Goal: Task Accomplishment & Management: Manage account settings

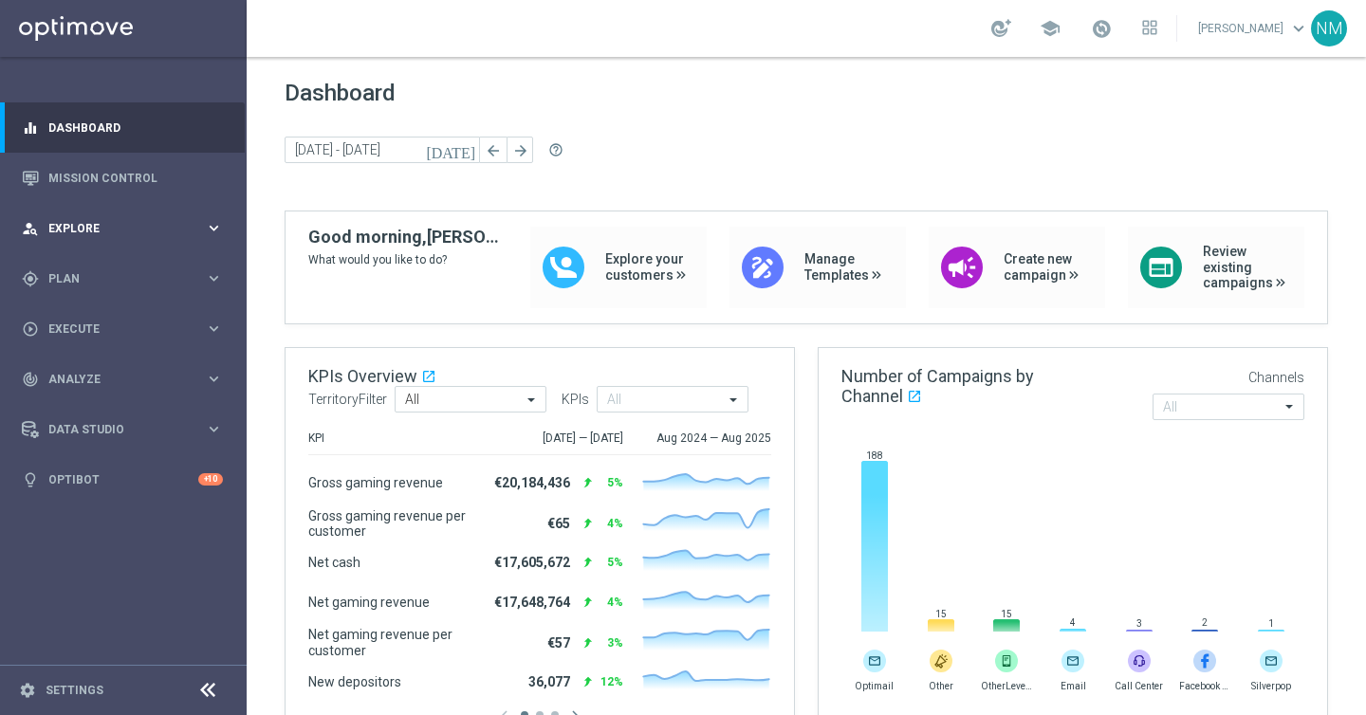
click at [108, 227] on span "Explore" at bounding box center [126, 228] width 157 height 11
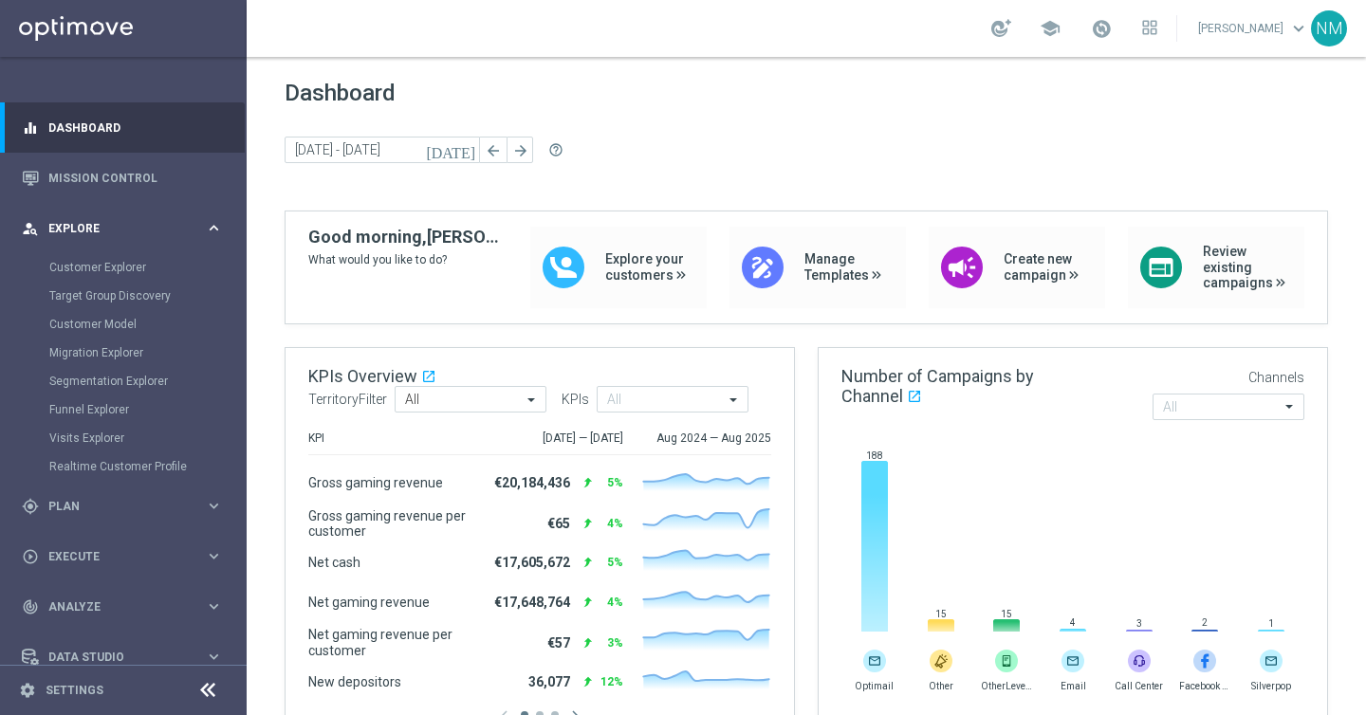
click at [88, 233] on div "person_search Explore" at bounding box center [113, 228] width 183 height 17
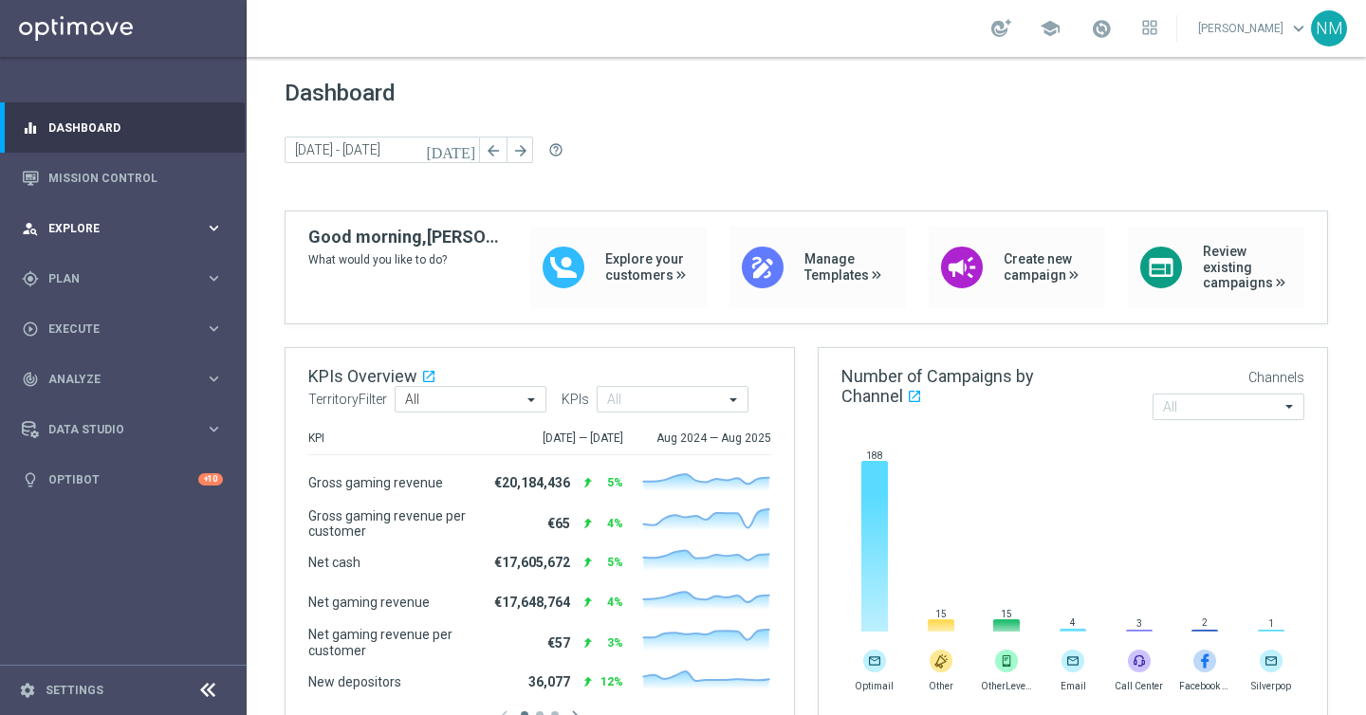
click at [90, 248] on div "person_search Explore keyboard_arrow_right" at bounding box center [122, 228] width 245 height 50
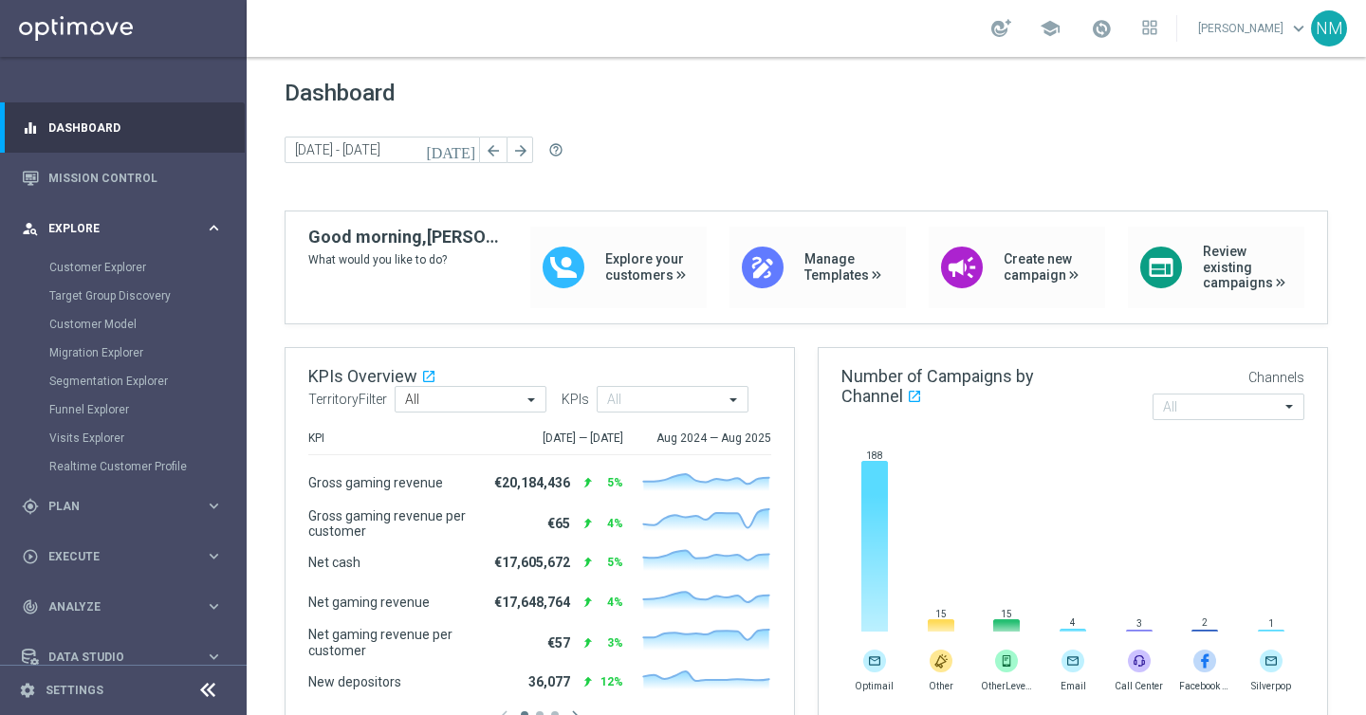
click at [89, 245] on div "person_search Explore keyboard_arrow_right" at bounding box center [122, 228] width 245 height 50
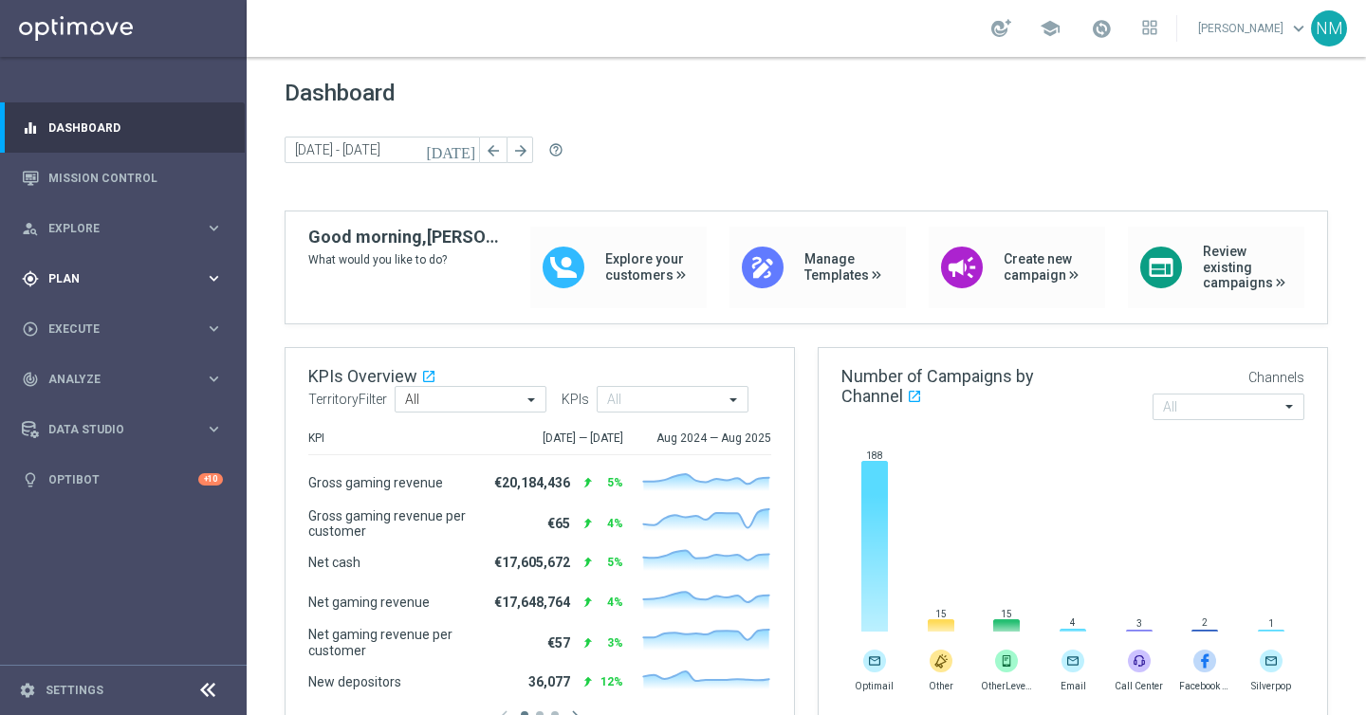
click at [76, 275] on span "Plan" at bounding box center [126, 278] width 157 height 11
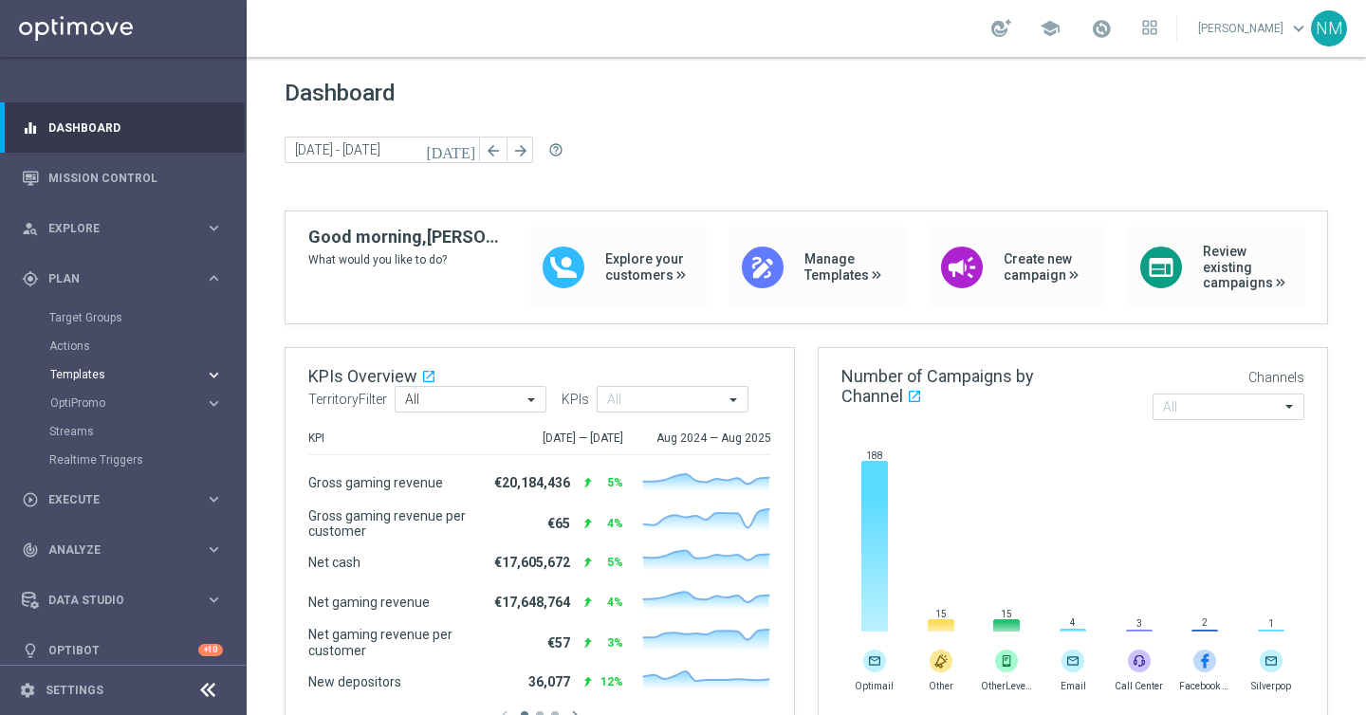
click at [79, 369] on span "Templates" at bounding box center [118, 374] width 136 height 11
click at [96, 402] on link "Optimail" at bounding box center [128, 403] width 138 height 15
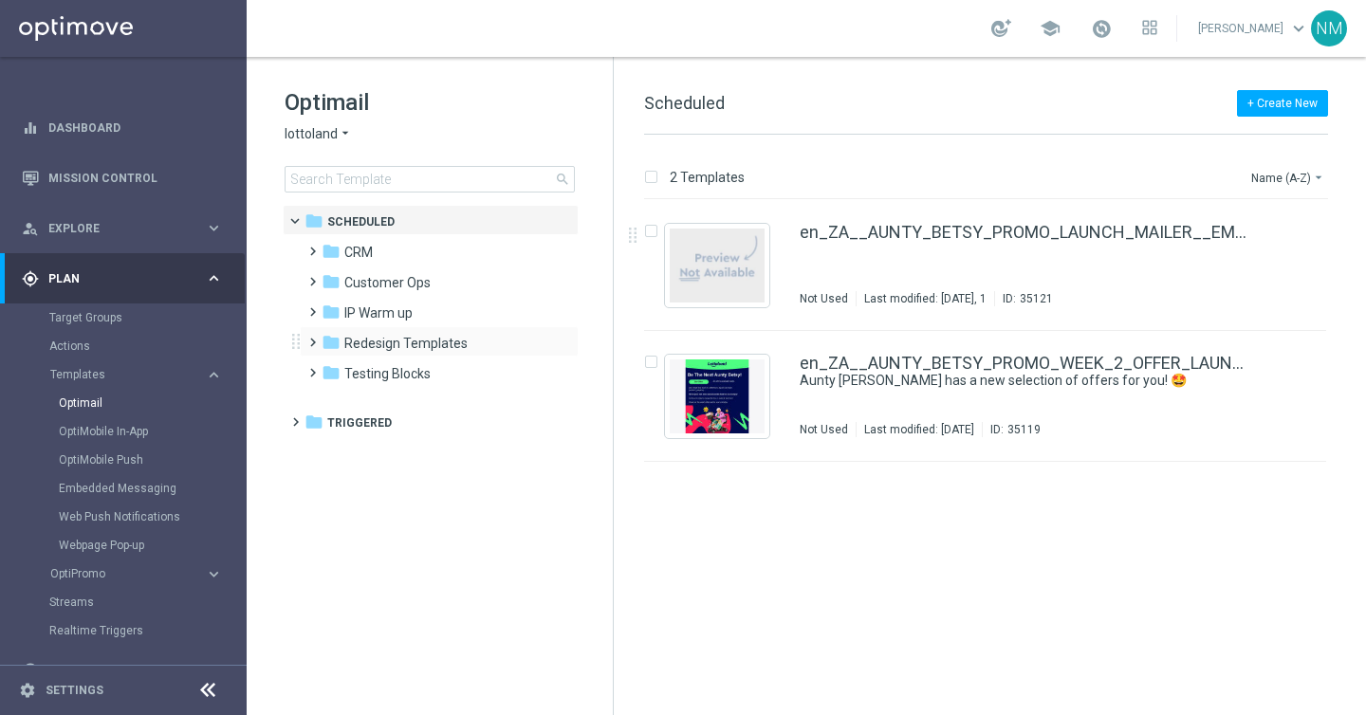
click at [313, 338] on span at bounding box center [308, 334] width 9 height 8
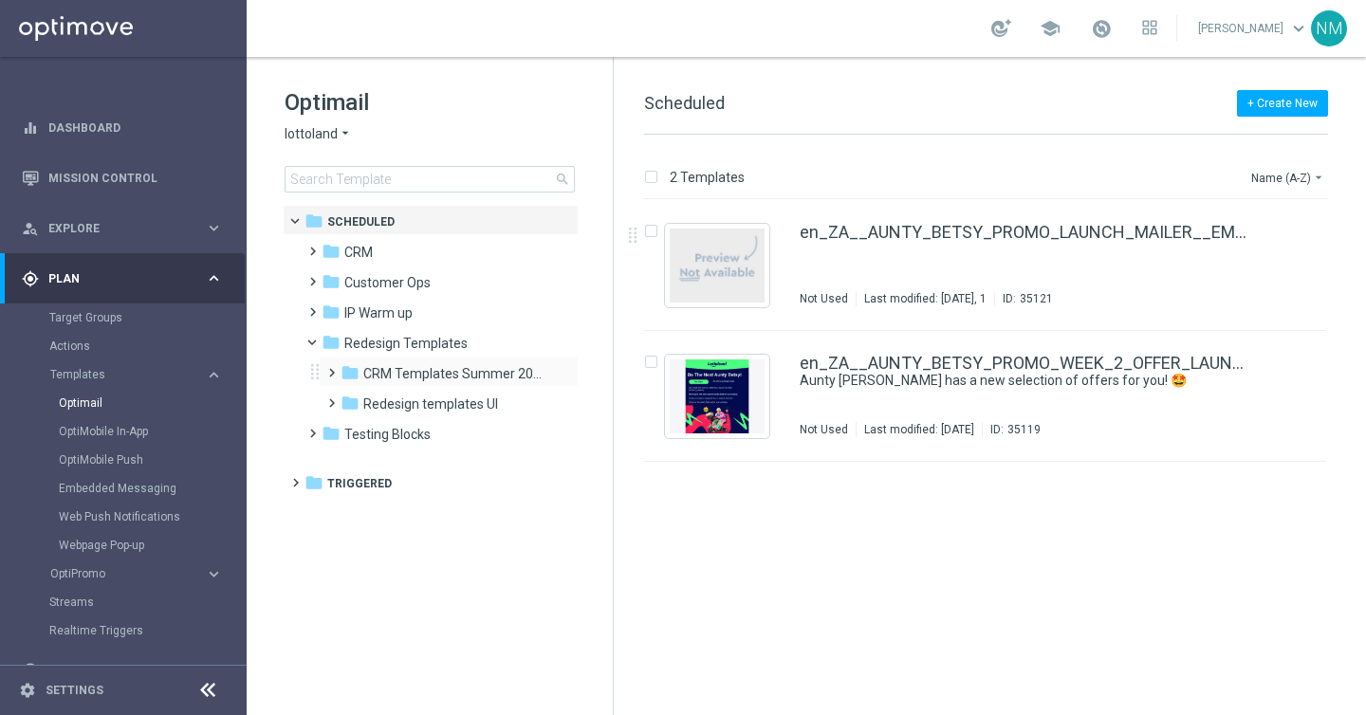
click at [330, 368] on span at bounding box center [327, 364] width 9 height 8
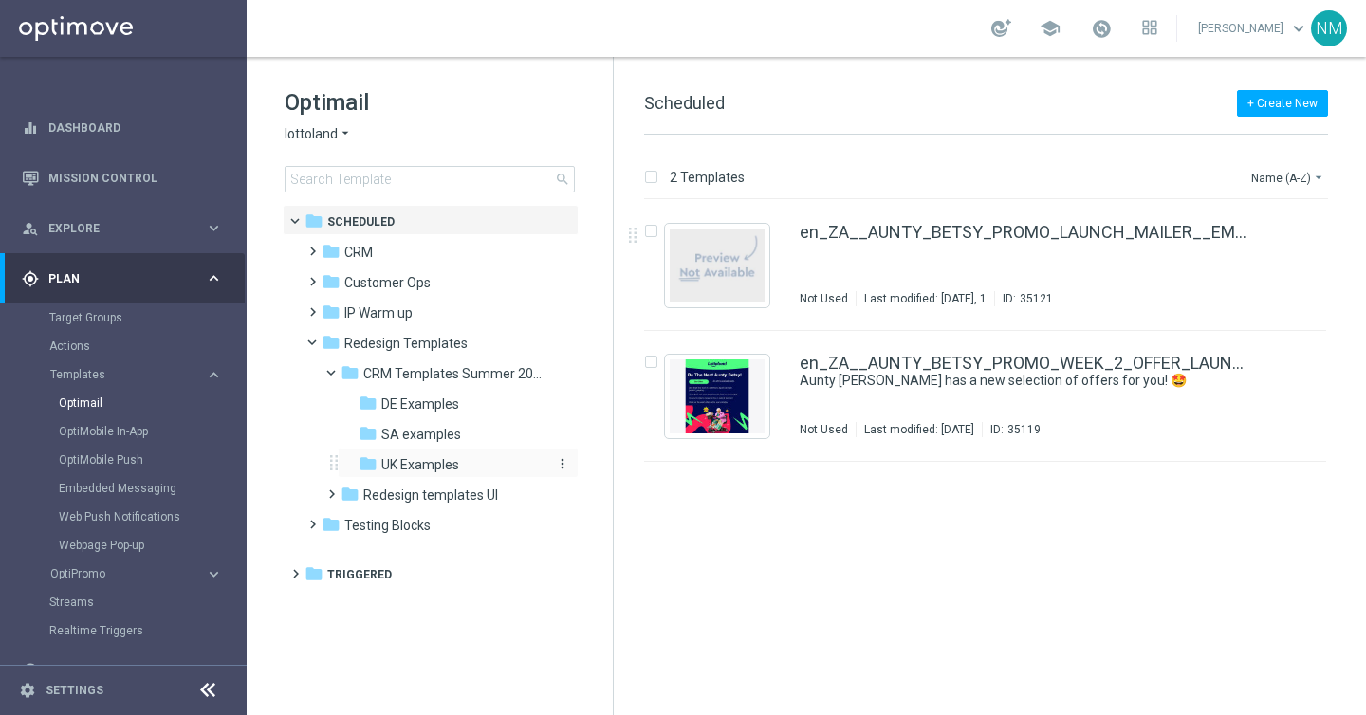
click at [381, 460] on span "UK Examples" at bounding box center [420, 464] width 78 height 17
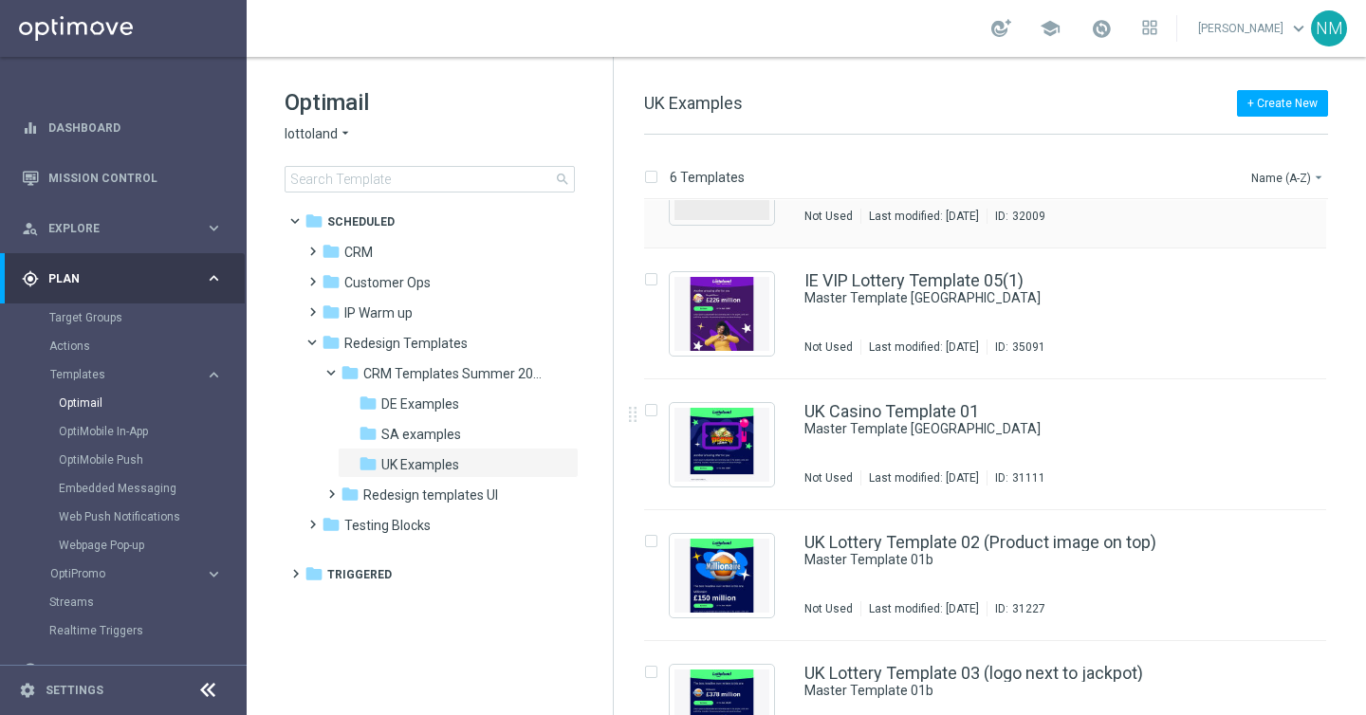
scroll to position [215, 0]
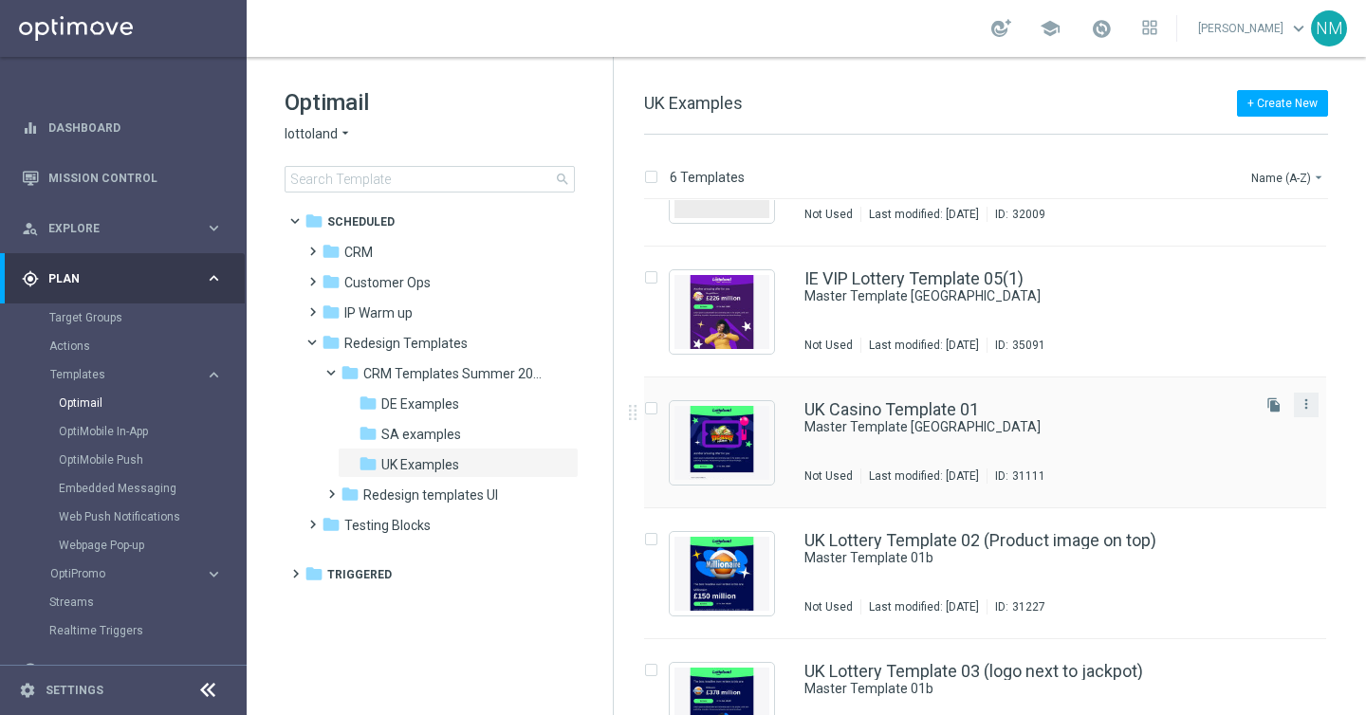
click at [1294, 408] on div "more_vert" at bounding box center [1306, 405] width 25 height 25
click at [1311, 390] on div "UK Casino Template 01 Master Template [GEOGRAPHIC_DATA] Not Used Last modified:…" at bounding box center [985, 443] width 682 height 131
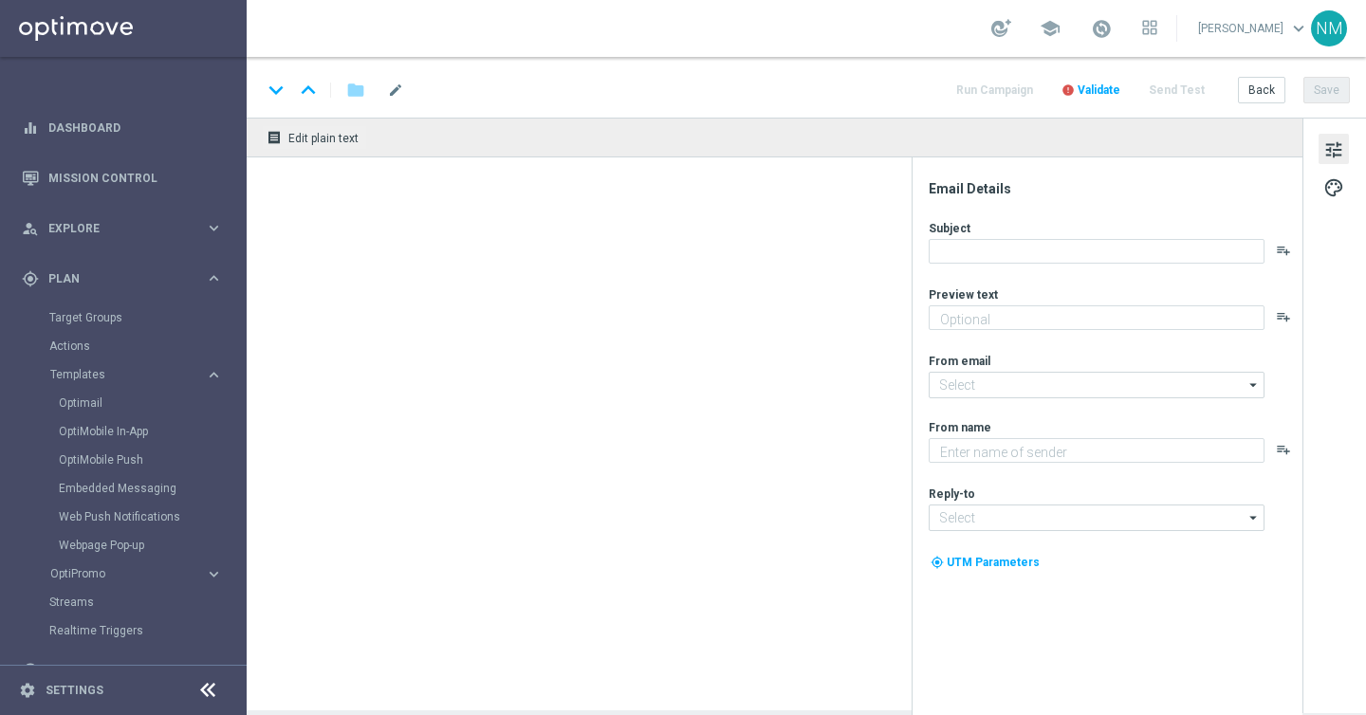
type textarea "preview text"
type input "[EMAIL_ADDRESS][DOMAIN_NAME]"
type textarea "Lottoland"
type input "[EMAIL_ADDRESS][DOMAIN_NAME]"
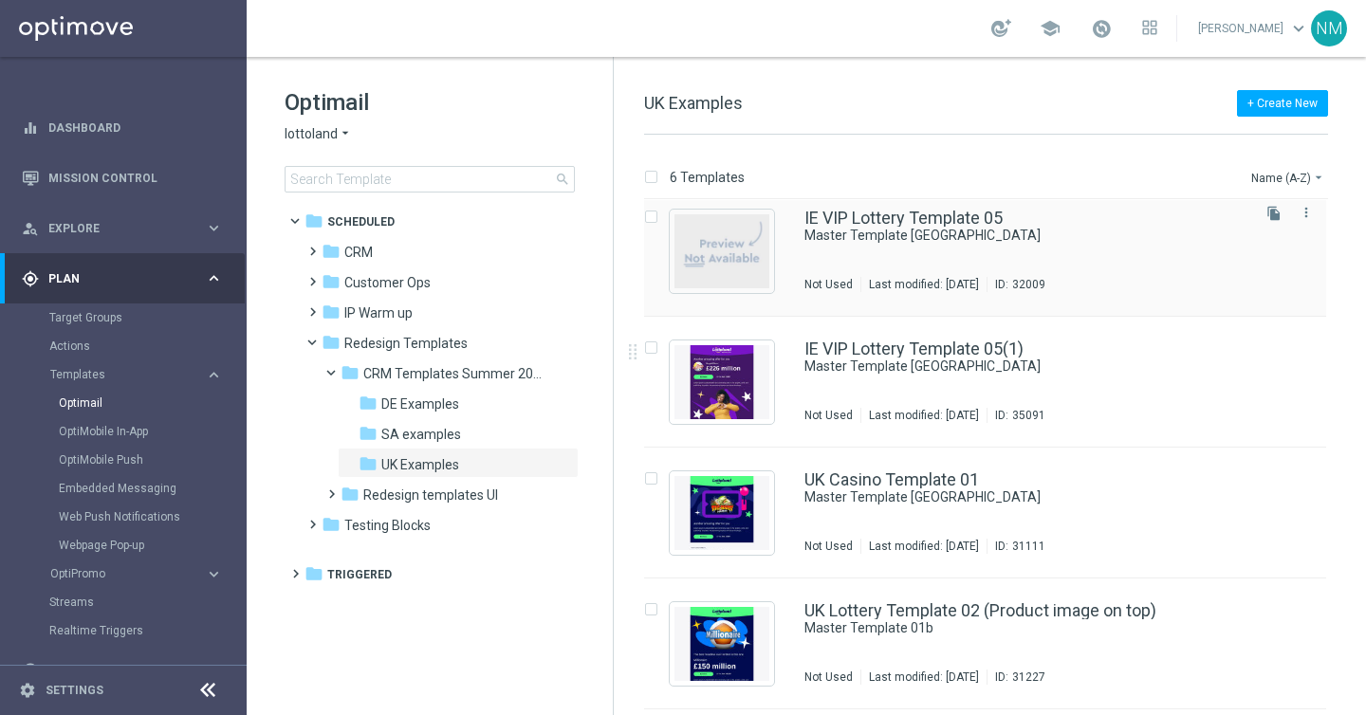
scroll to position [151, 0]
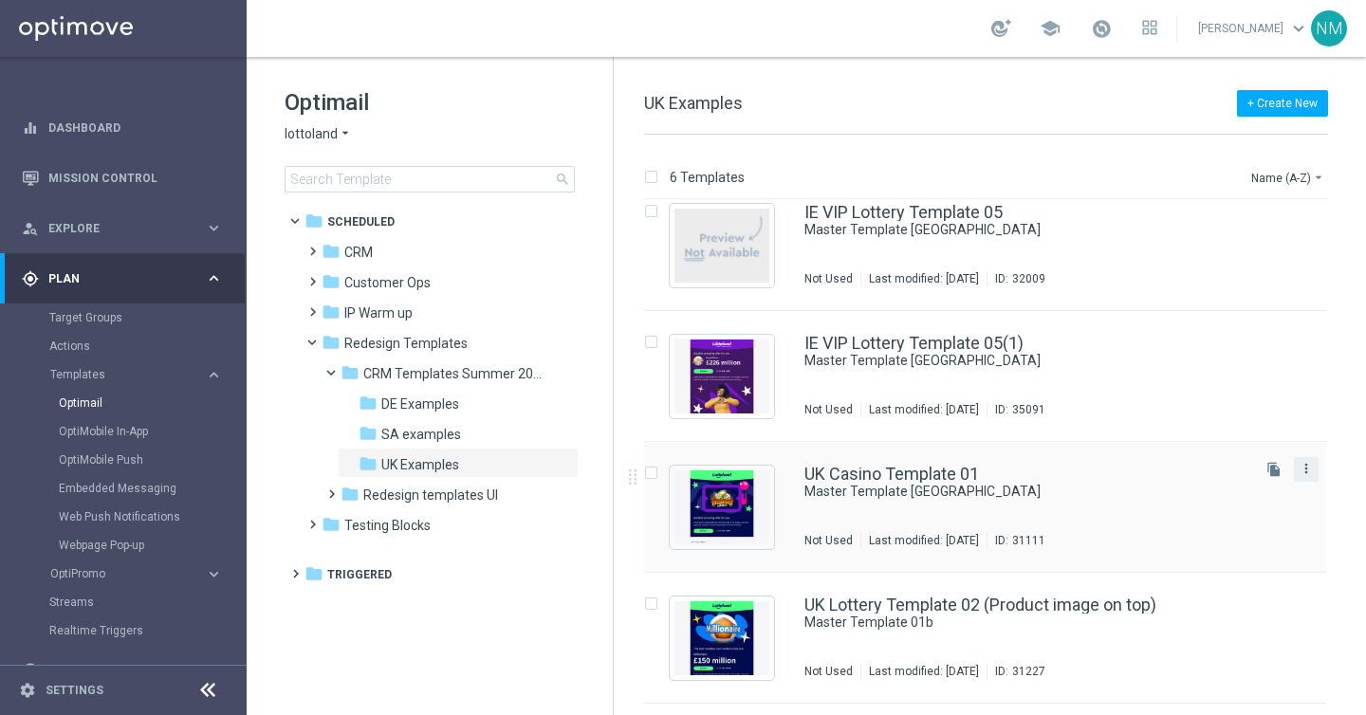
click at [1302, 468] on icon "more_vert" at bounding box center [1306, 468] width 15 height 15
click at [1212, 513] on div "Copy To" at bounding box center [1227, 515] width 115 height 13
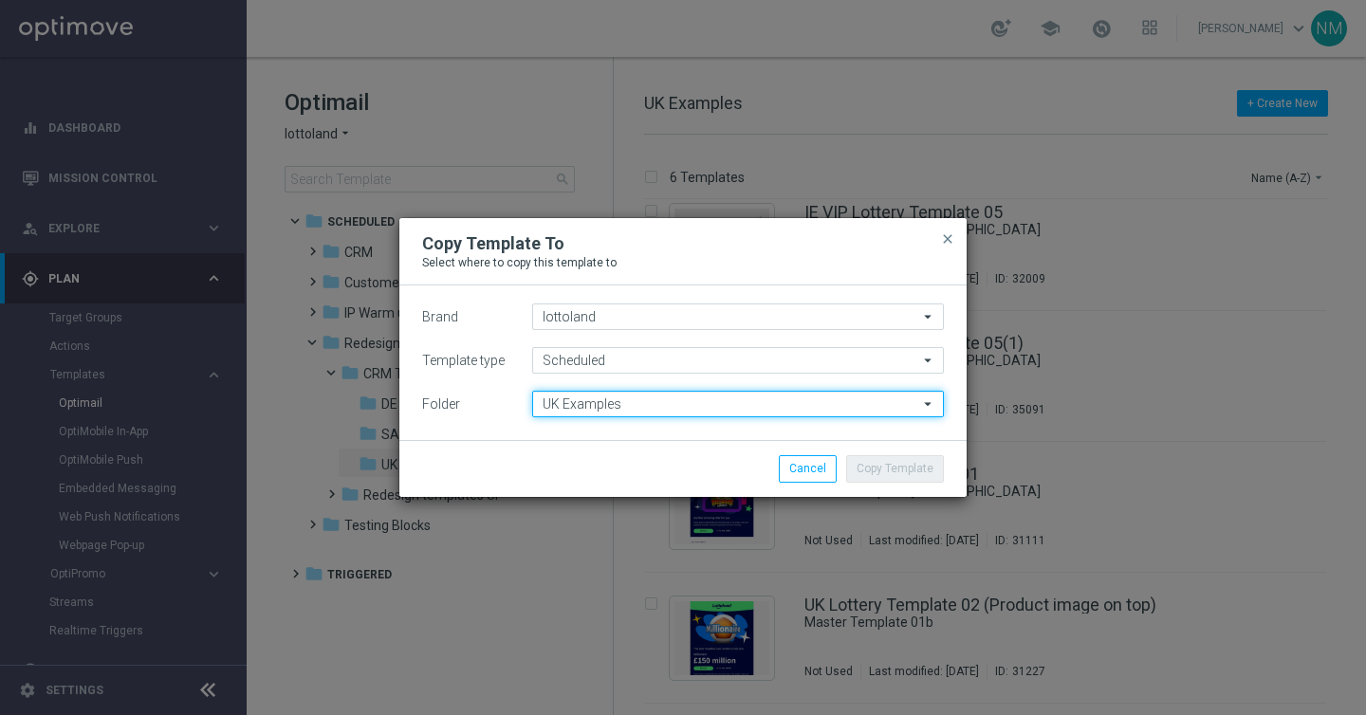
click at [625, 407] on input "UK Examples" at bounding box center [738, 404] width 412 height 27
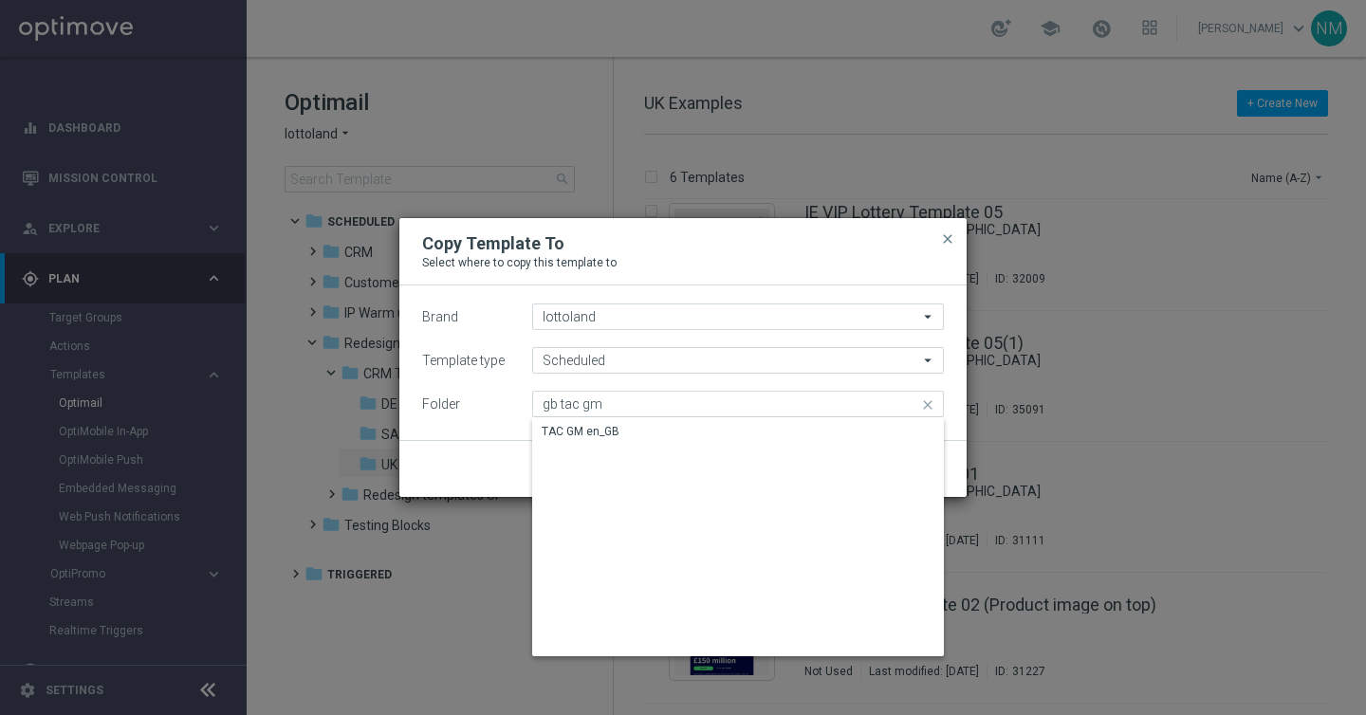
click at [645, 449] on div "TAC GM en_GB" at bounding box center [738, 537] width 412 height 238
click at [645, 436] on div "TAC GM en_GB" at bounding box center [738, 431] width 412 height 27
type input "TAC GM en_GB"
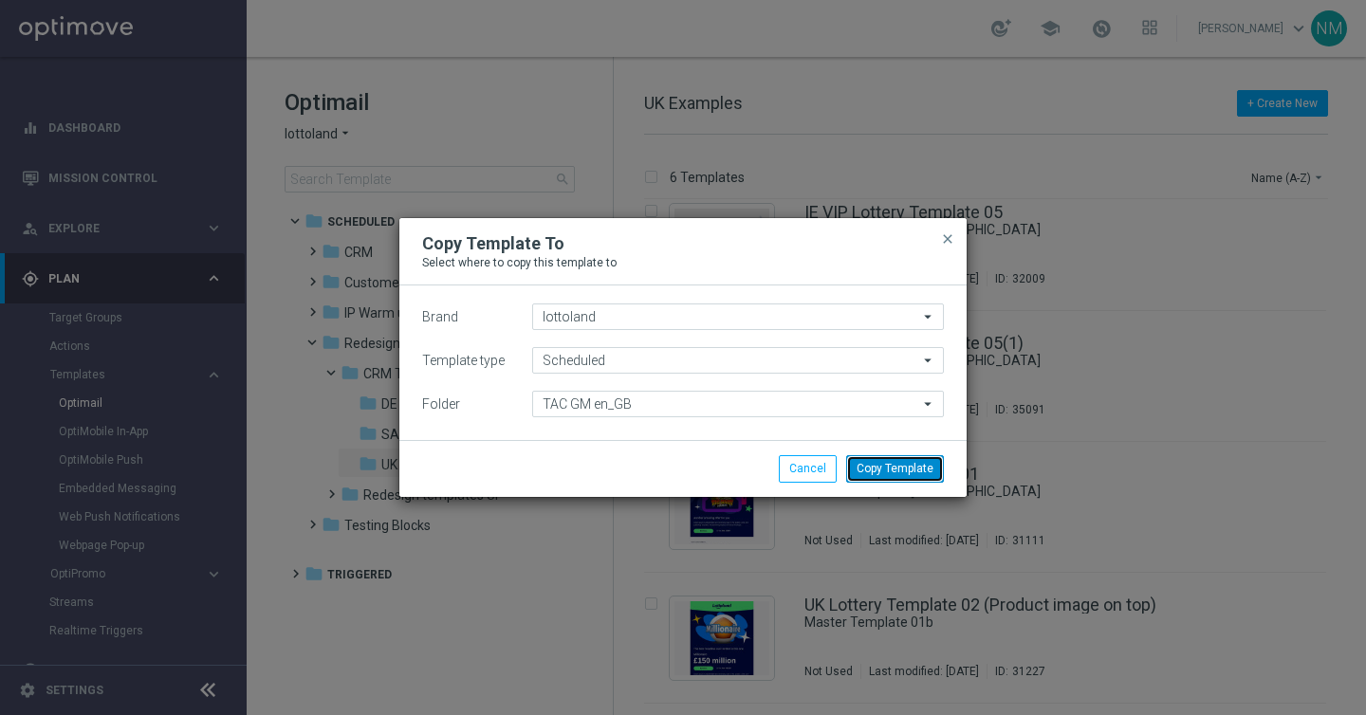
click at [881, 462] on button "Copy Template" at bounding box center [895, 468] width 98 height 27
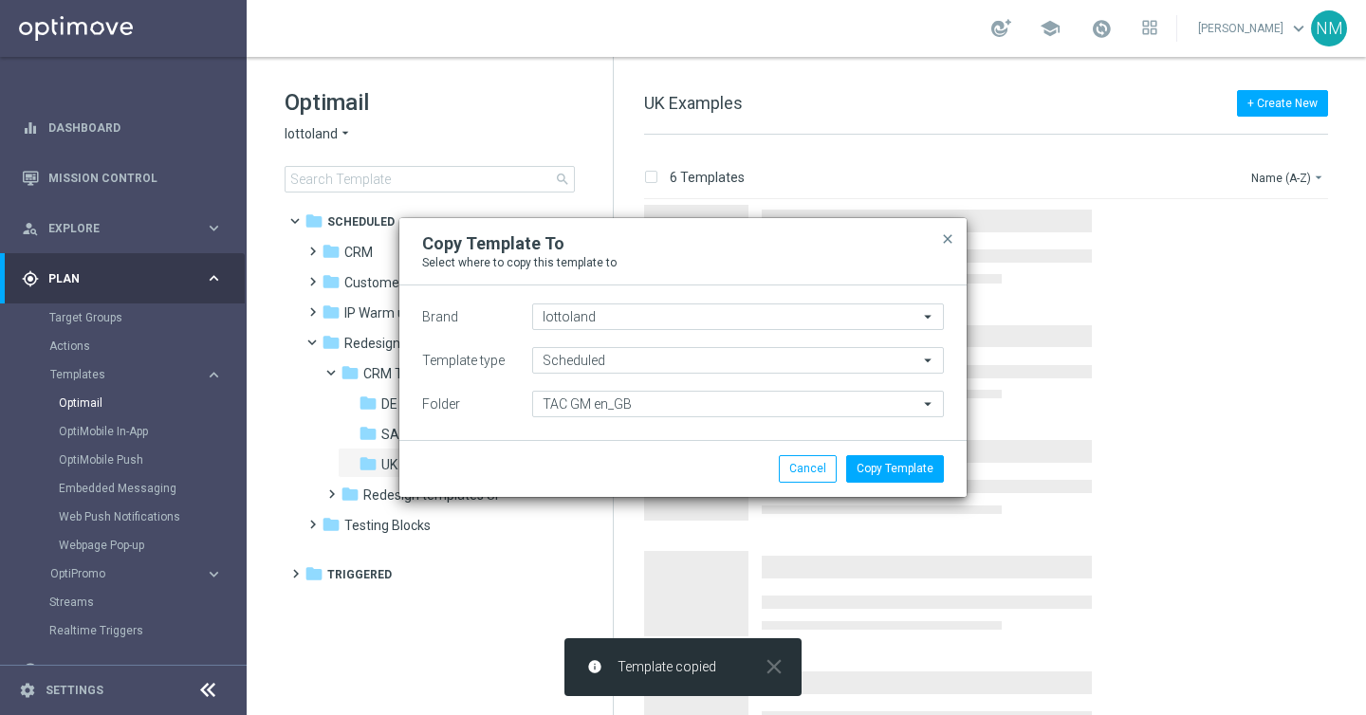
scroll to position [0, 0]
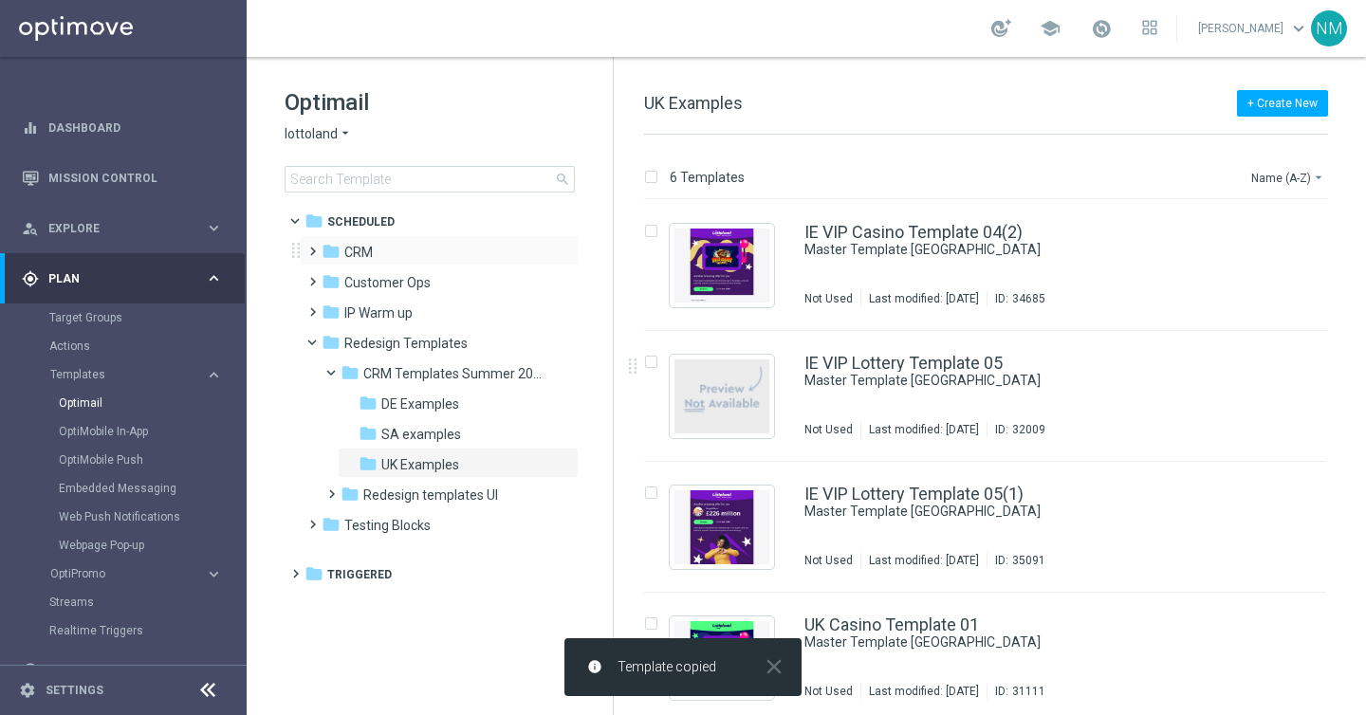
click at [313, 247] on span at bounding box center [308, 243] width 9 height 8
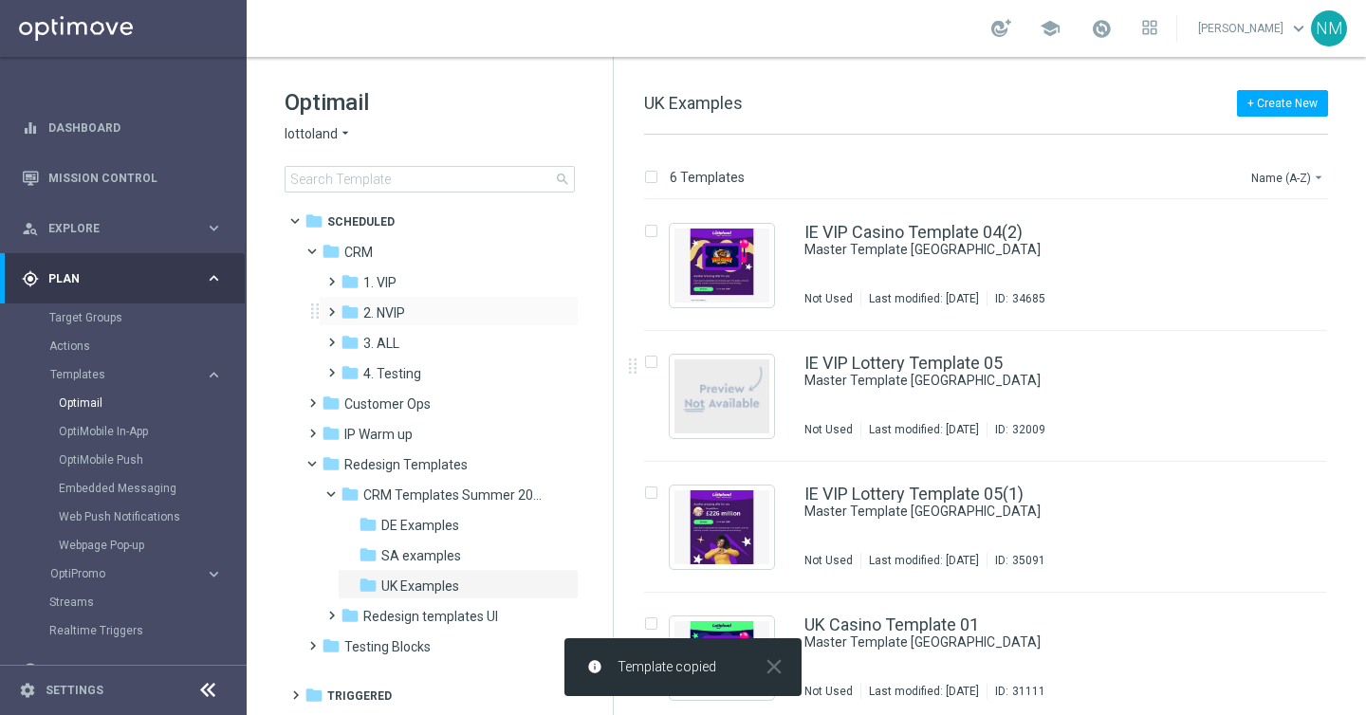
click at [332, 307] on span at bounding box center [327, 304] width 9 height 8
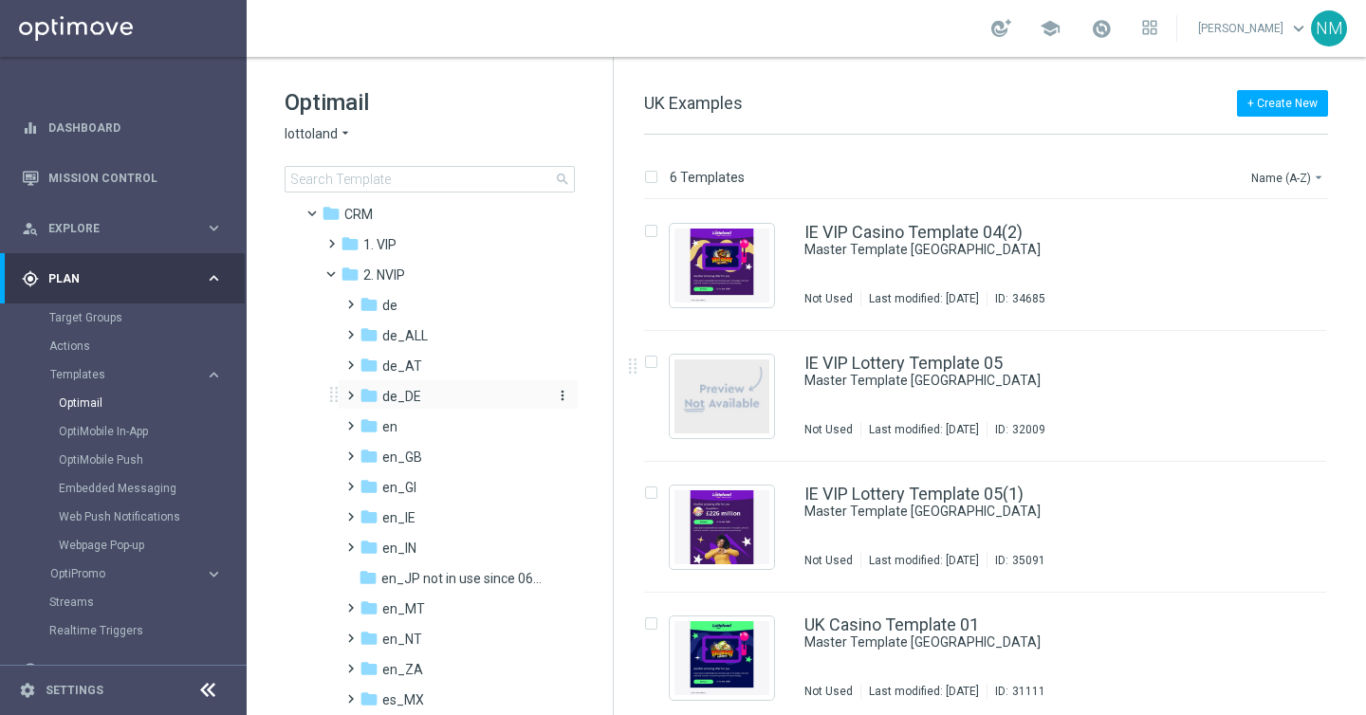
scroll to position [61, 0]
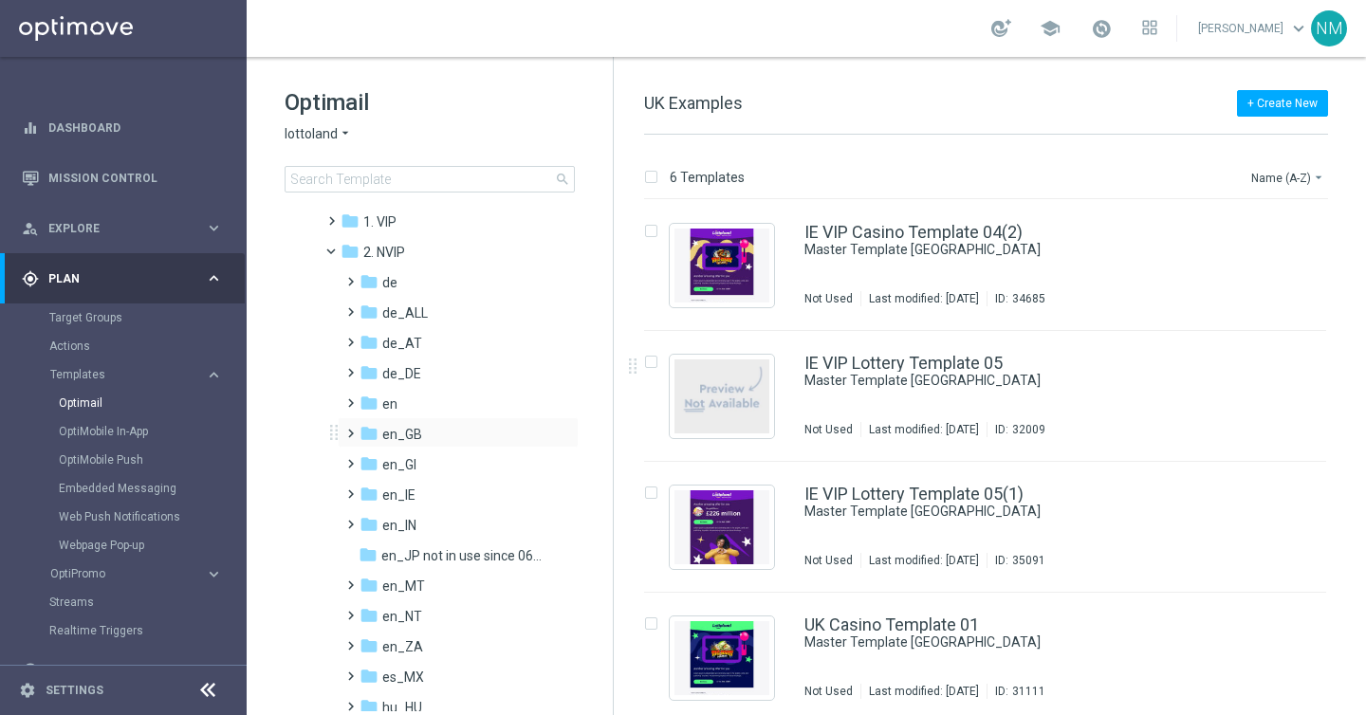
click at [351, 429] on span at bounding box center [346, 425] width 9 height 8
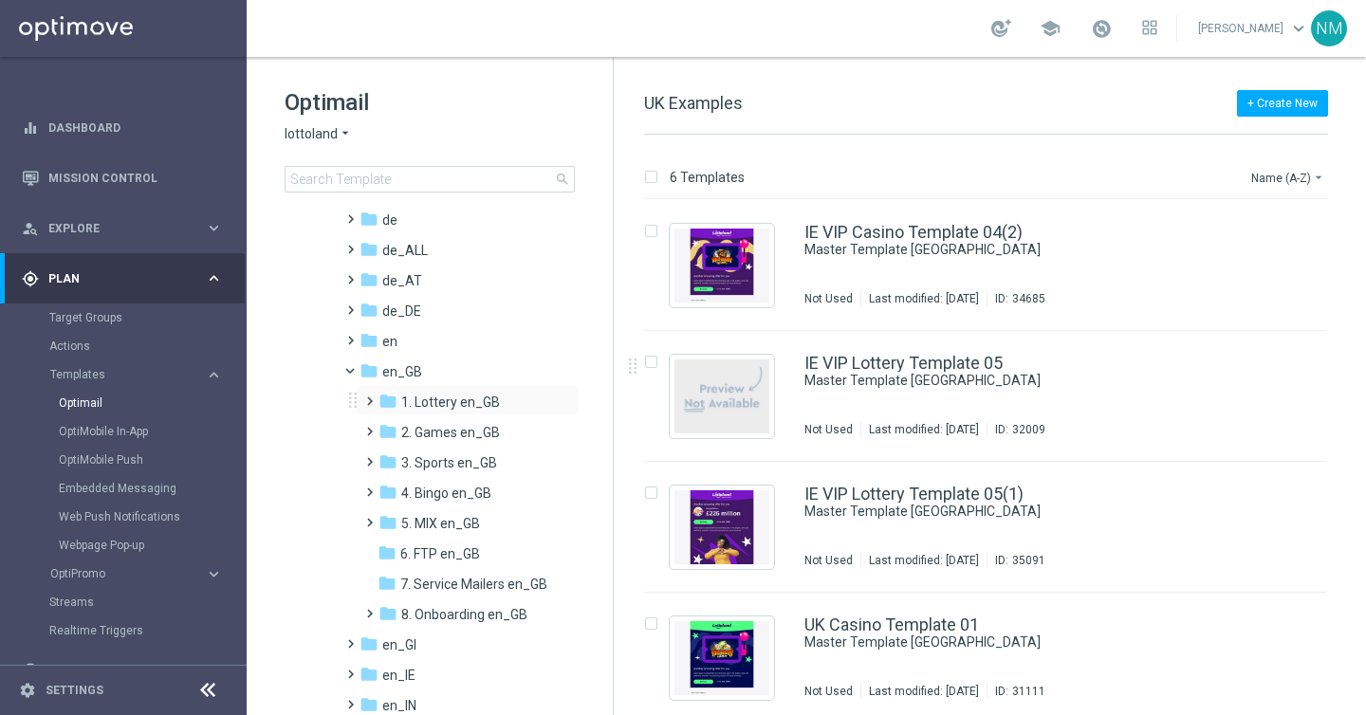
scroll to position [125, 0]
click at [367, 425] on span at bounding box center [365, 421] width 9 height 8
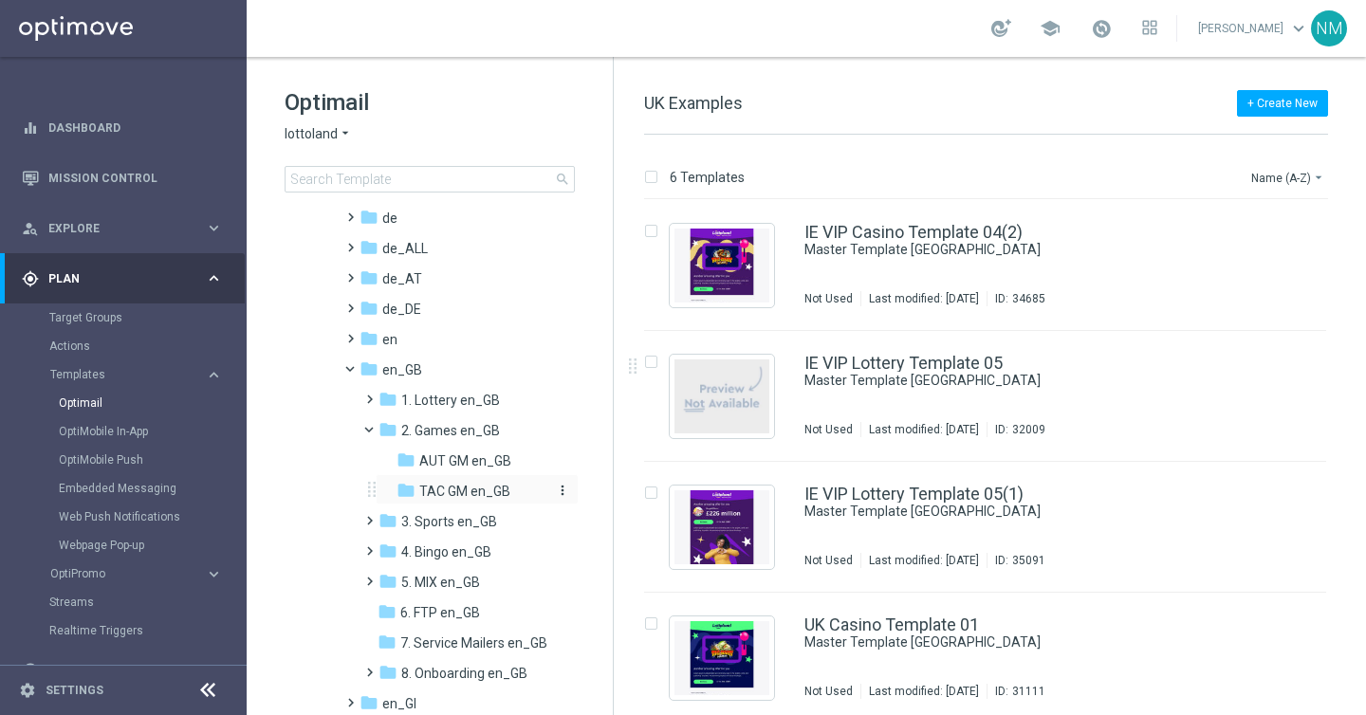
click at [413, 490] on icon "folder" at bounding box center [405, 490] width 19 height 19
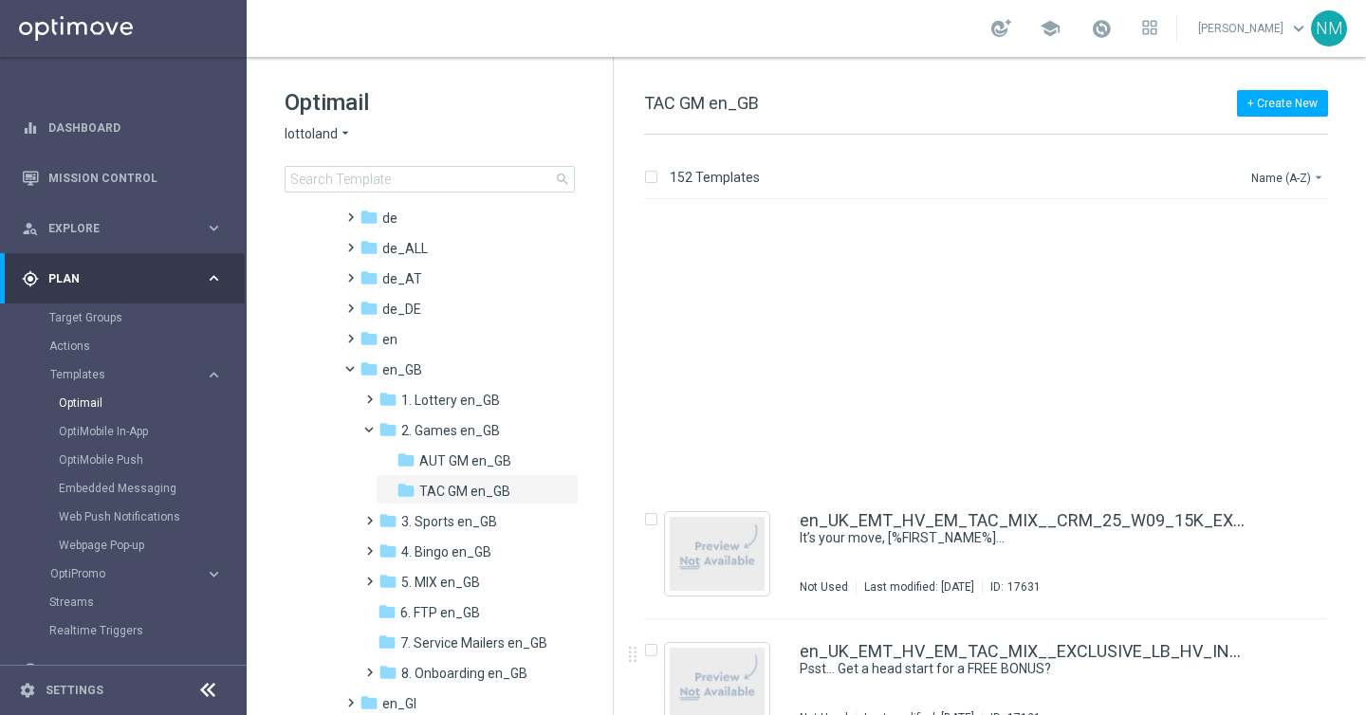
scroll to position [19381, 0]
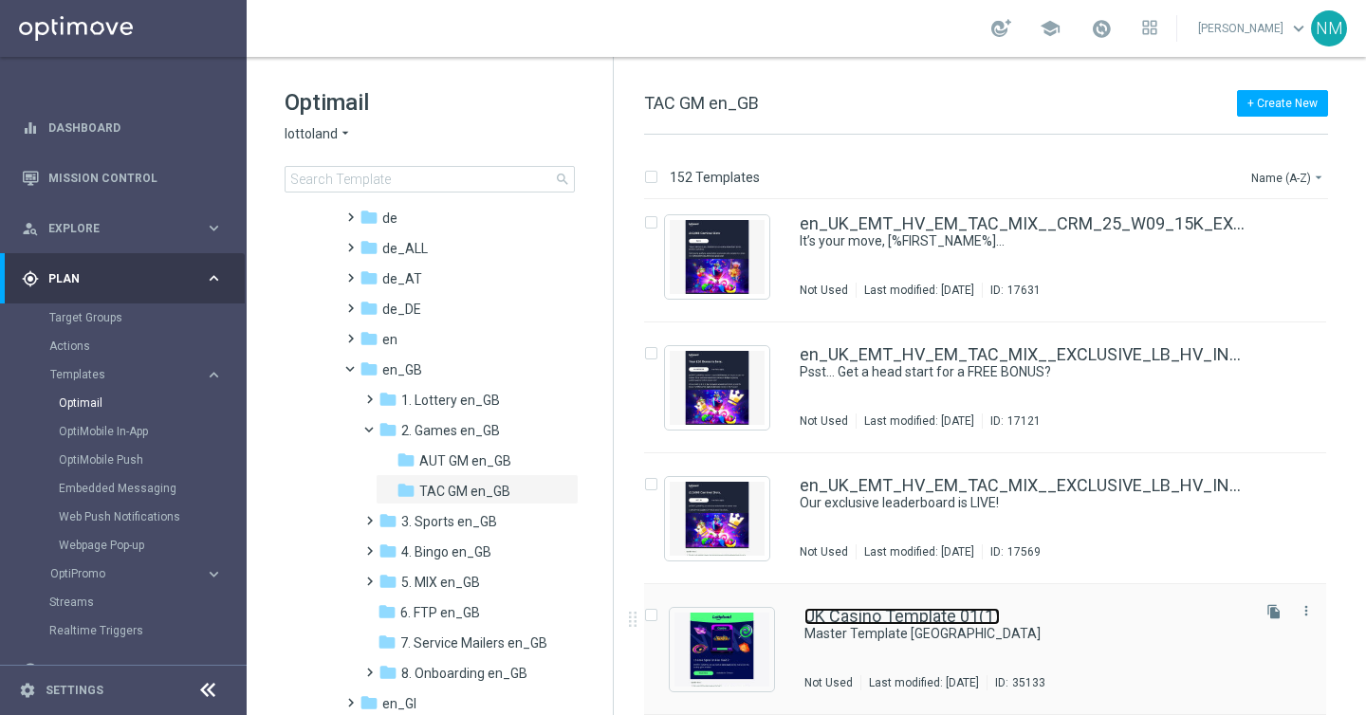
click at [856, 620] on link "UK Casino Template 01(1)" at bounding box center [901, 616] width 195 height 17
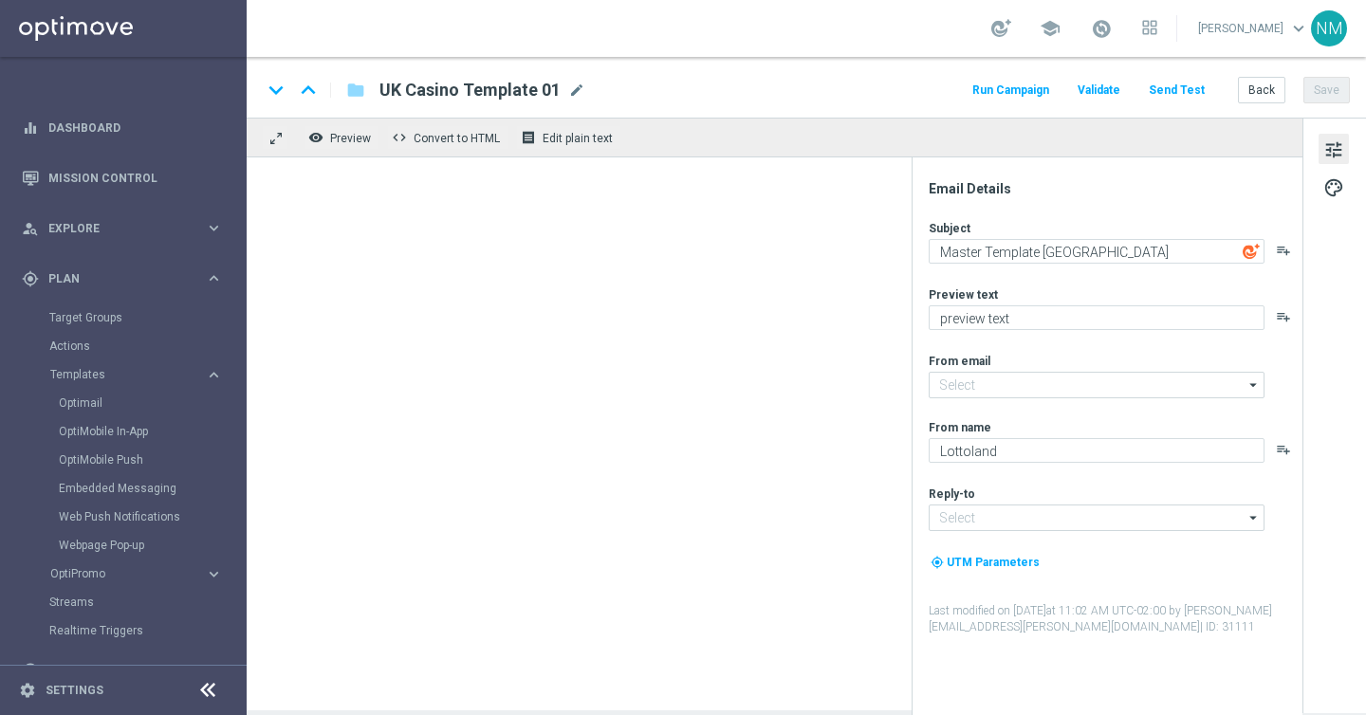
type input "[EMAIL_ADDRESS][DOMAIN_NAME]"
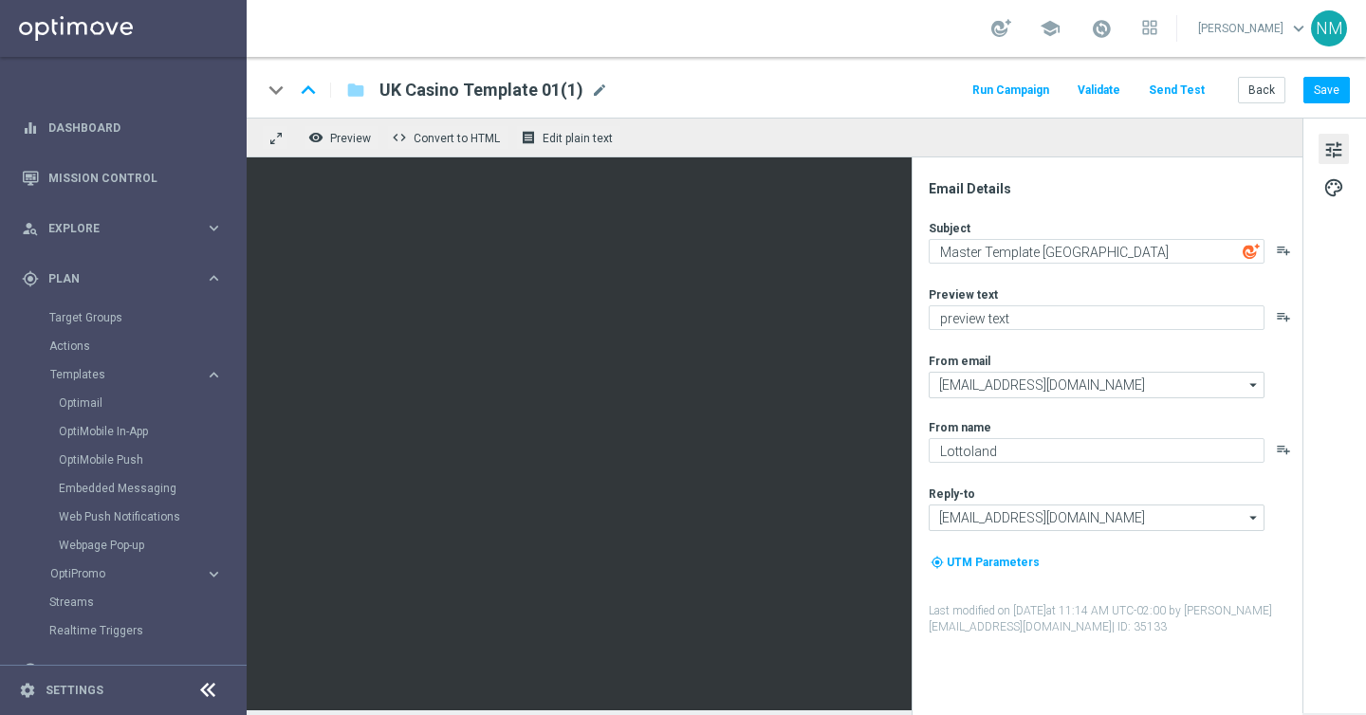
click at [502, 79] on span "UK Casino Template 01(1)" at bounding box center [481, 90] width 204 height 23
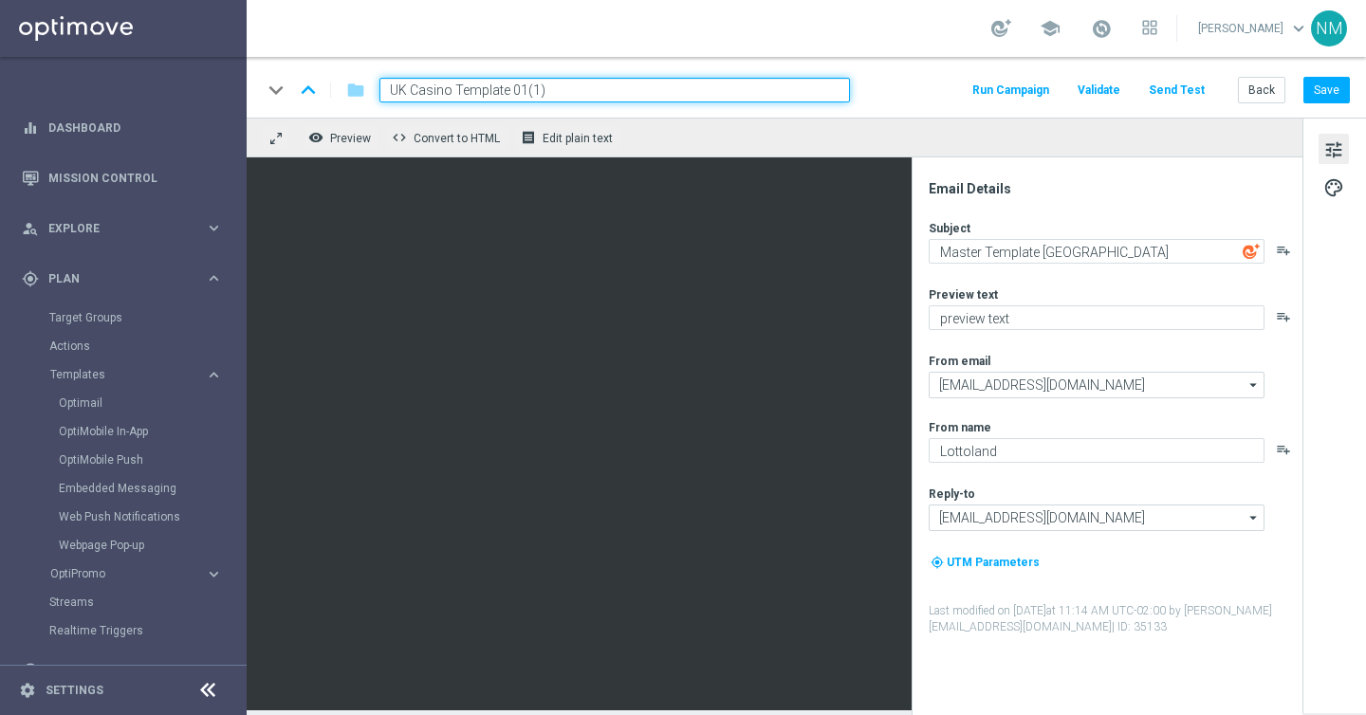
click at [498, 86] on input "UK Casino Template 01(1)" at bounding box center [614, 90] width 470 height 25
paste input "en_GB_EMT_NVIP_EM_TAC_GM__WK37_2025_GAMESREACT_FIRE_TOAD2"
type input "en_GB_EMT_NVIP_EM_TAC_GM__WK37_2025_GAMESREACT_FIRE_TOAD2"
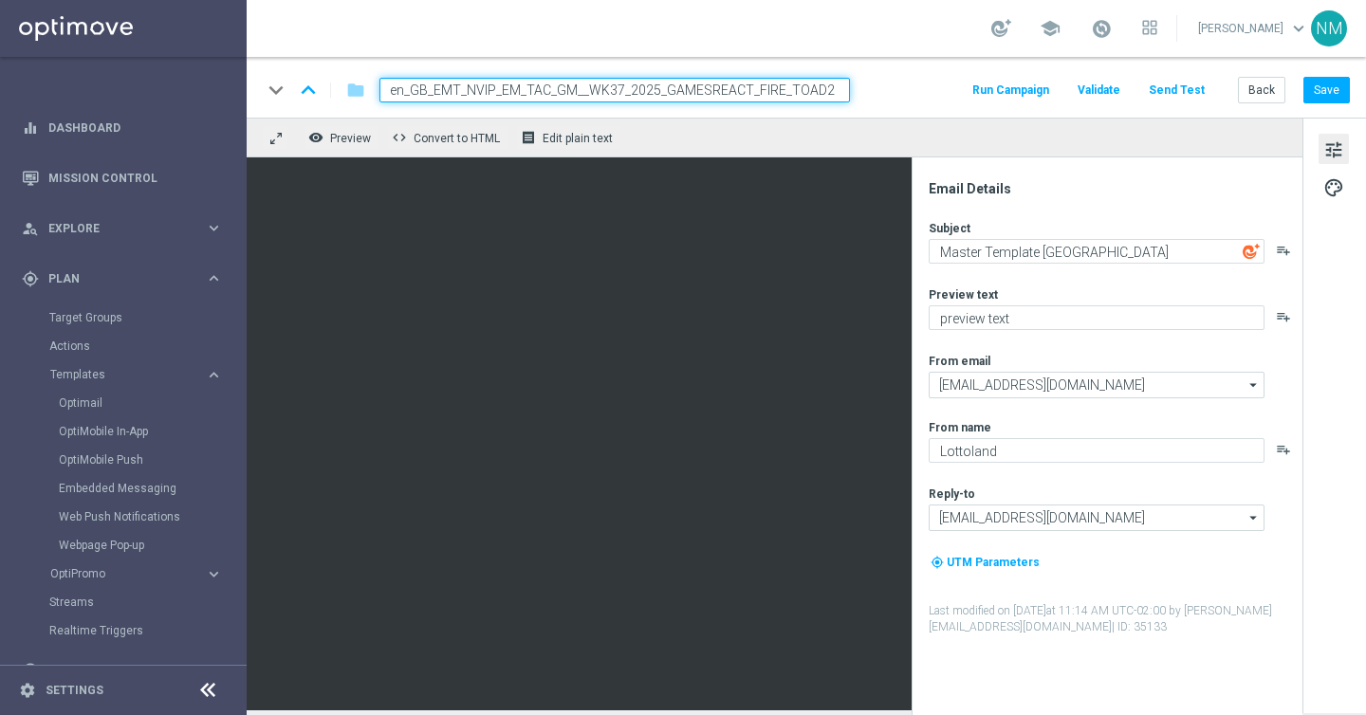
click at [909, 86] on div "keyboard_arrow_down keyboard_arrow_up folder en_GB_EMT_NVIP_EM_TAC_GM__WK37_202…" at bounding box center [806, 90] width 1088 height 25
click at [814, 98] on input "en_GB_EMT_NVIP_EM_TAC_GM__WK37_2025_GAMESREACT_FIRE_TOAD2" at bounding box center [614, 90] width 470 height 25
click at [922, 95] on div "keyboard_arrow_down keyboard_arrow_up folder en_GB_EMT_NVIP_EM_TAC_GM__WK37_202…" at bounding box center [806, 90] width 1088 height 25
click at [838, 94] on input "en_GB_EMT_NVIP_EM_TAC_GM__WK37_2025_GAMESREACT_FIRE_TOAD2" at bounding box center [614, 90] width 470 height 25
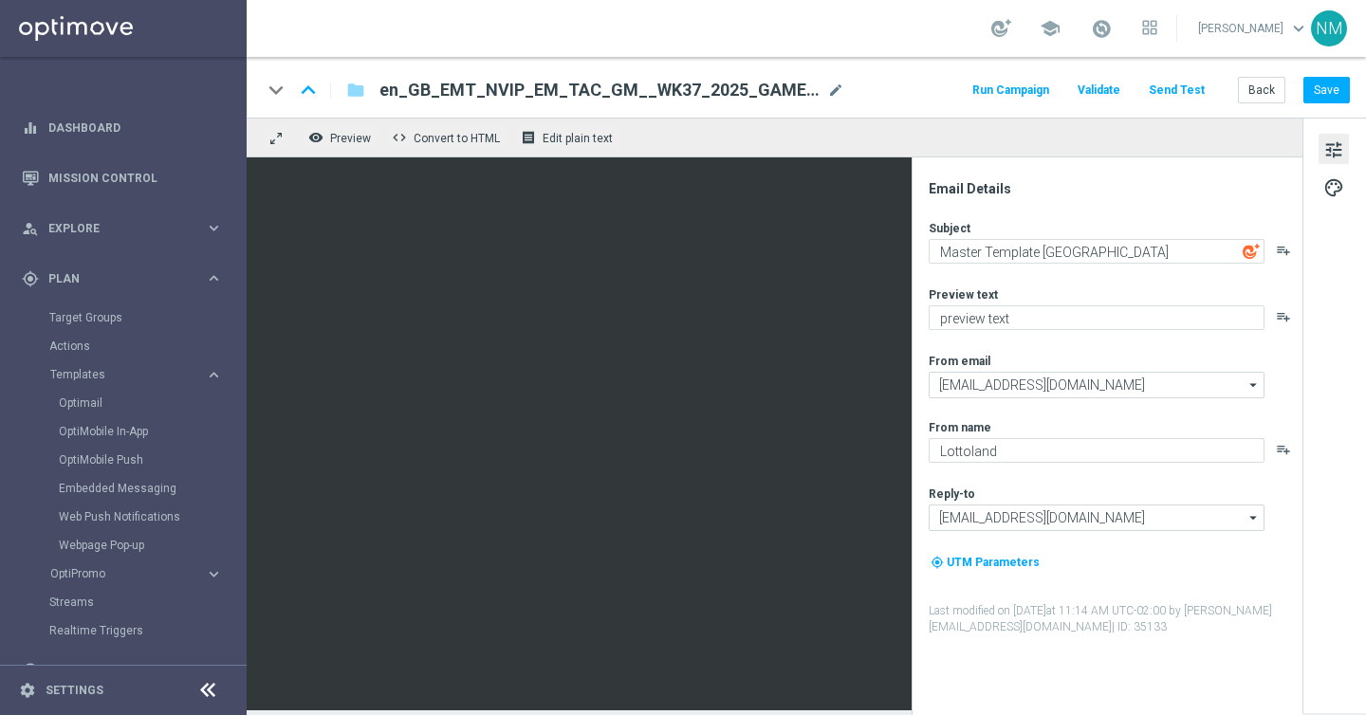
click at [902, 91] on div "keyboard_arrow_down keyboard_arrow_up folder en_GB_EMT_NVIP_EM_TAC_GM__WK37_202…" at bounding box center [806, 90] width 1088 height 25
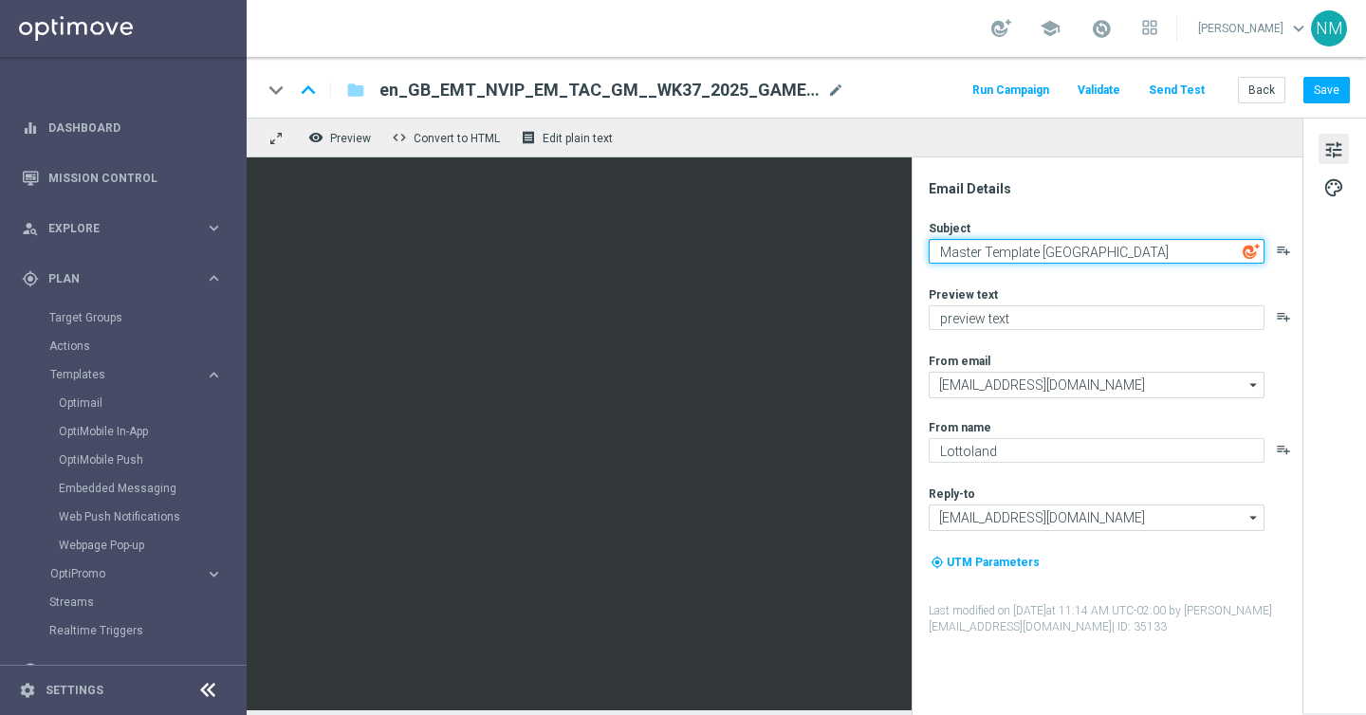
click at [1020, 254] on textarea "Master Template [GEOGRAPHIC_DATA]" at bounding box center [1097, 251] width 336 height 25
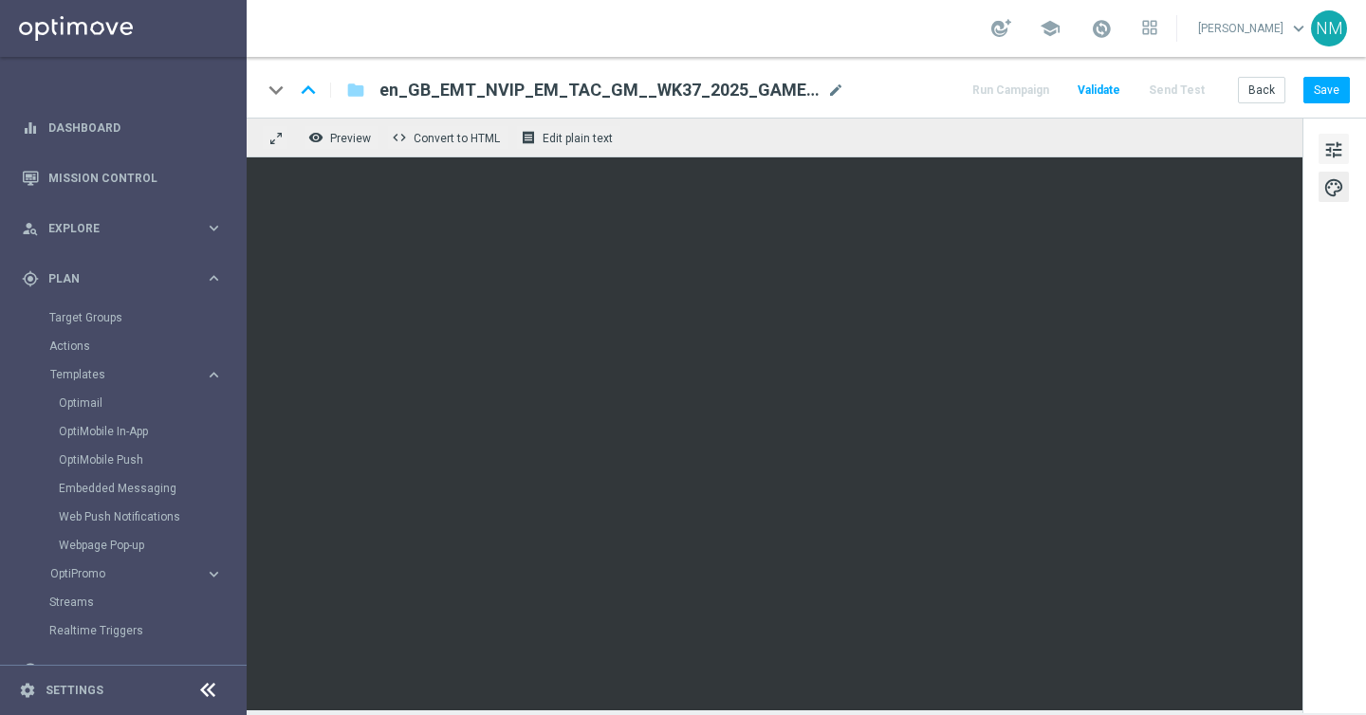
click at [1332, 146] on span "tune" at bounding box center [1333, 150] width 21 height 25
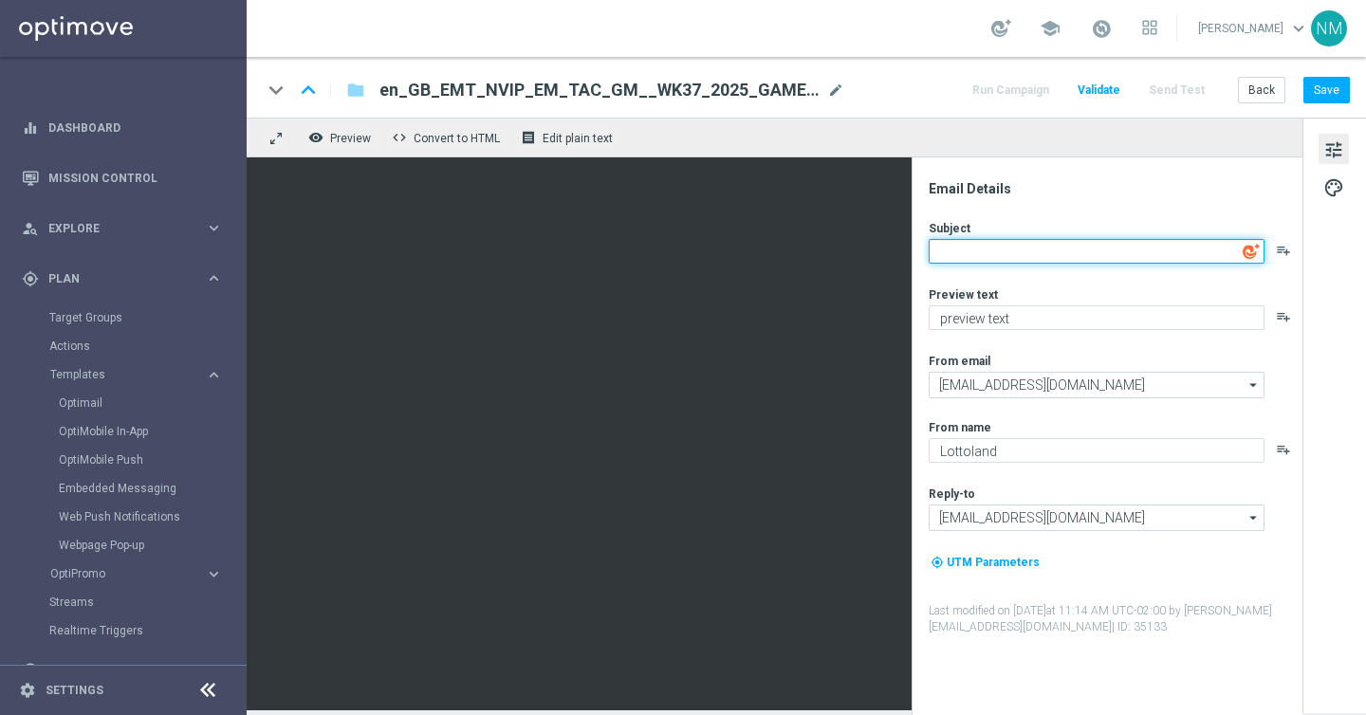
click at [990, 250] on textarea at bounding box center [1097, 251] width 336 height 25
type textarea "Free Spins awarded!"
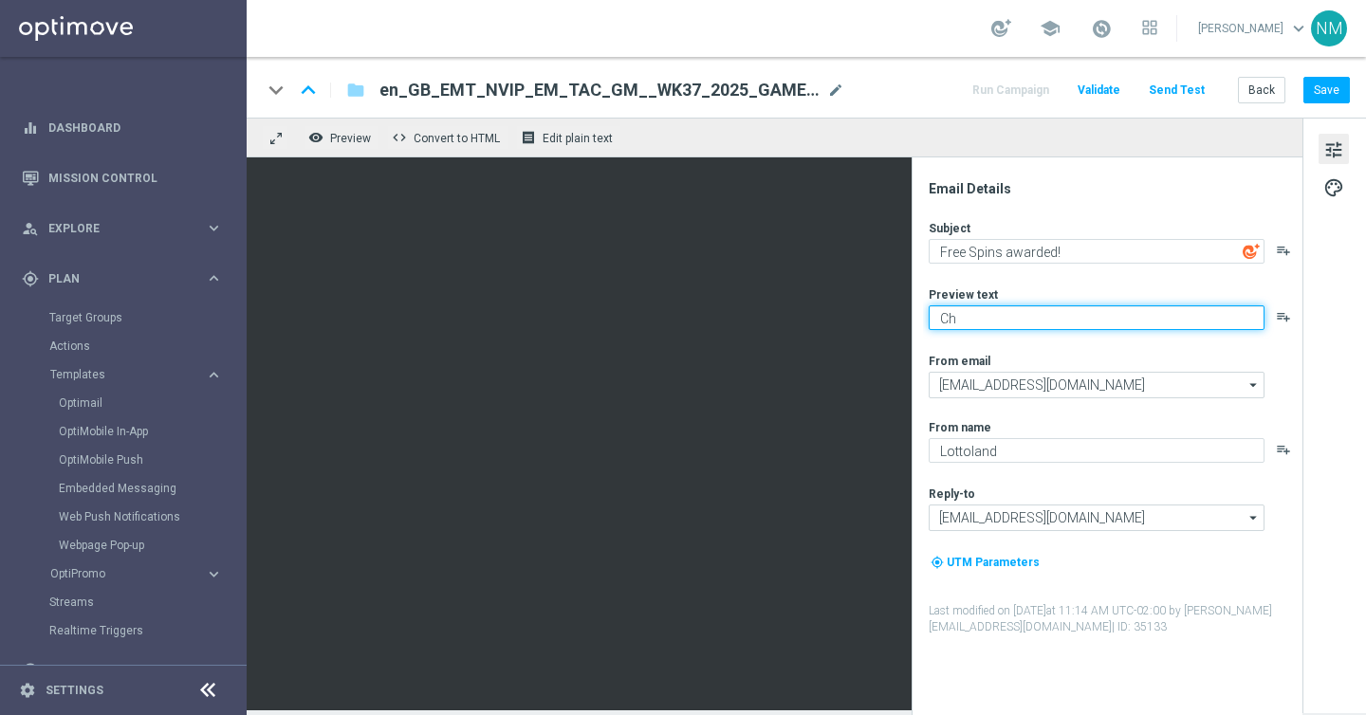
type textarea "C"
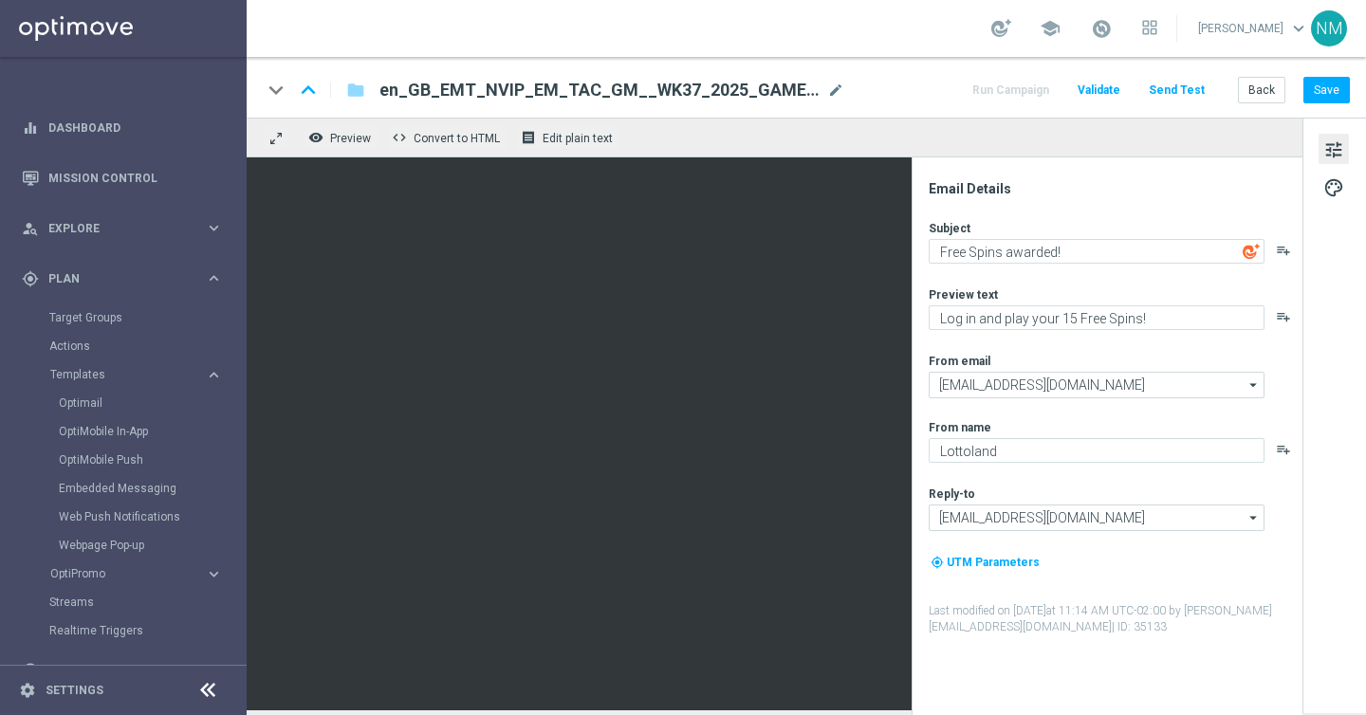
click at [1069, 341] on div "Subject Free Spins awarded! playlist_add Preview text Log in and play your 15 F…" at bounding box center [1115, 427] width 372 height 415
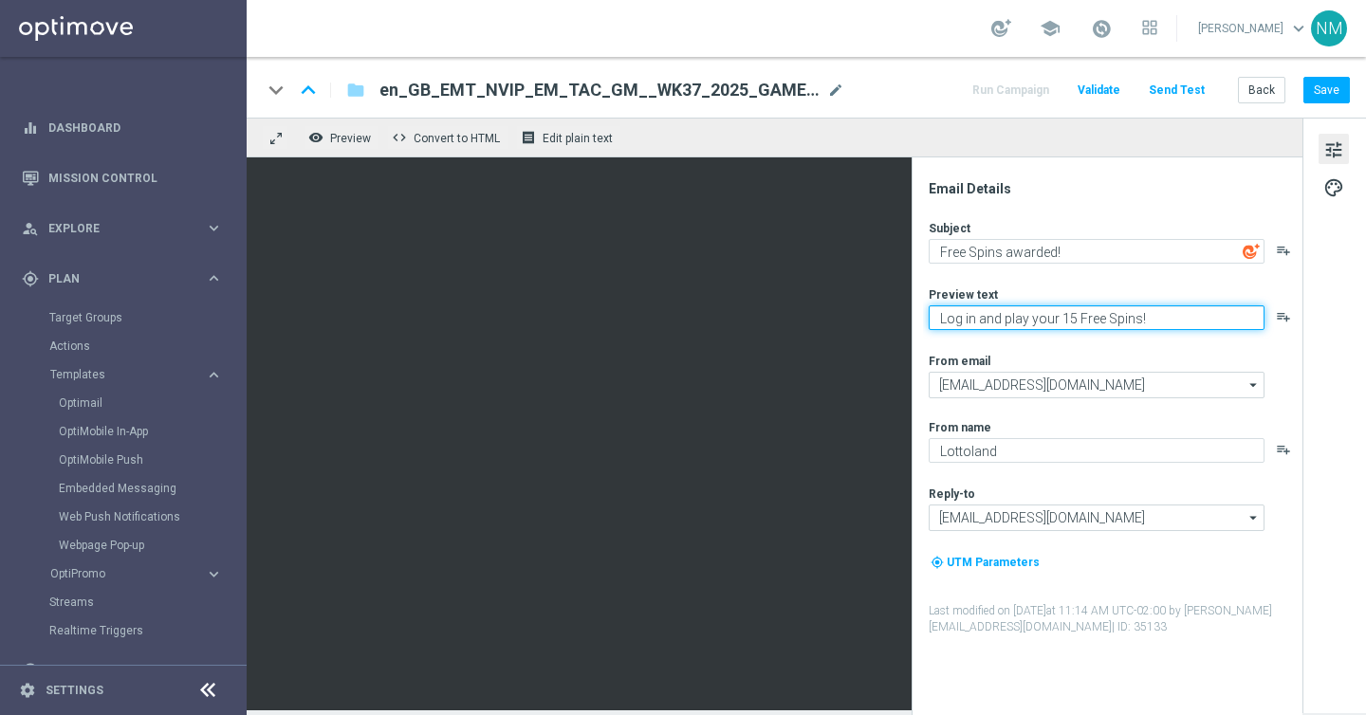
click at [938, 316] on textarea "Log in and play your 15 Free Spins!" at bounding box center [1097, 317] width 336 height 25
type textarea "Just log in and play your 15 Free Spins!"
click at [1091, 340] on div "Subject Free Spins awarded! playlist_add Preview text Just log in and play your…" at bounding box center [1115, 427] width 372 height 415
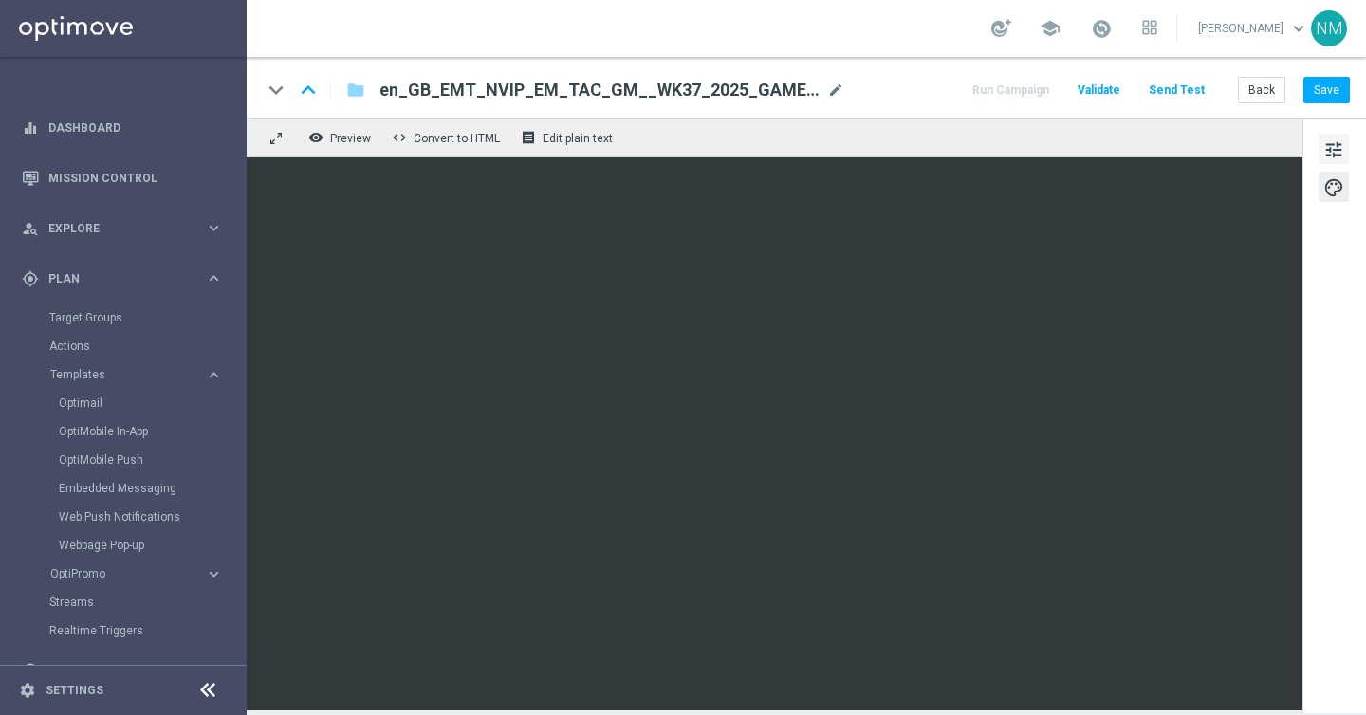
click at [1336, 146] on span "tune" at bounding box center [1333, 150] width 21 height 25
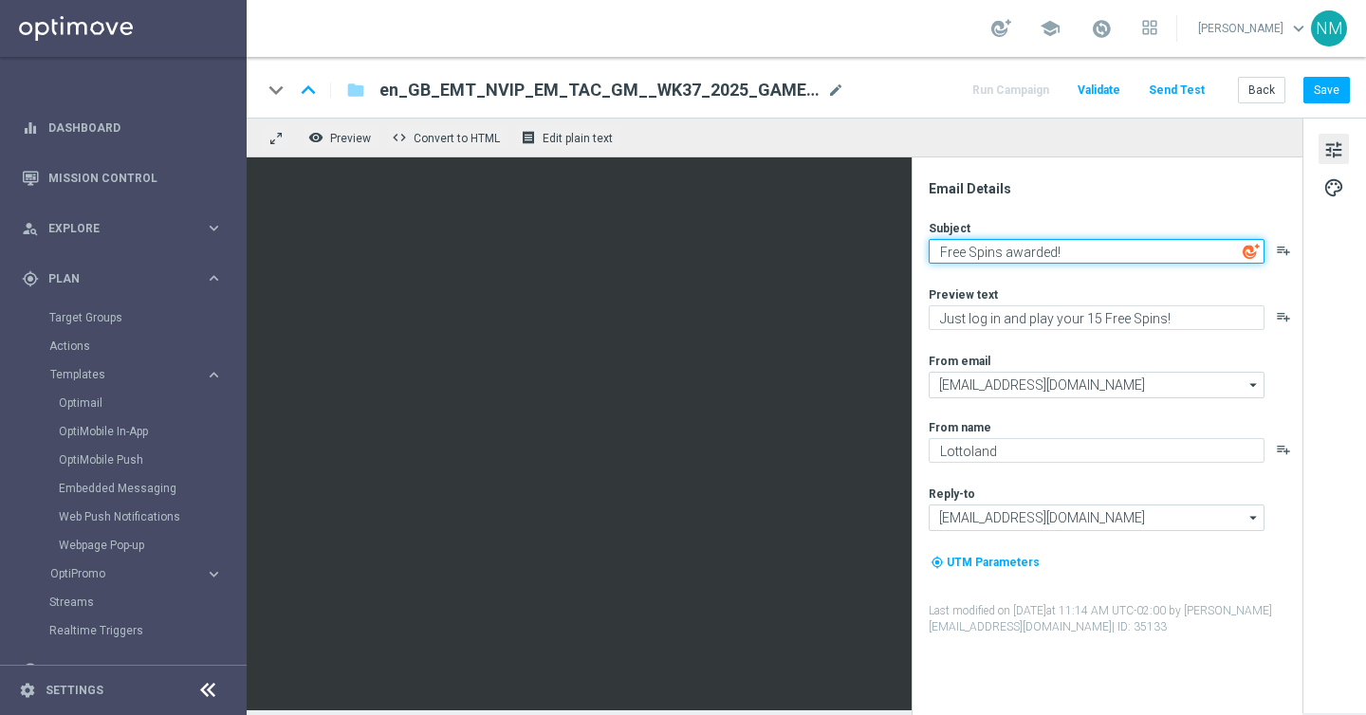
click at [1003, 252] on textarea "Free Spins awarded!" at bounding box center [1097, 251] width 336 height 25
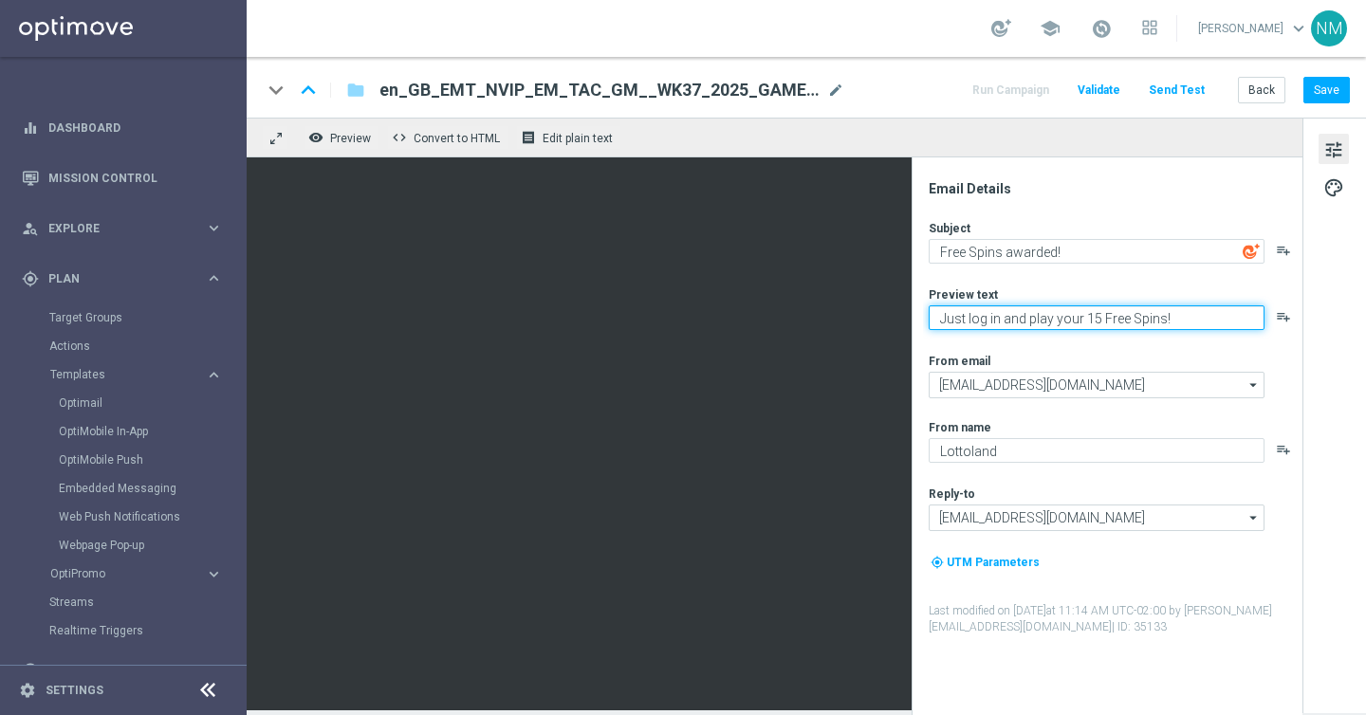
click at [987, 317] on textarea "Just log in and play your 15 Free Spins!" at bounding box center [1097, 317] width 336 height 25
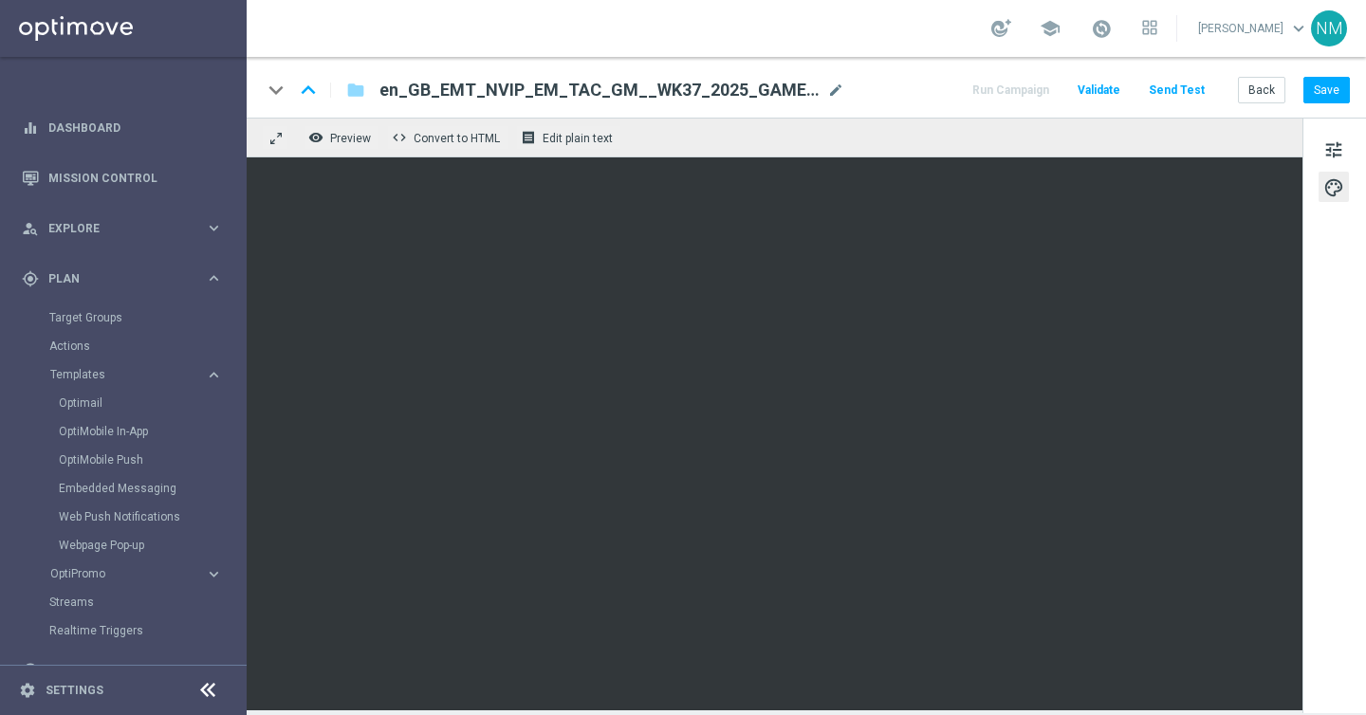
click at [1120, 86] on span "Validate" at bounding box center [1099, 89] width 43 height 13
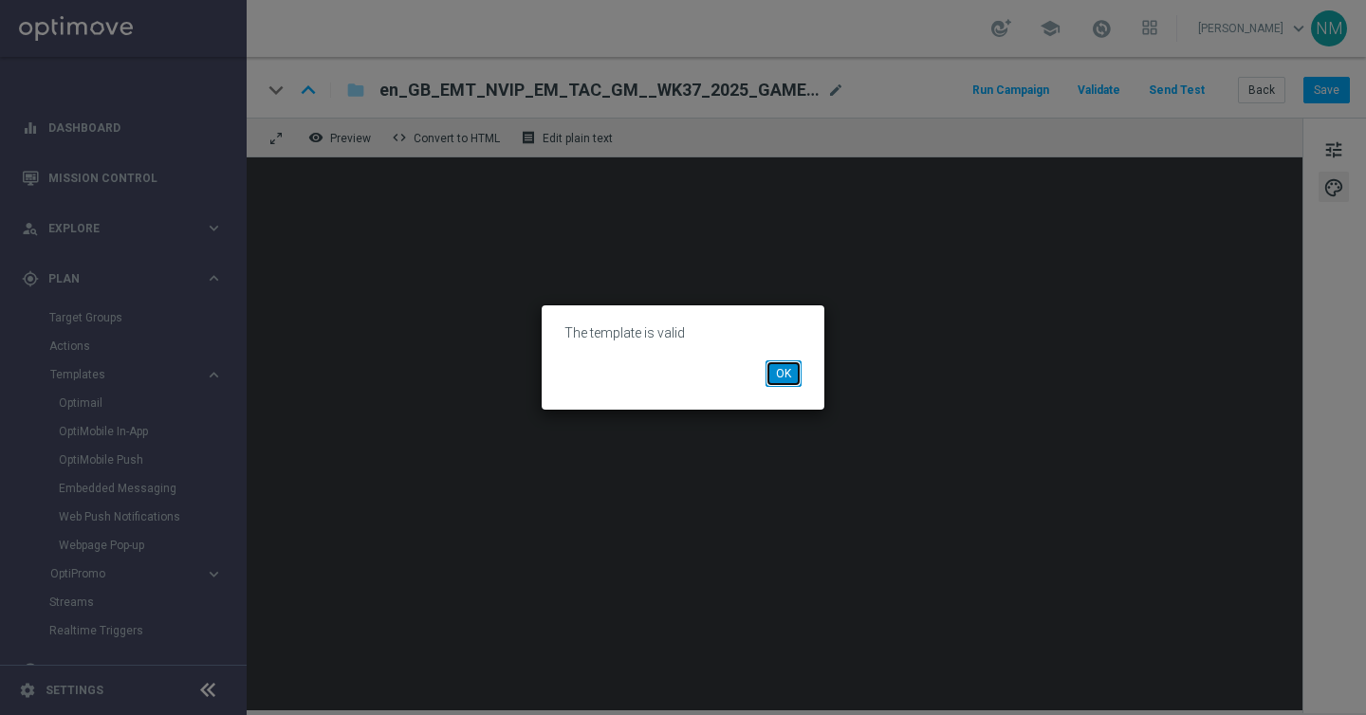
click at [783, 386] on button "OK" at bounding box center [783, 373] width 36 height 27
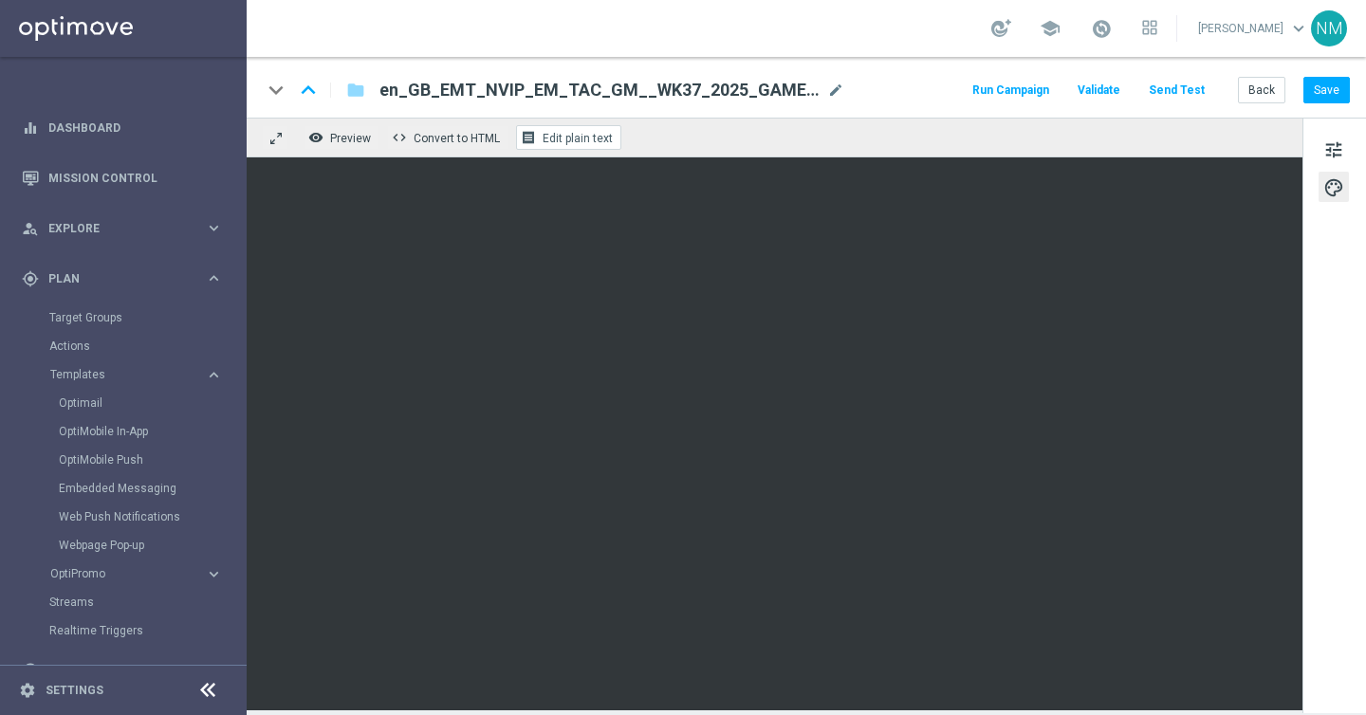
click at [548, 130] on button "receipt Edit plain text" at bounding box center [568, 137] width 105 height 25
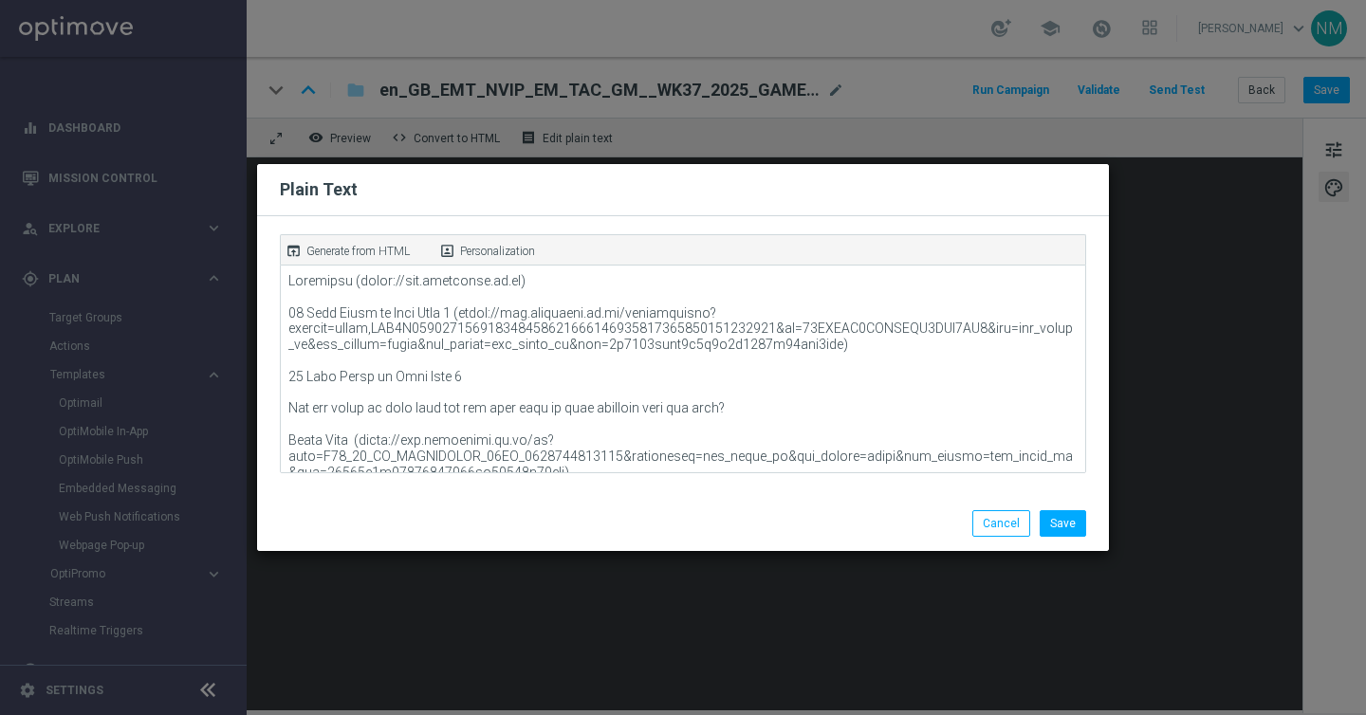
click at [354, 251] on p "Generate from HTML" at bounding box center [357, 251] width 103 height 17
click at [1051, 526] on button "Save" at bounding box center [1063, 523] width 46 height 27
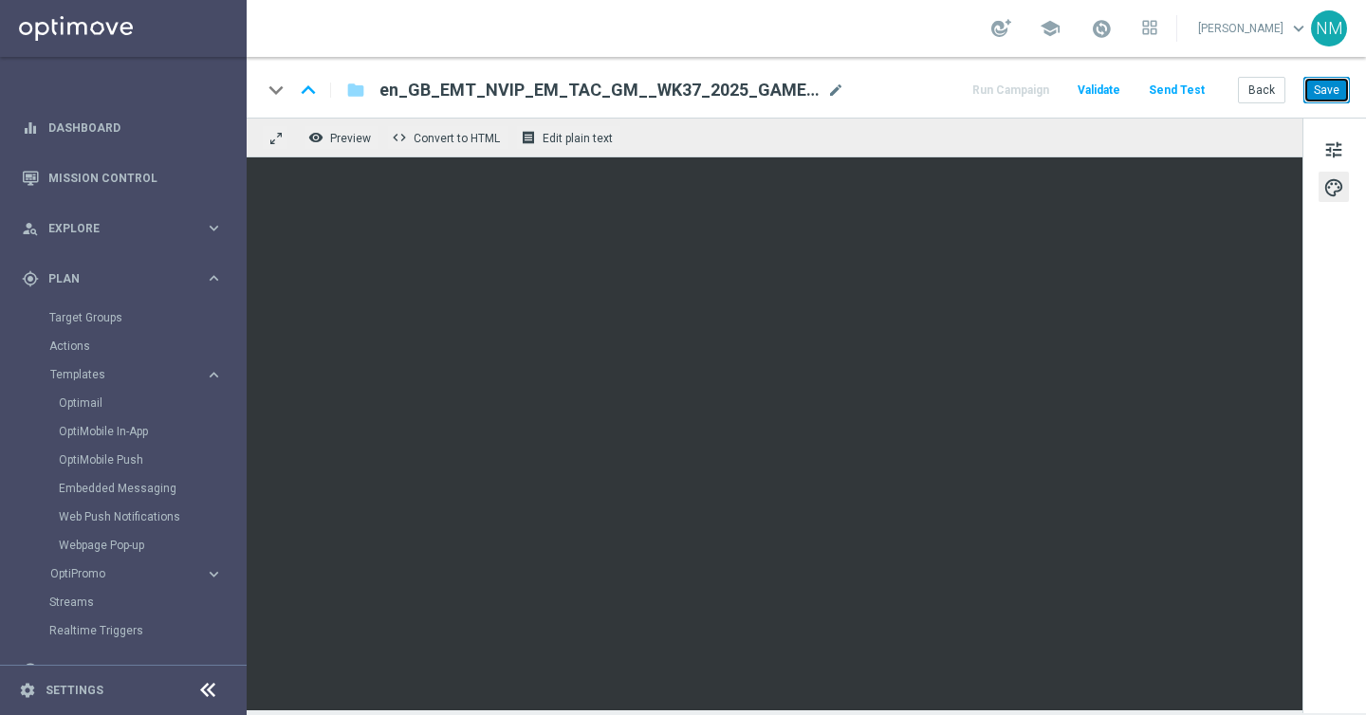
click at [1330, 90] on button "Save" at bounding box center [1326, 90] width 46 height 27
click at [1116, 102] on div "keyboard_arrow_down keyboard_arrow_up folder en_GB_EMT_NVIP_EM_TAC_GM__WK37_202…" at bounding box center [806, 87] width 1119 height 61
click at [1110, 95] on span "Validate" at bounding box center [1099, 89] width 43 height 13
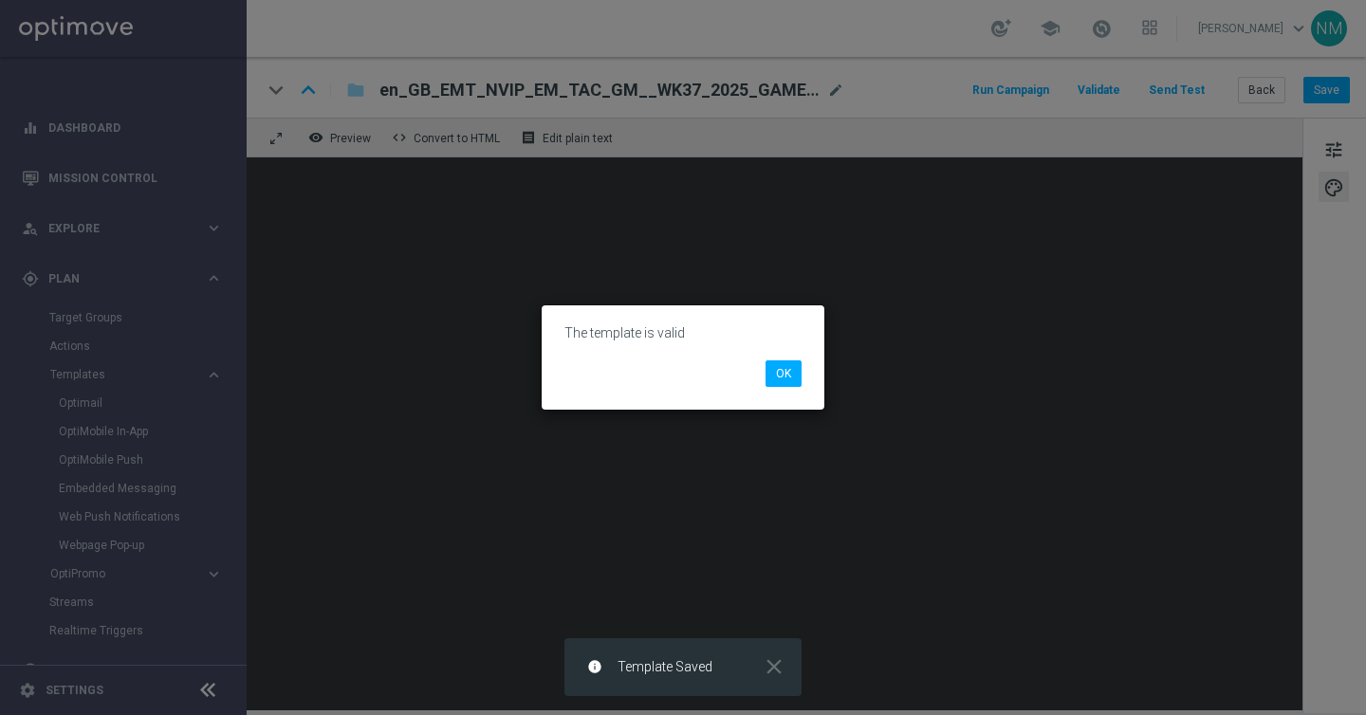
click at [816, 374] on div "The template is valid OK" at bounding box center [683, 357] width 283 height 104
click at [804, 374] on li "OK" at bounding box center [784, 373] width 46 height 27
click at [793, 374] on button "OK" at bounding box center [783, 373] width 36 height 27
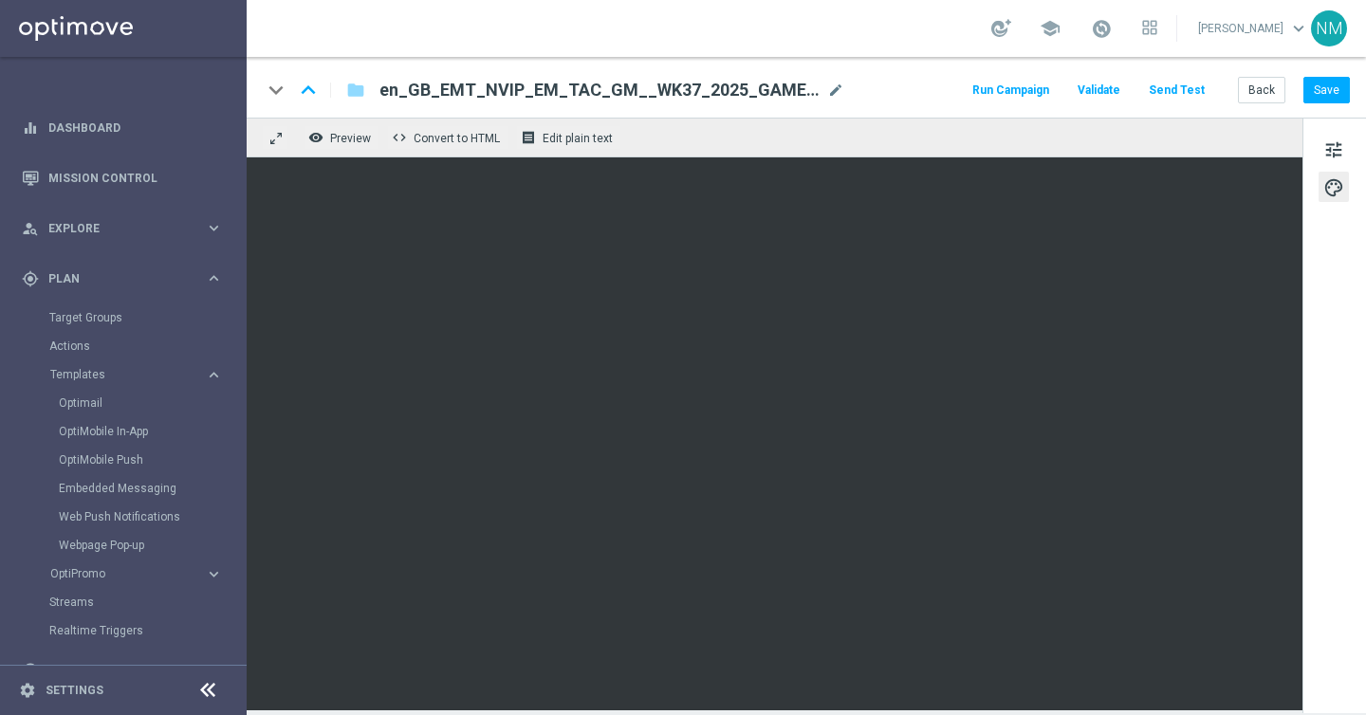
click at [1187, 90] on button "Send Test" at bounding box center [1177, 91] width 62 height 26
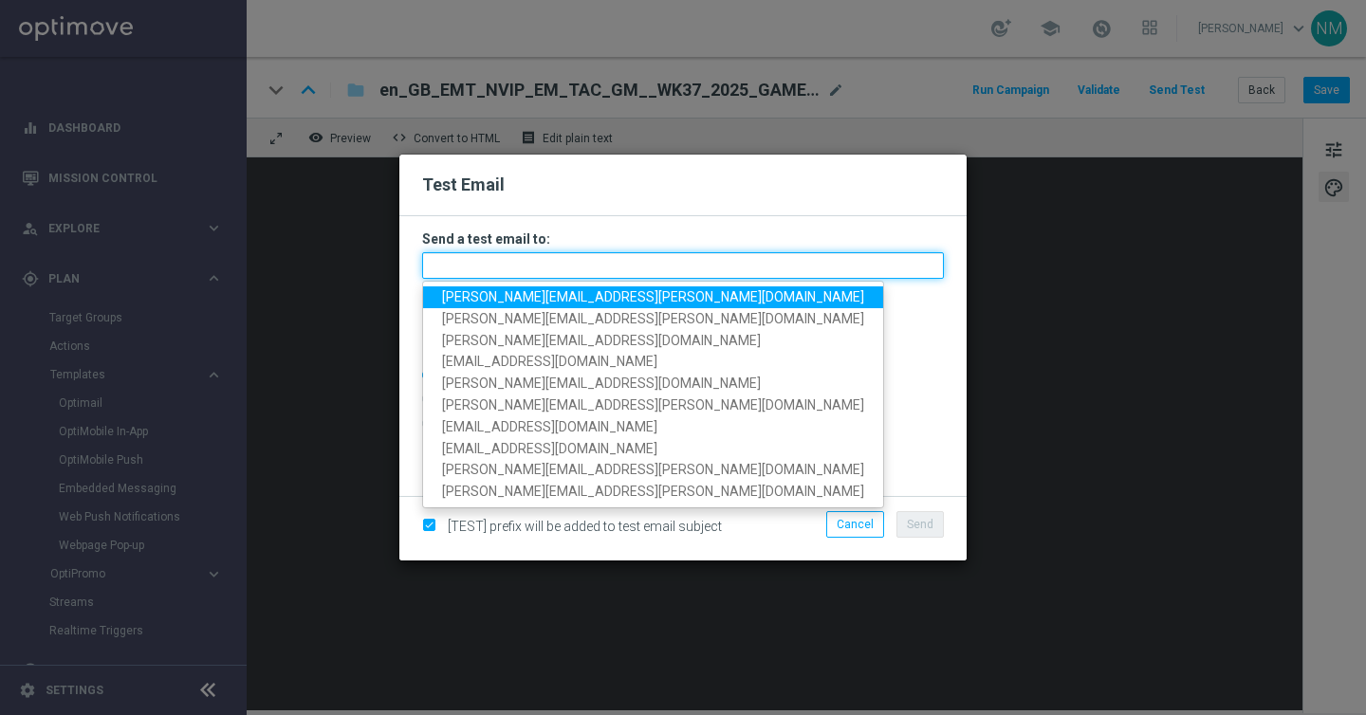
click at [562, 264] on input "text" at bounding box center [683, 265] width 522 height 27
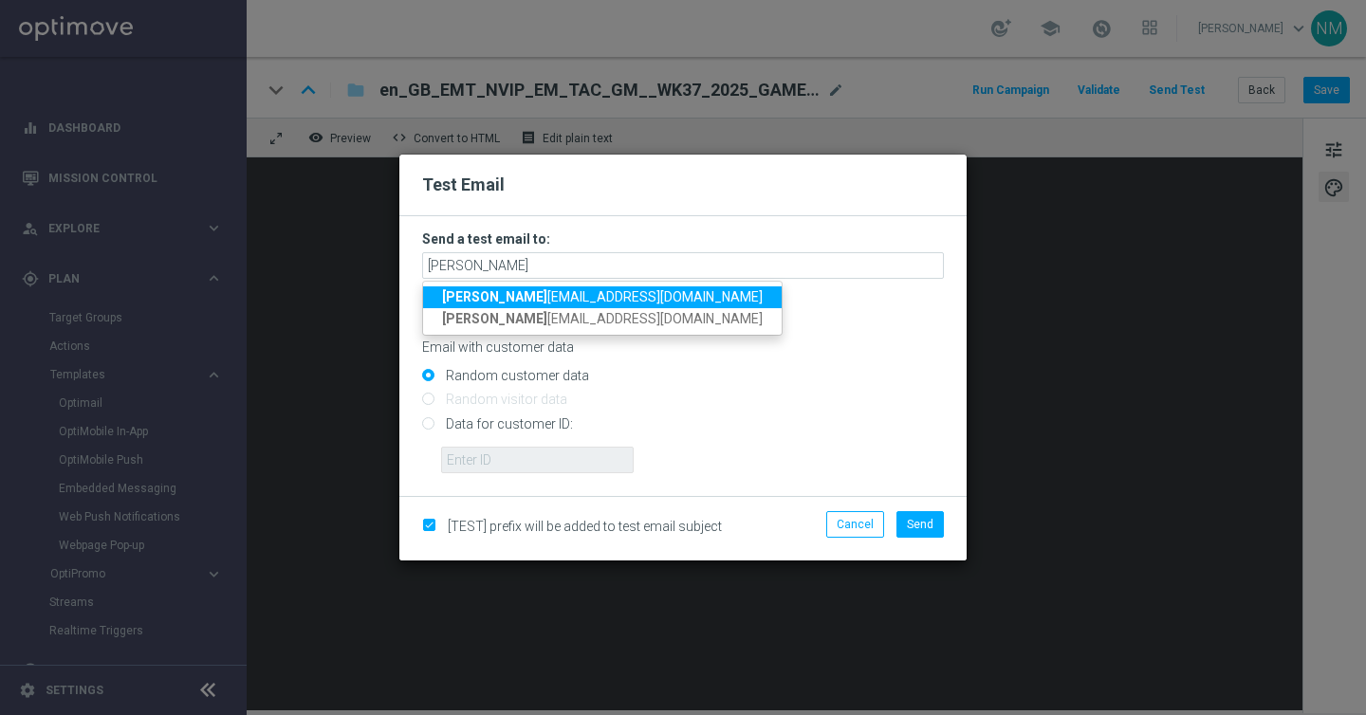
click at [493, 295] on span "[PERSON_NAME] [PERSON_NAME][EMAIL_ADDRESS][DOMAIN_NAME]" at bounding box center [602, 296] width 321 height 15
type input "[PERSON_NAME][EMAIL_ADDRESS][DOMAIN_NAME]"
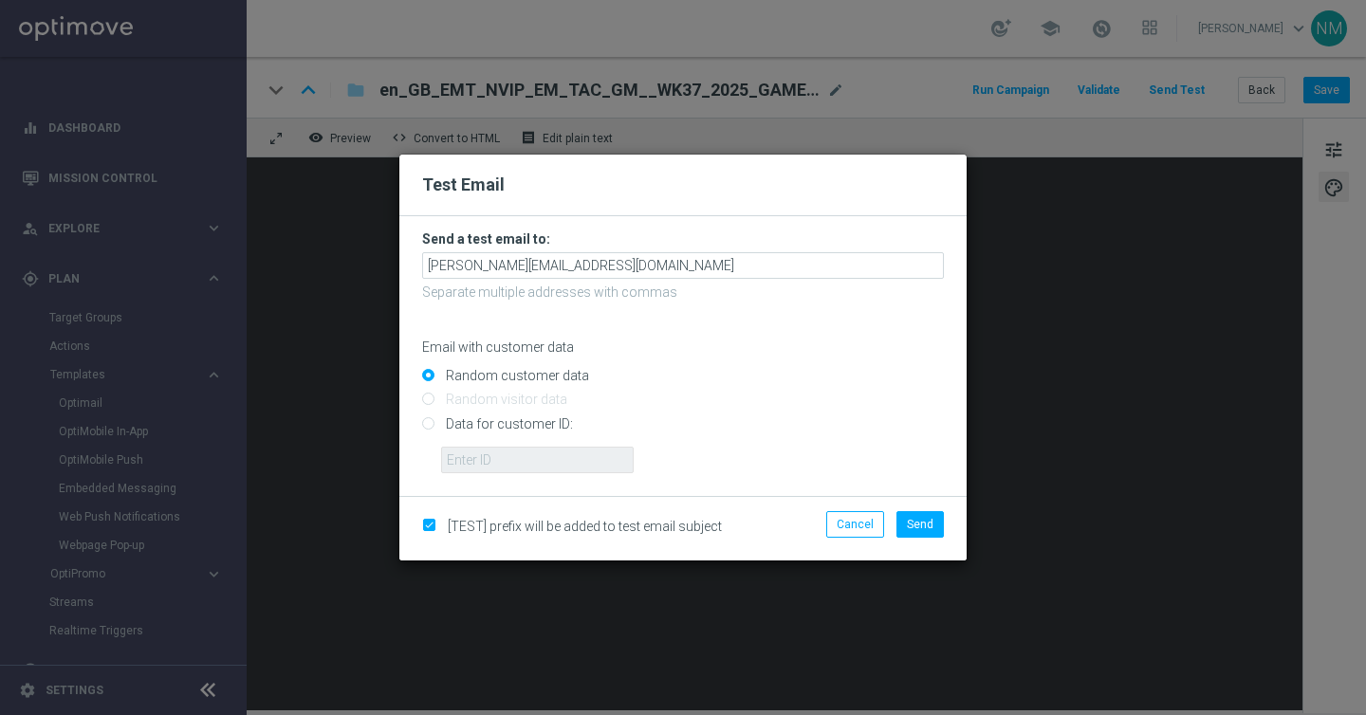
click at [471, 424] on input "Data for customer ID:" at bounding box center [683, 431] width 522 height 27
radio input "true"
click at [471, 448] on input "text" at bounding box center [537, 460] width 193 height 27
paste input "220553462"
type input "220553462"
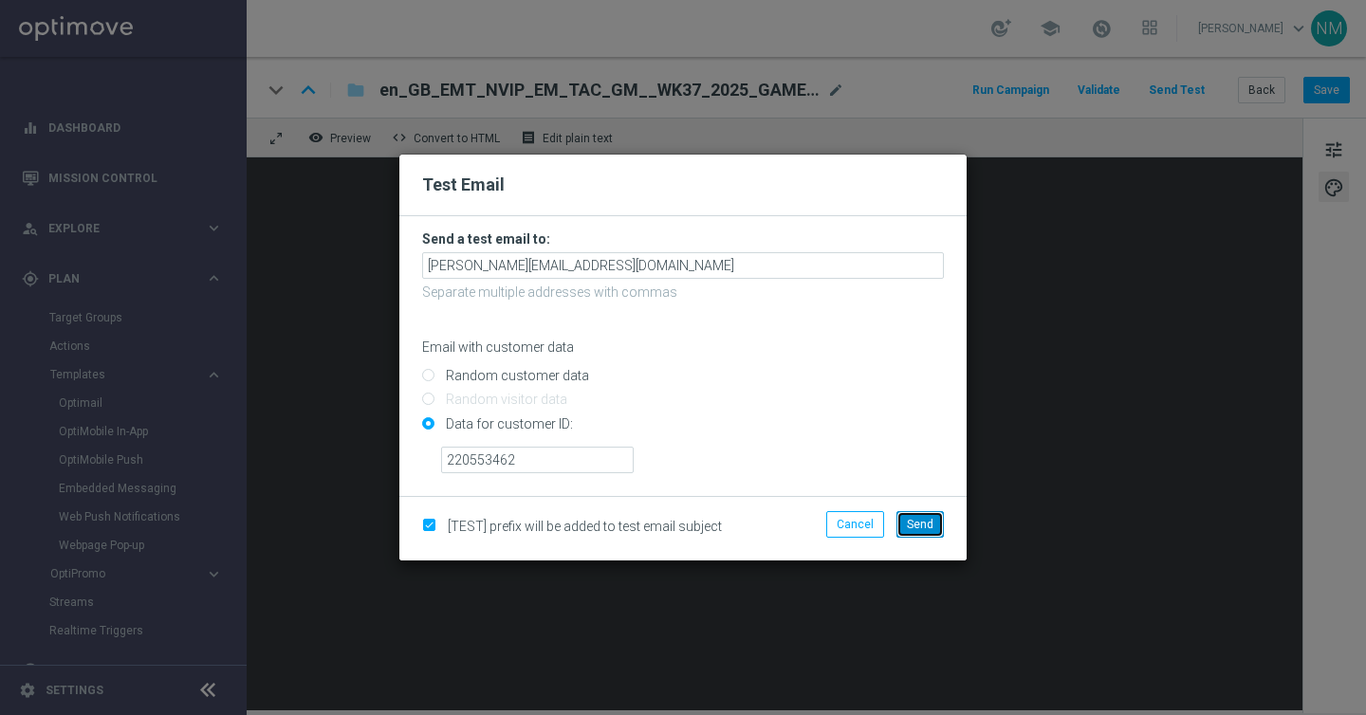
click at [921, 526] on span "Send" at bounding box center [920, 524] width 27 height 13
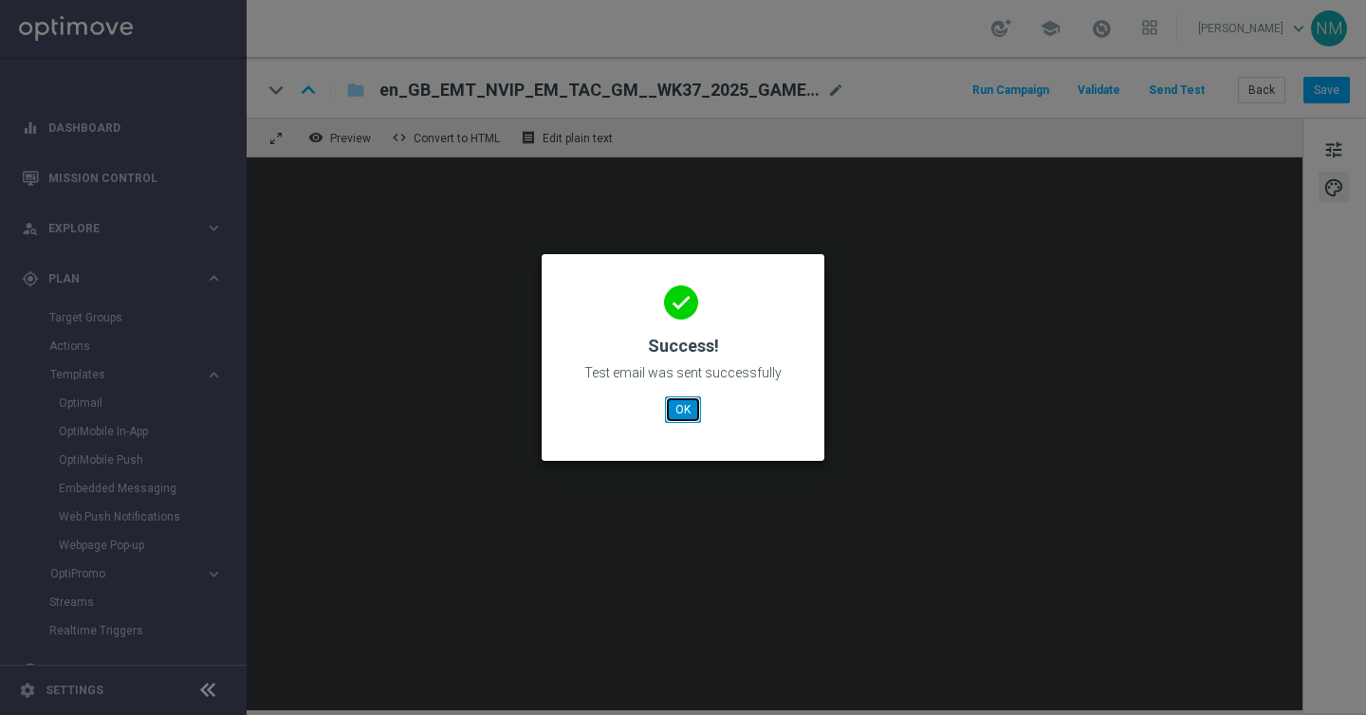
click at [665, 407] on button "OK" at bounding box center [683, 409] width 36 height 27
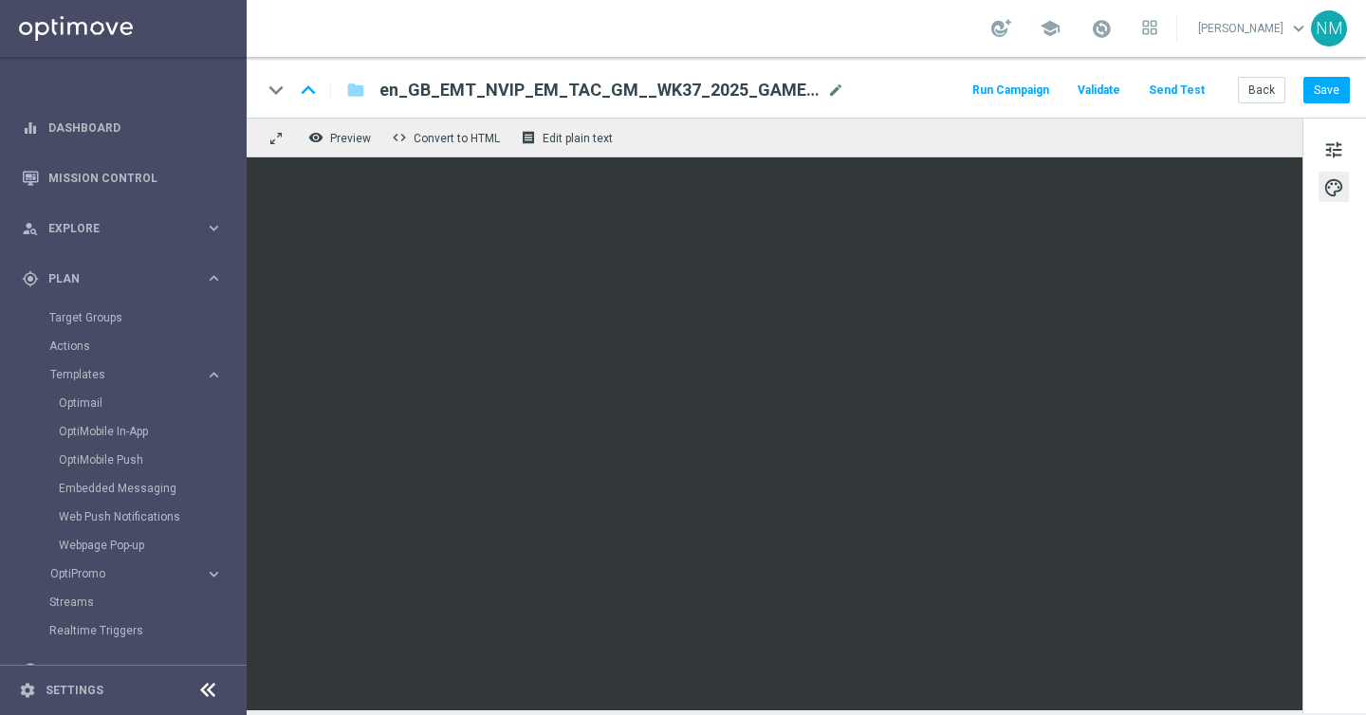
click at [1185, 83] on button "Send Test" at bounding box center [1177, 91] width 62 height 26
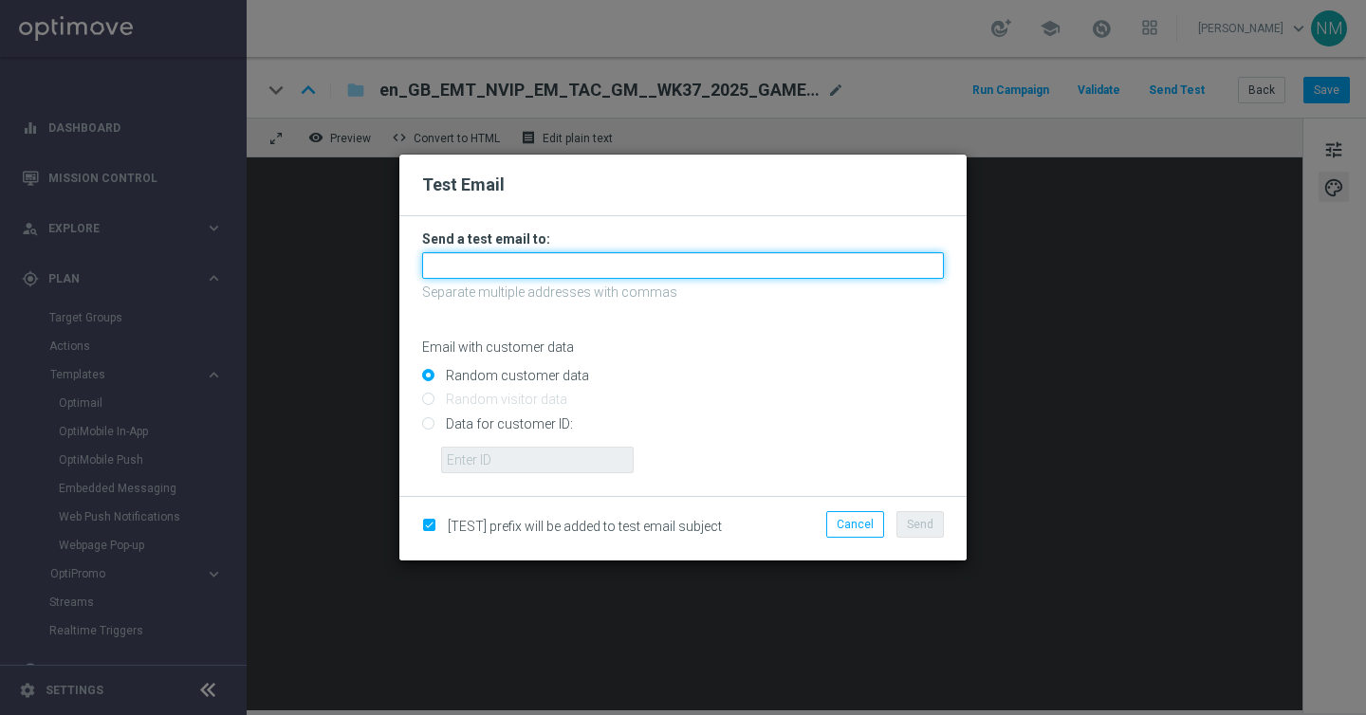
click at [655, 255] on input "text" at bounding box center [683, 265] width 522 height 27
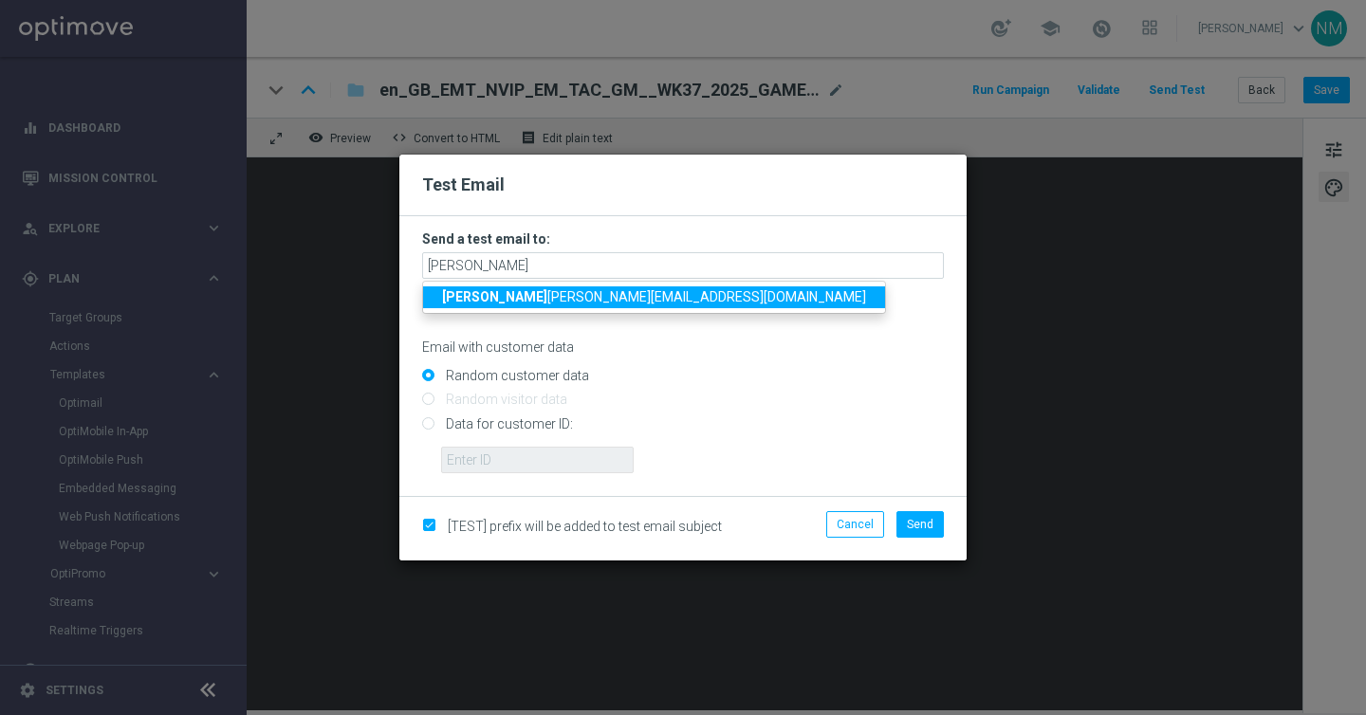
click at [561, 302] on span "rick [EMAIL_ADDRESS][DOMAIN_NAME]" at bounding box center [654, 296] width 424 height 15
type input "[PERSON_NAME][EMAIL_ADDRESS][PERSON_NAME][DOMAIN_NAME]"
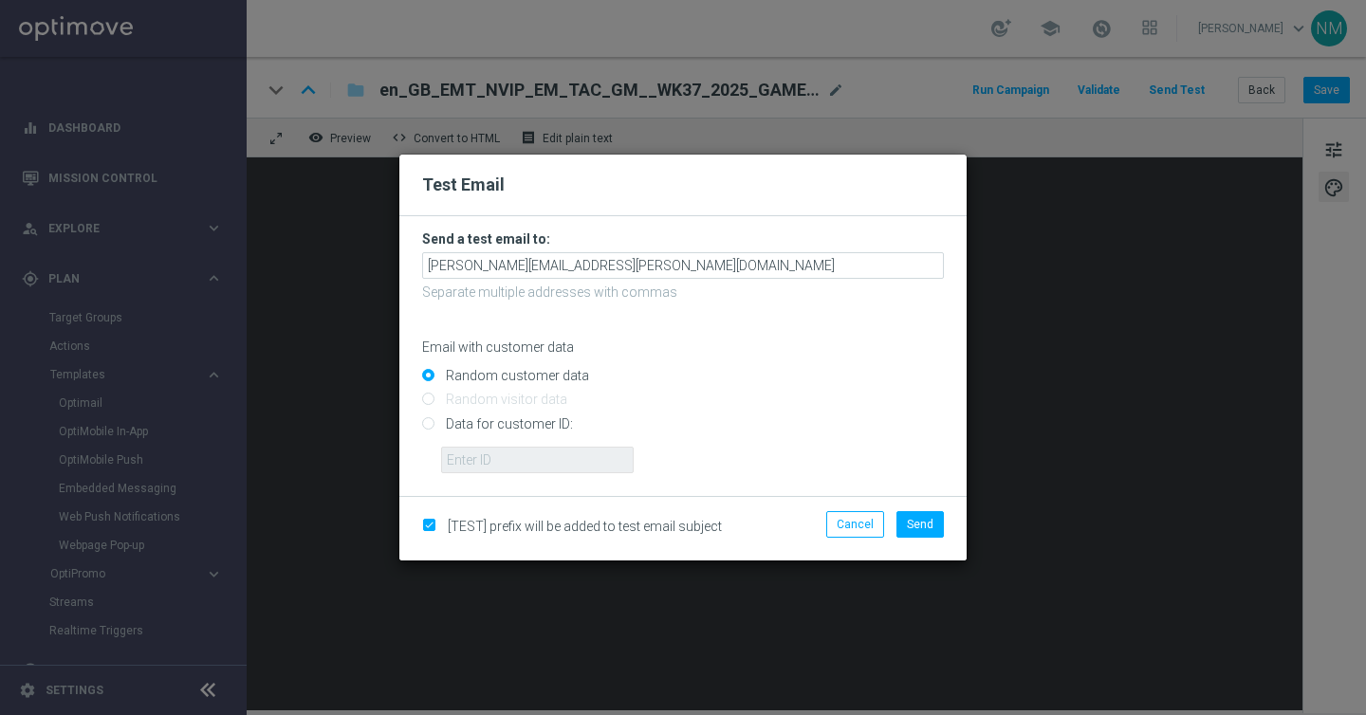
click at [500, 429] on input "Data for customer ID:" at bounding box center [683, 431] width 522 height 27
radio input "true"
click at [492, 451] on input "text" at bounding box center [537, 460] width 193 height 27
paste input "220553462"
type input "220553462"
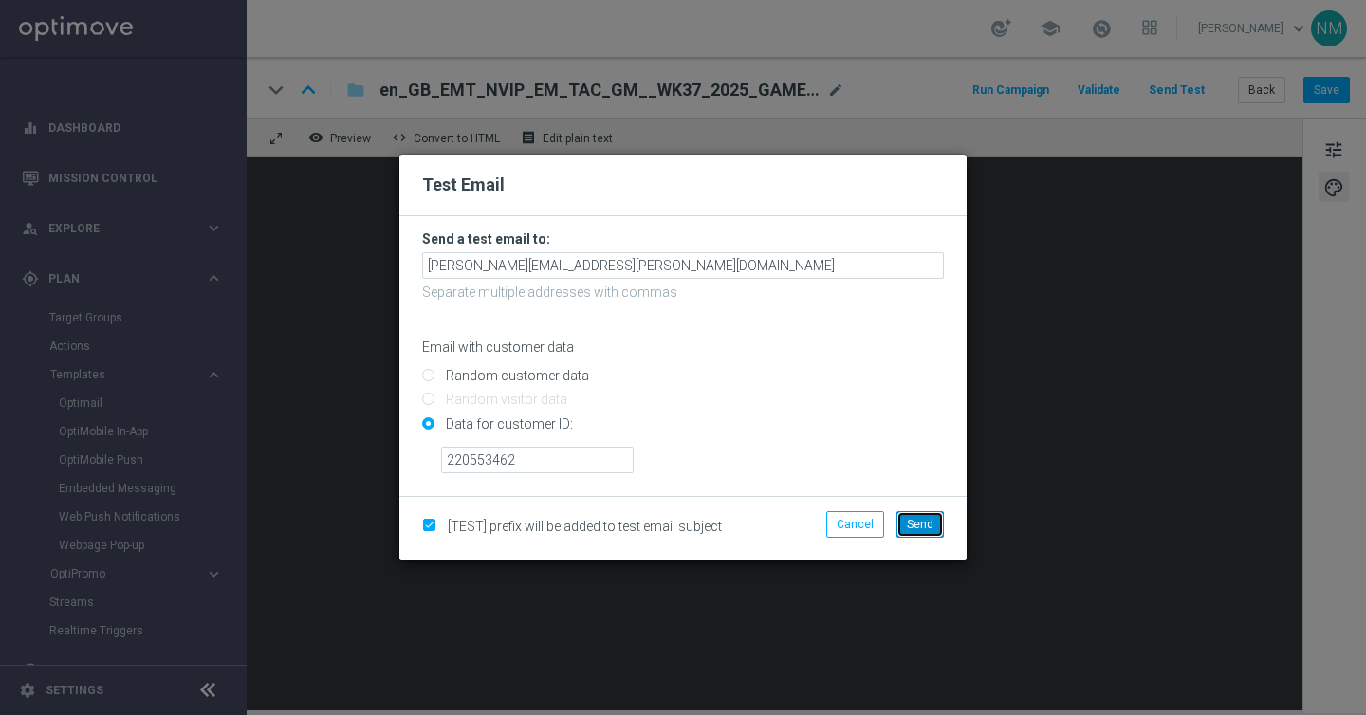
click at [907, 515] on button "Send" at bounding box center [919, 524] width 47 height 27
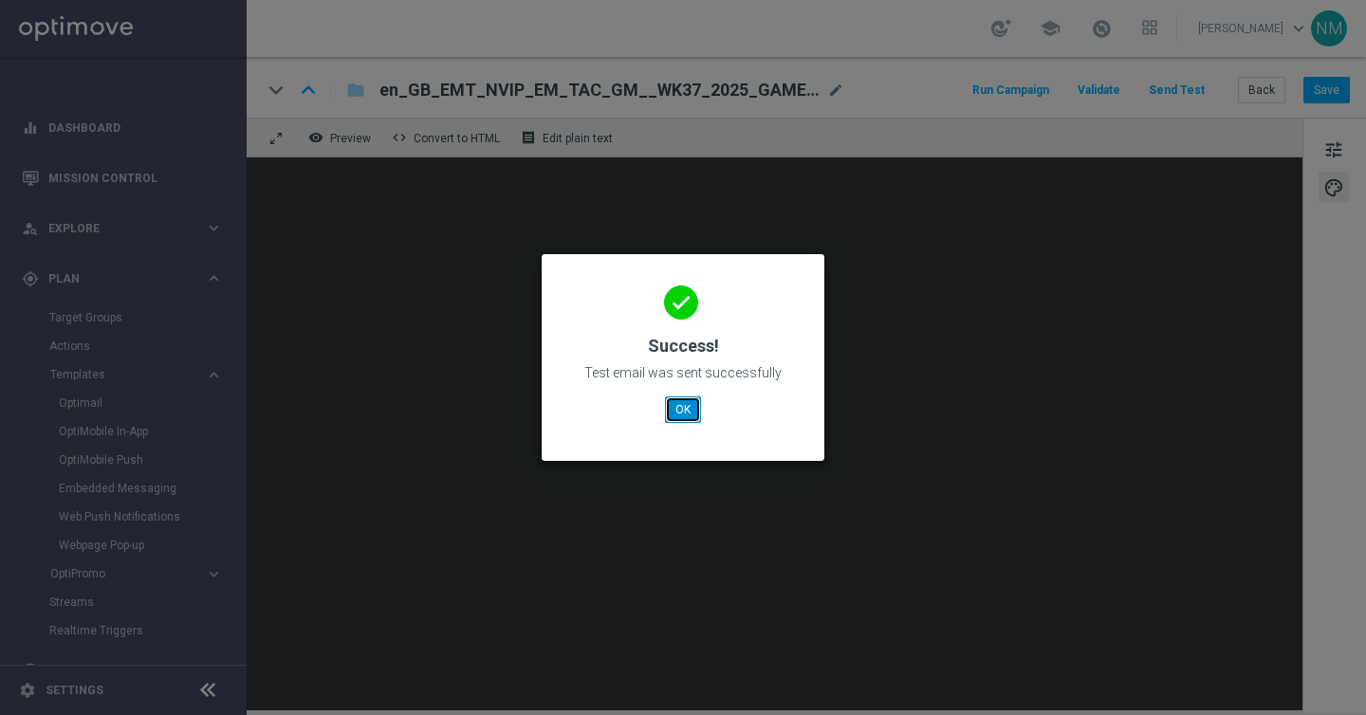
click at [686, 410] on button "OK" at bounding box center [683, 409] width 36 height 27
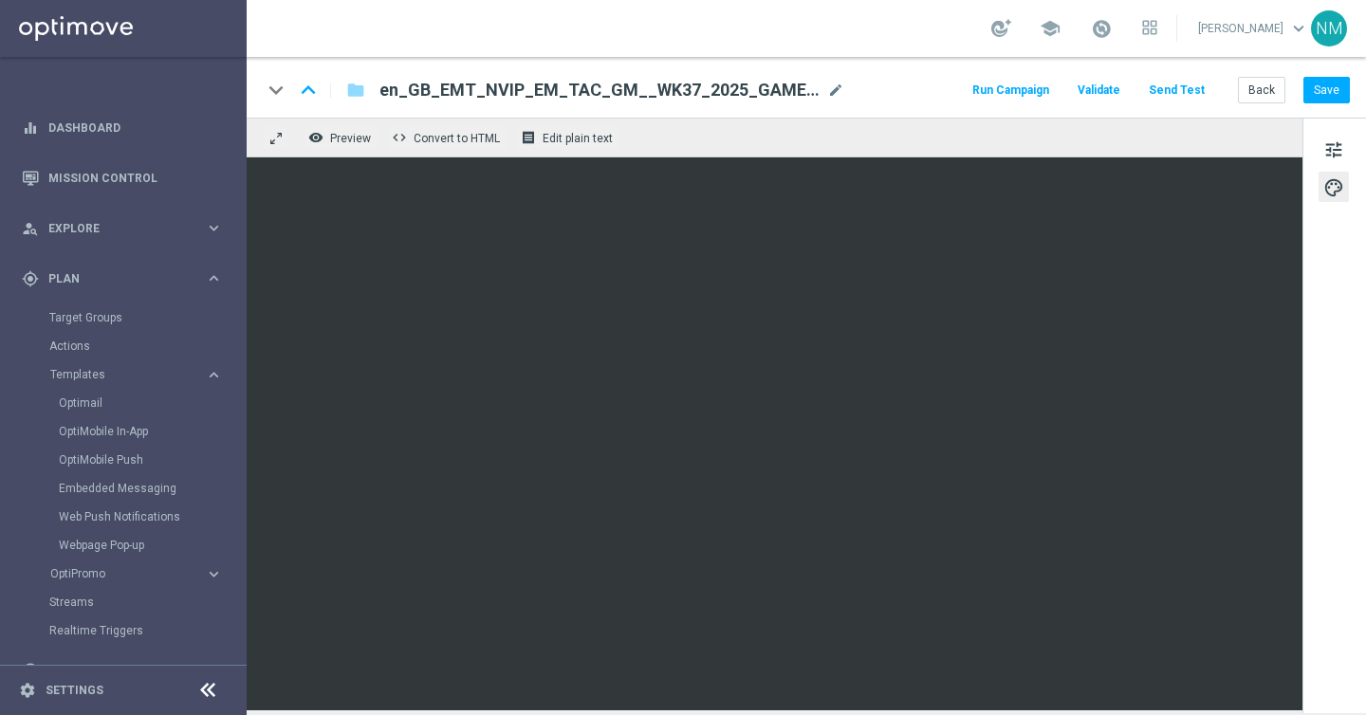
click at [1170, 91] on button "Send Test" at bounding box center [1177, 91] width 62 height 26
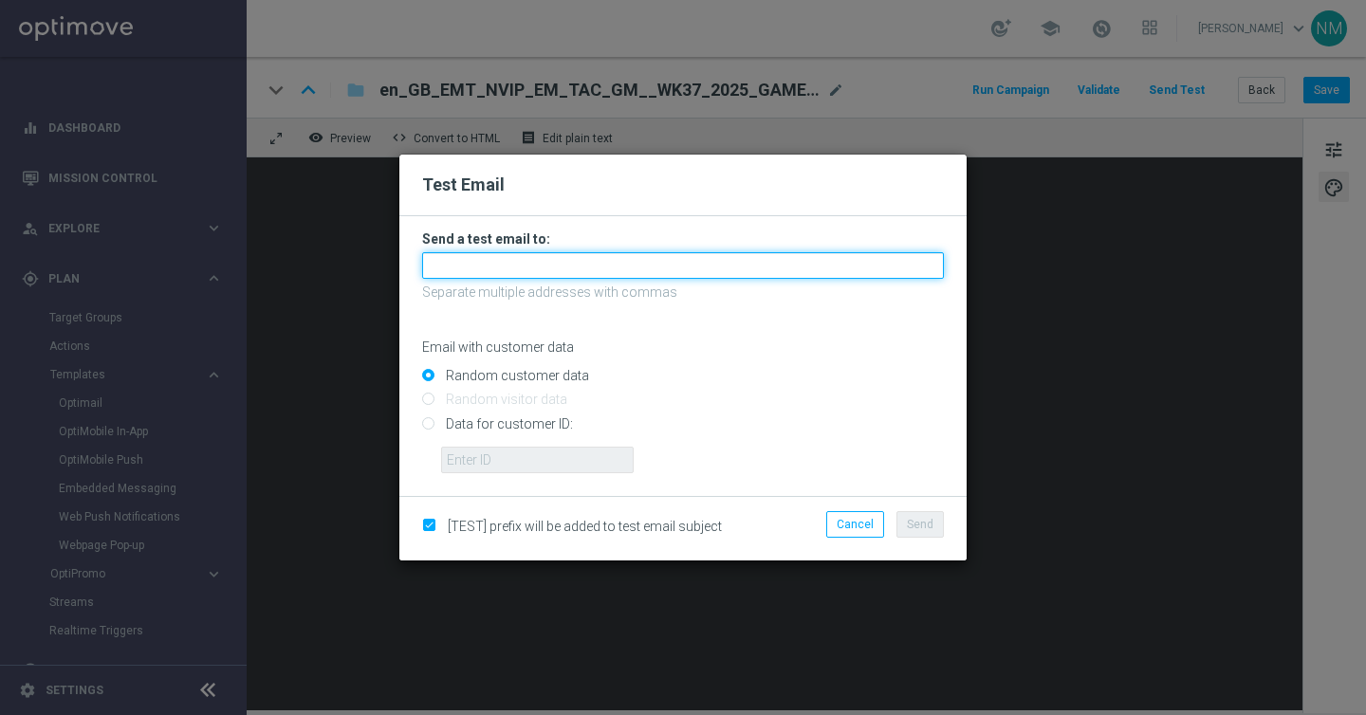
click at [586, 265] on input "text" at bounding box center [683, 265] width 522 height 27
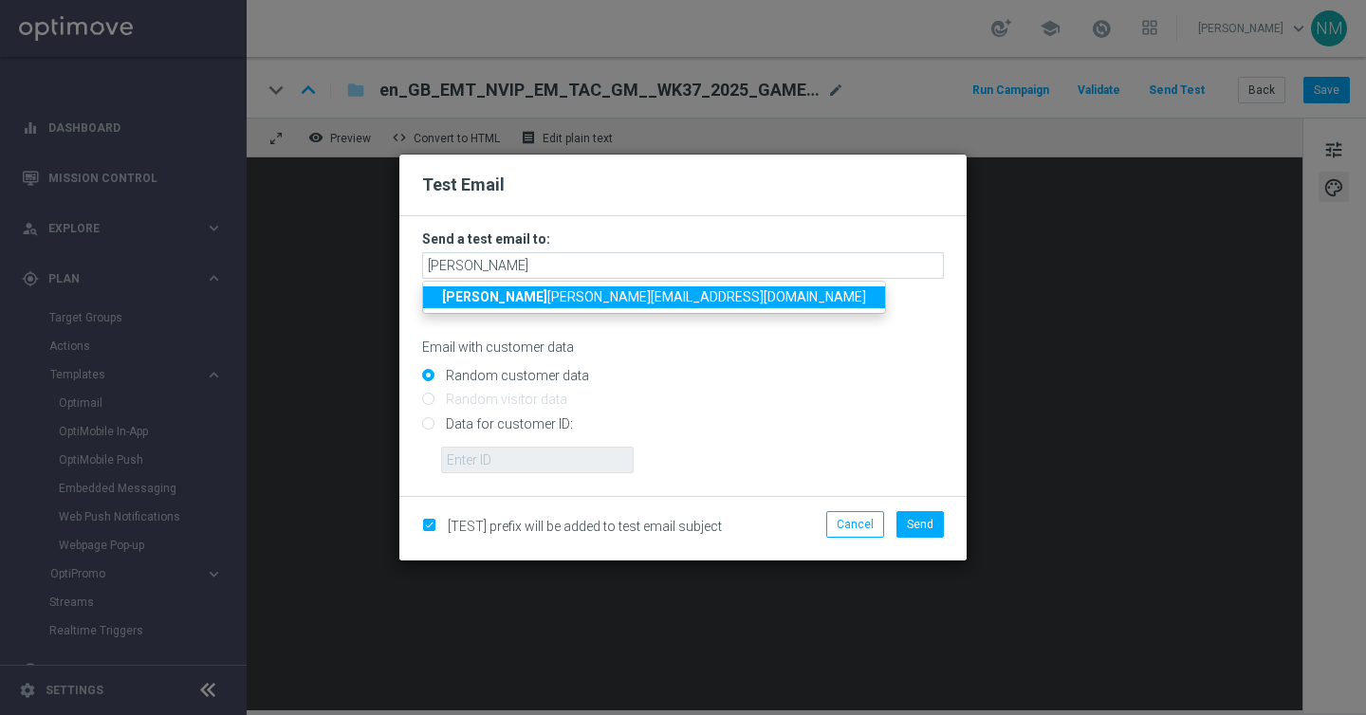
click at [515, 286] on link "jame [EMAIL_ADDRESS][DOMAIN_NAME]" at bounding box center [654, 297] width 462 height 22
type input "[PERSON_NAME][EMAIL_ADDRESS][PERSON_NAME][DOMAIN_NAME]"
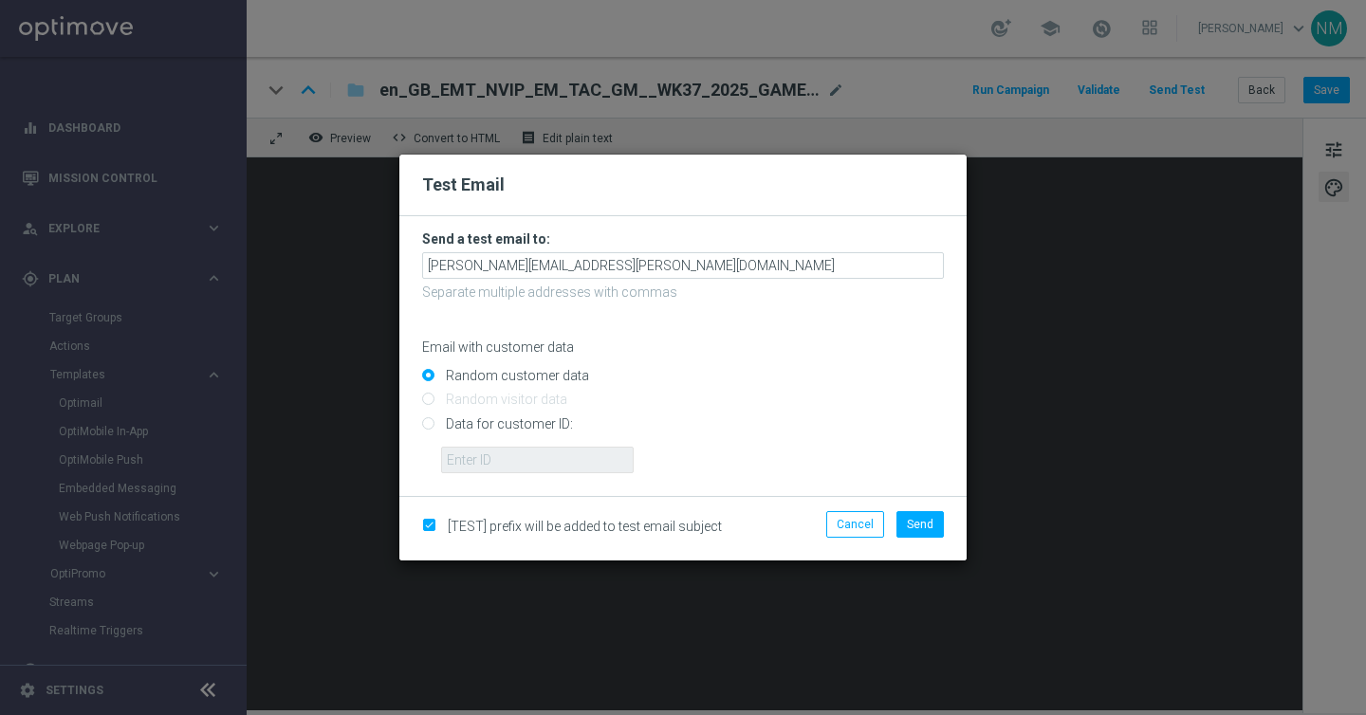
click at [488, 421] on input "Data for customer ID:" at bounding box center [683, 431] width 522 height 27
radio input "true"
click at [481, 461] on input "text" at bounding box center [537, 460] width 193 height 27
paste input "220553462"
type input "220553462"
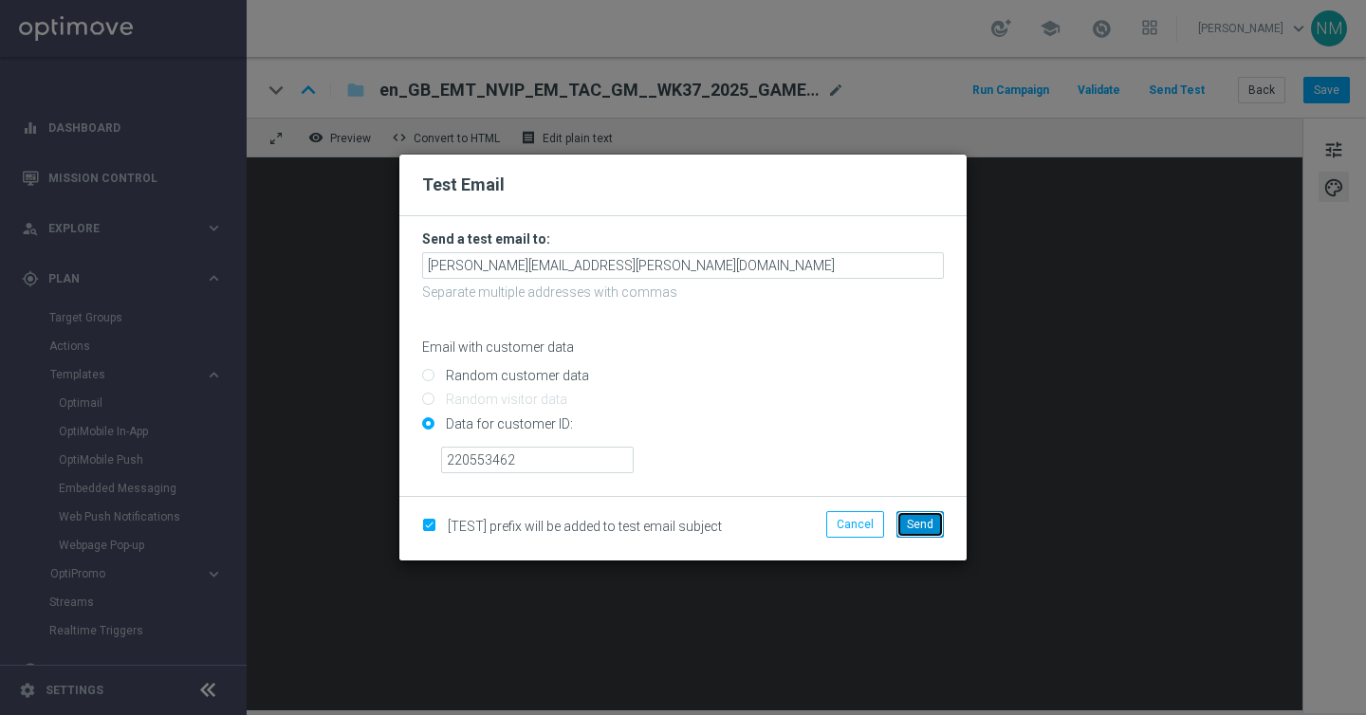
click at [914, 525] on span "Send" at bounding box center [920, 524] width 27 height 13
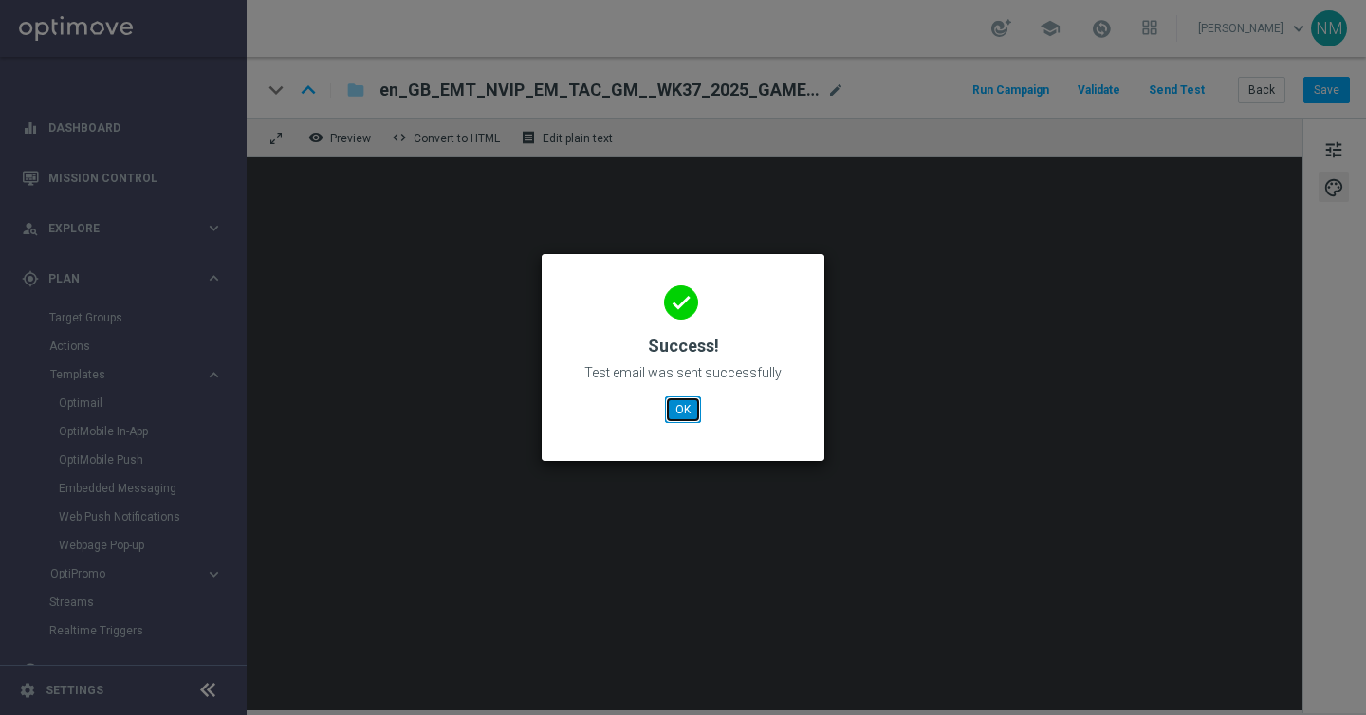
click at [672, 414] on button "OK" at bounding box center [683, 409] width 36 height 27
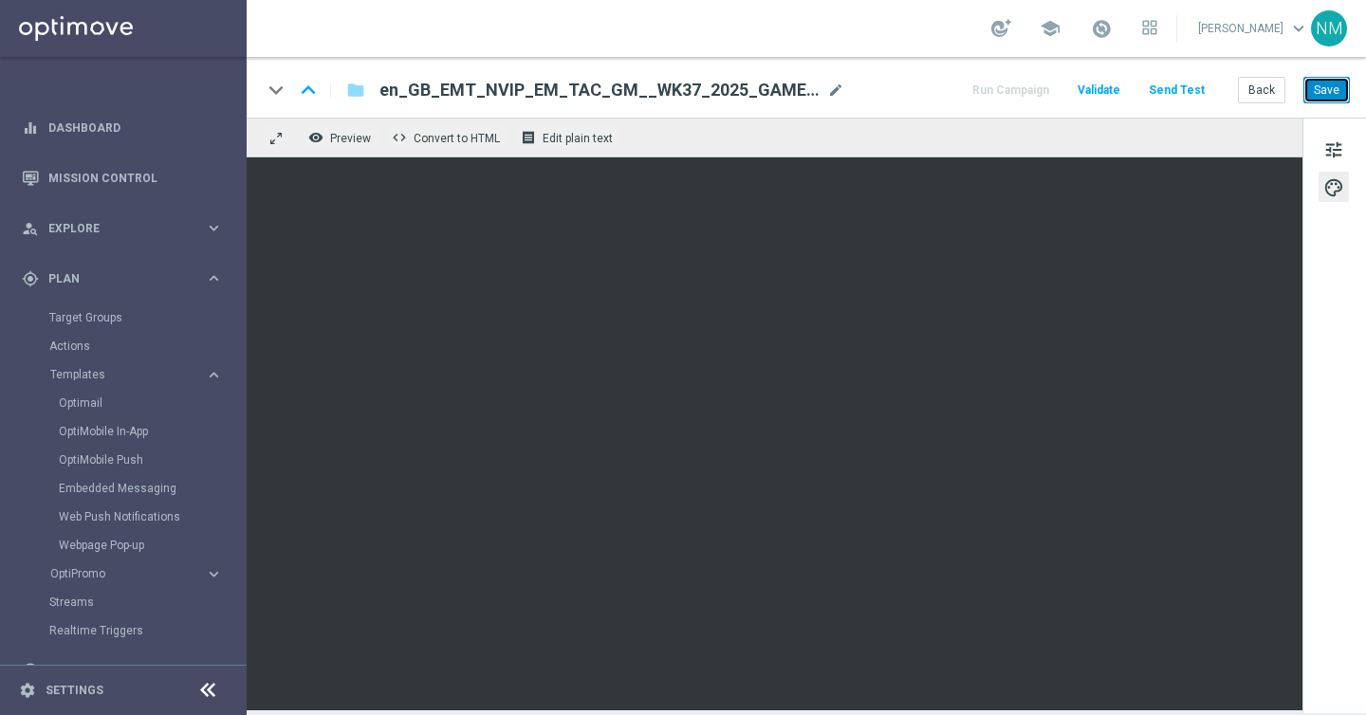
click at [1324, 100] on button "Save" at bounding box center [1326, 90] width 46 height 27
click at [1169, 84] on button "Send Test" at bounding box center [1177, 91] width 62 height 26
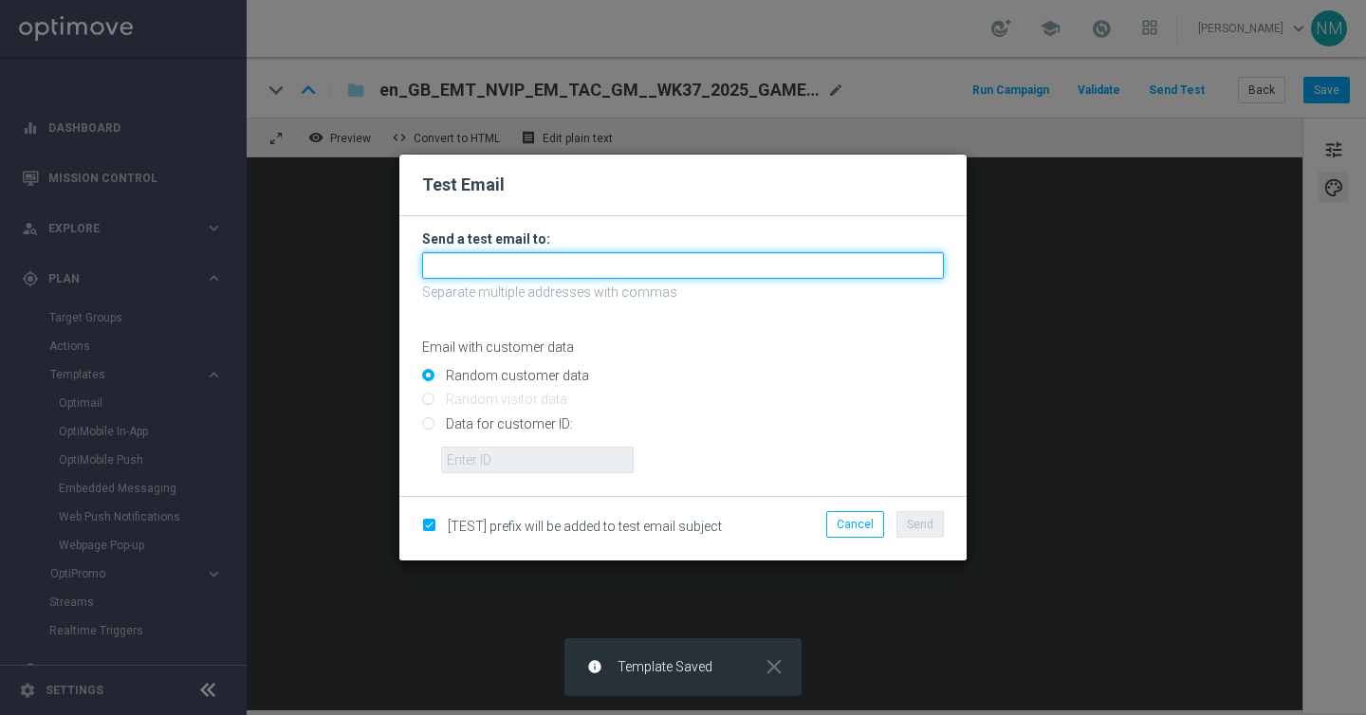
click at [583, 275] on input "text" at bounding box center [683, 265] width 522 height 27
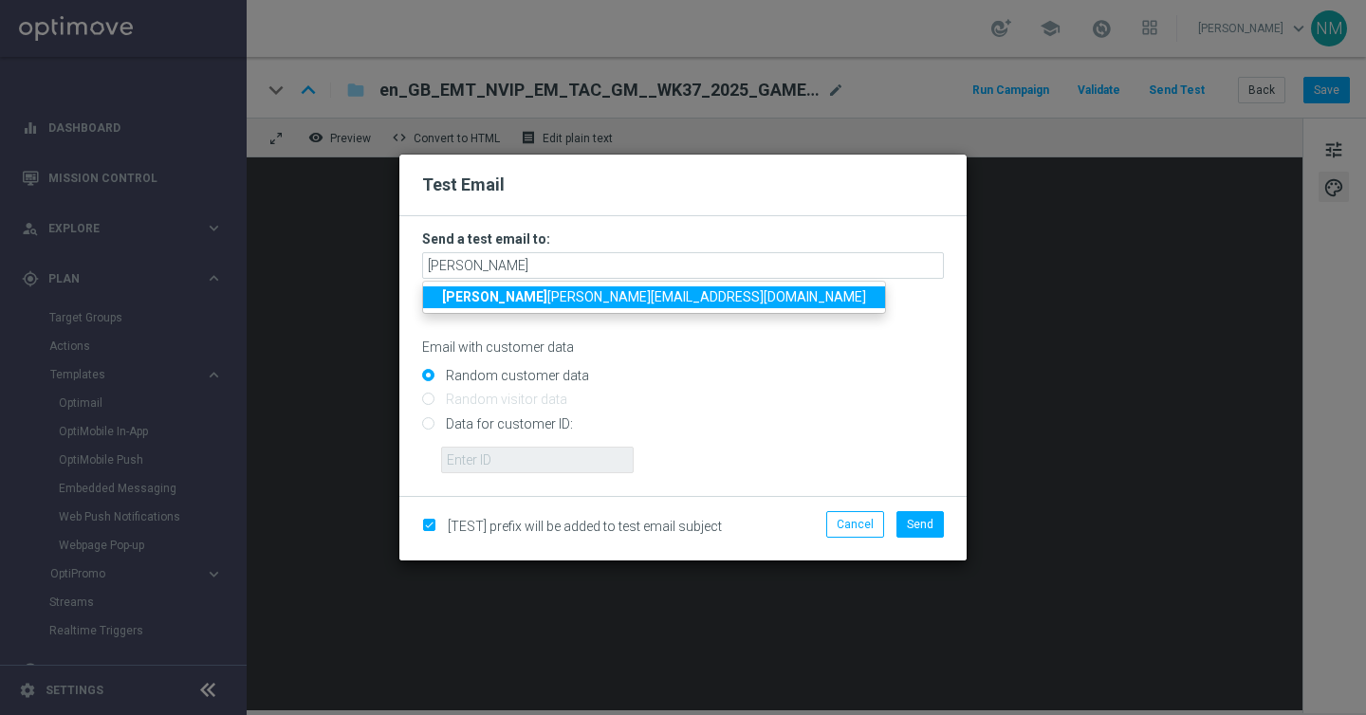
click at [551, 297] on span "rick [EMAIL_ADDRESS][DOMAIN_NAME]" at bounding box center [654, 296] width 424 height 15
type input "[PERSON_NAME][EMAIL_ADDRESS][PERSON_NAME][DOMAIN_NAME]"
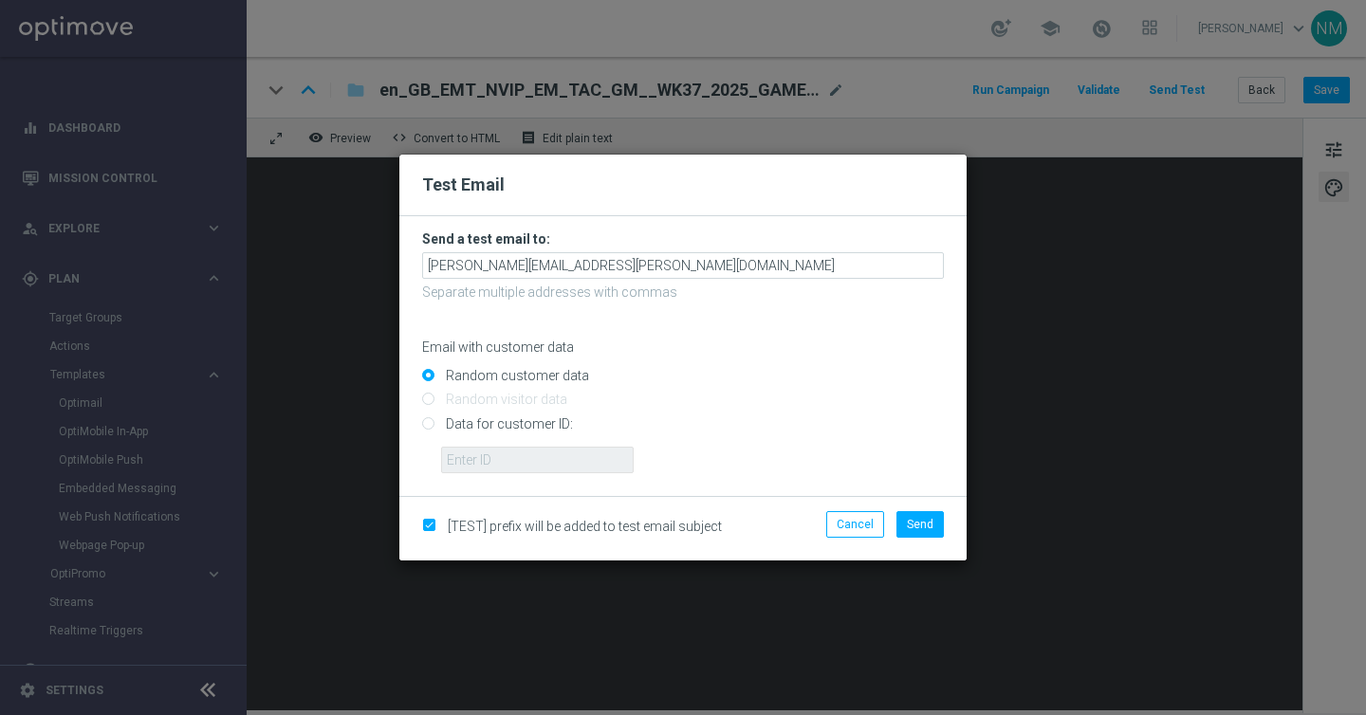
click at [523, 427] on input "Data for customer ID:" at bounding box center [683, 431] width 522 height 27
radio input "true"
click at [507, 467] on input "text" at bounding box center [537, 460] width 193 height 27
paste input "223901476"
type input "223901476"
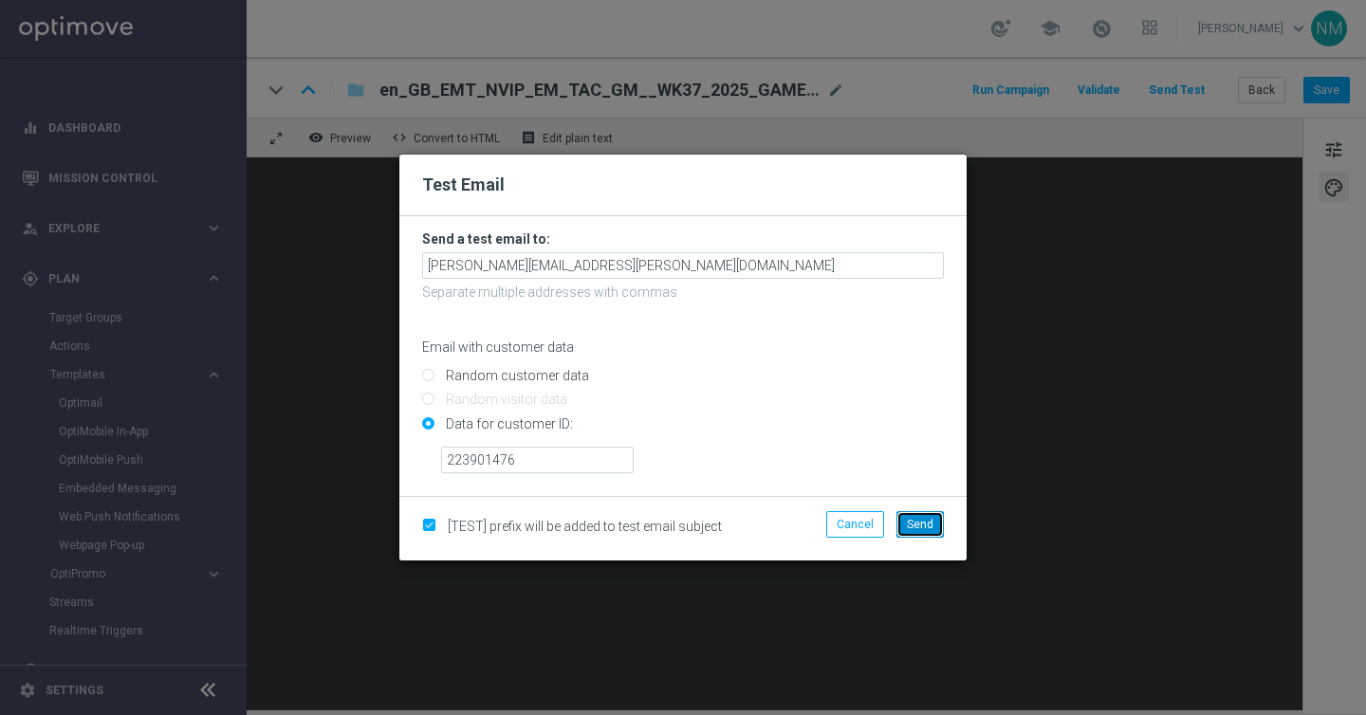
click at [922, 522] on span "Send" at bounding box center [920, 524] width 27 height 13
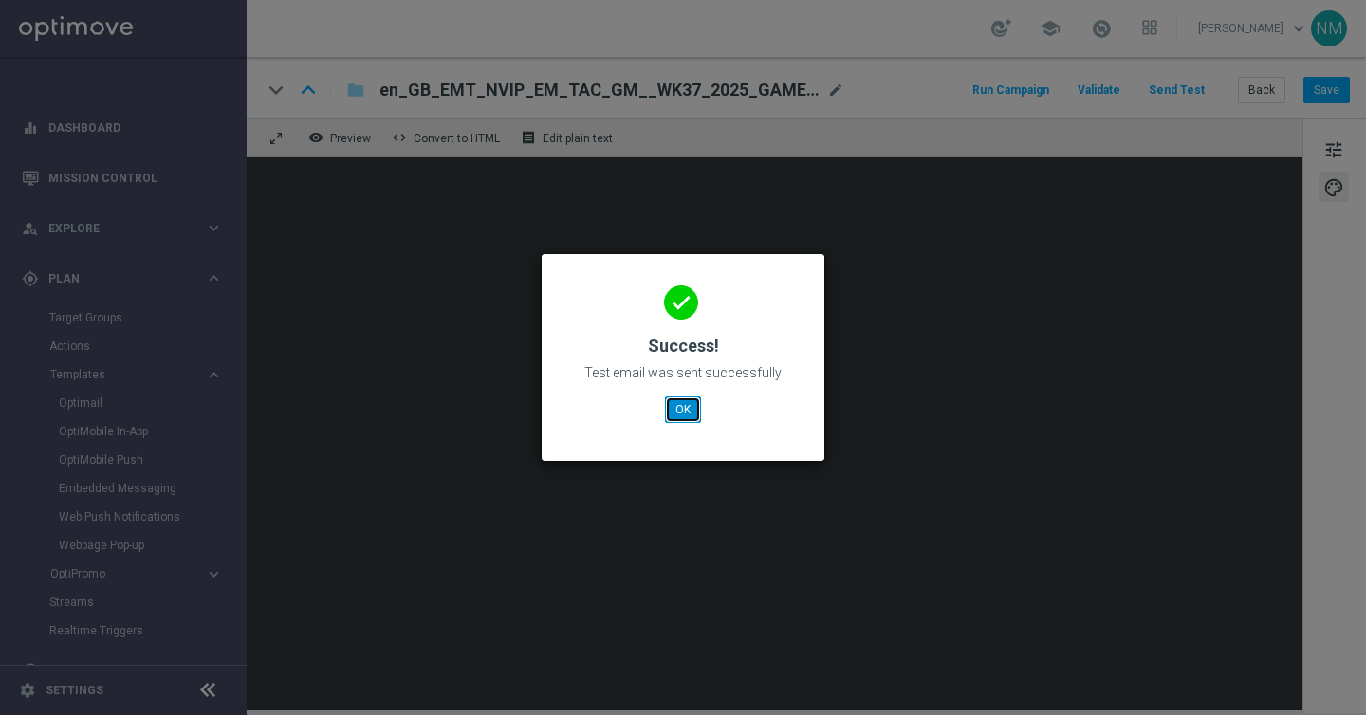
click at [675, 410] on button "OK" at bounding box center [683, 409] width 36 height 27
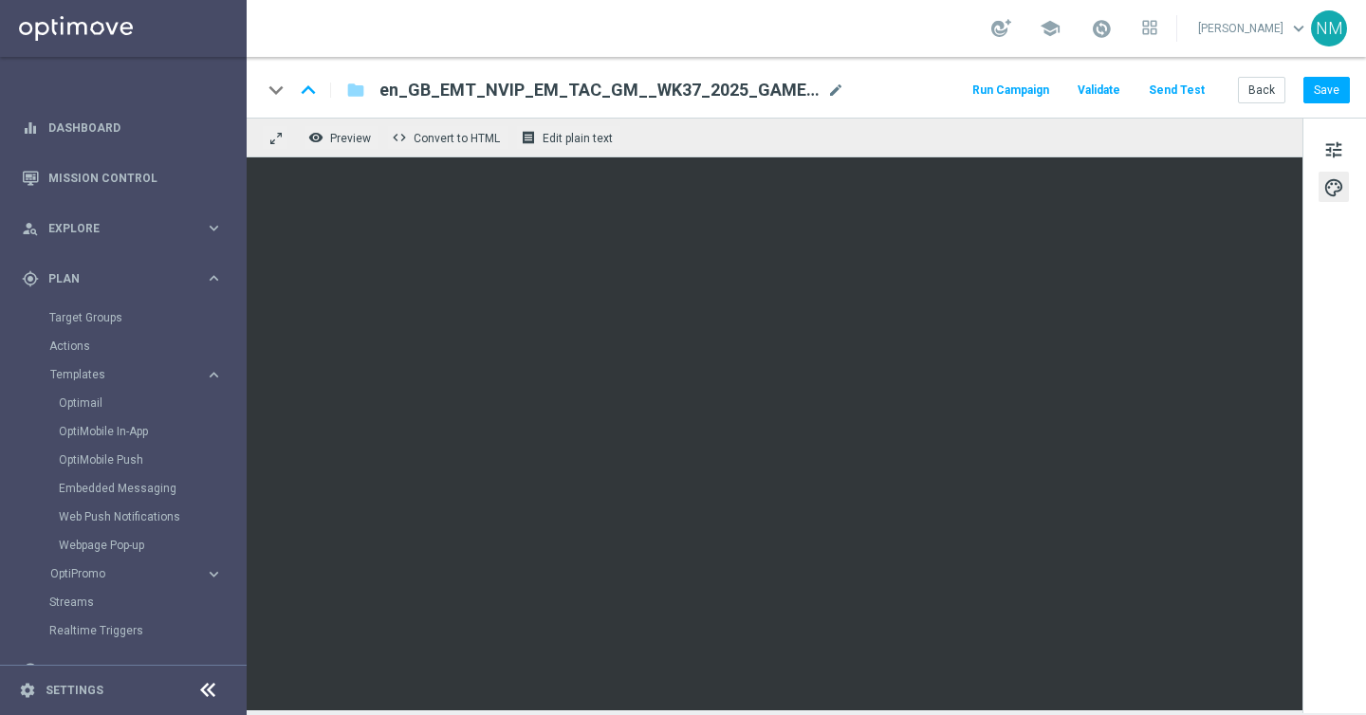
click at [1199, 85] on button "Send Test" at bounding box center [1177, 91] width 62 height 26
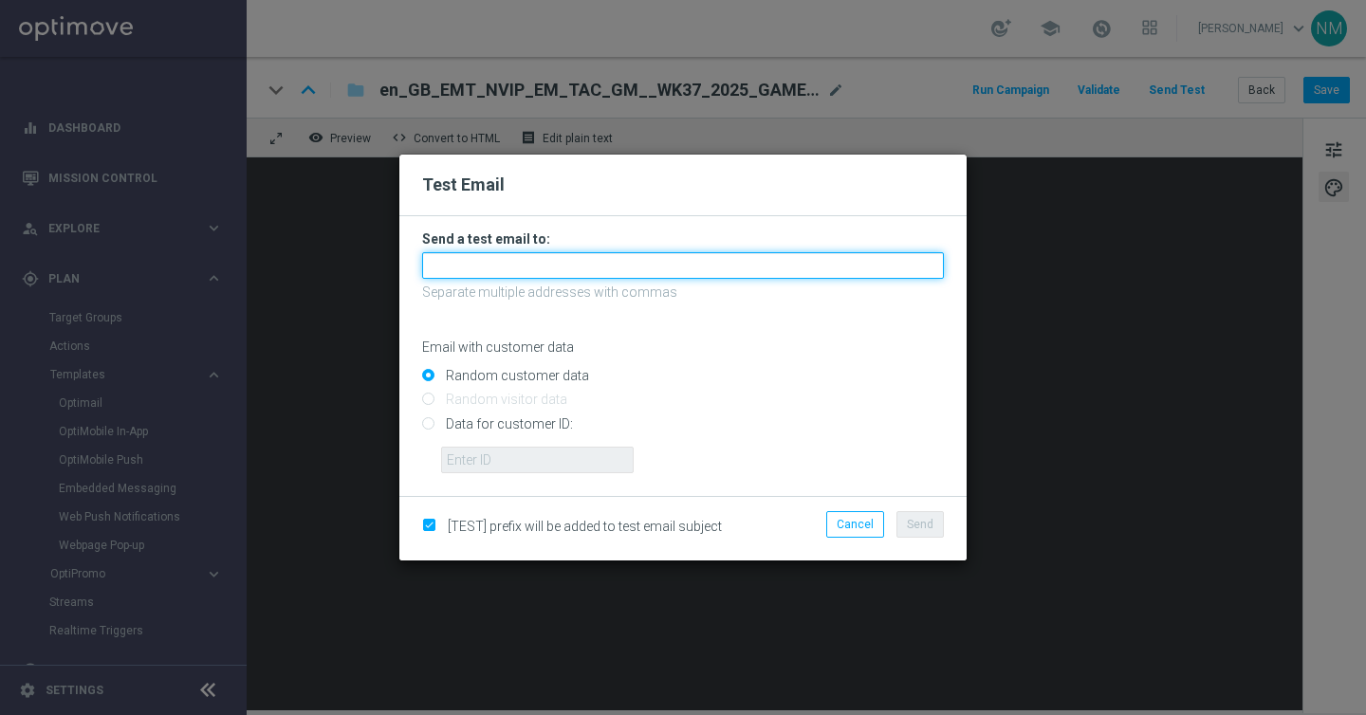
click at [604, 264] on input "text" at bounding box center [683, 265] width 522 height 27
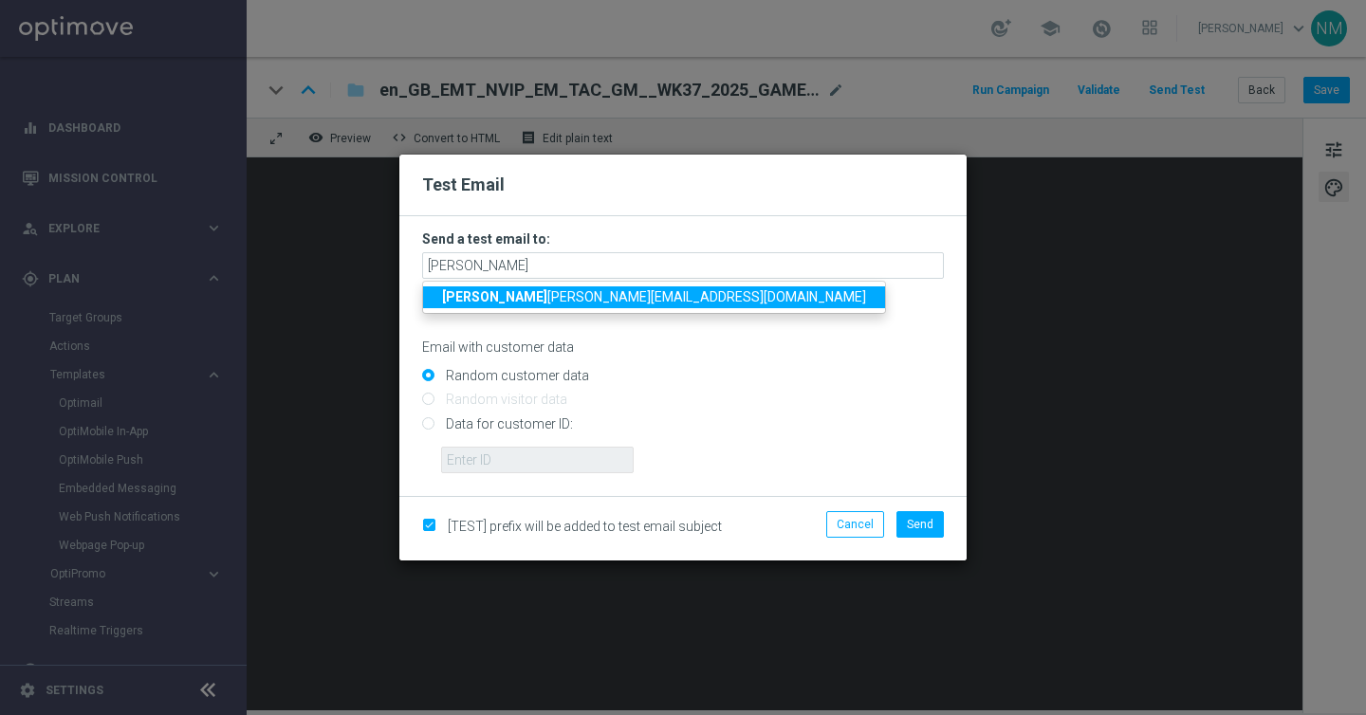
click at [559, 291] on span "jame [EMAIL_ADDRESS][DOMAIN_NAME]" at bounding box center [654, 296] width 424 height 15
type input "[PERSON_NAME][EMAIL_ADDRESS][PERSON_NAME][DOMAIN_NAME]"
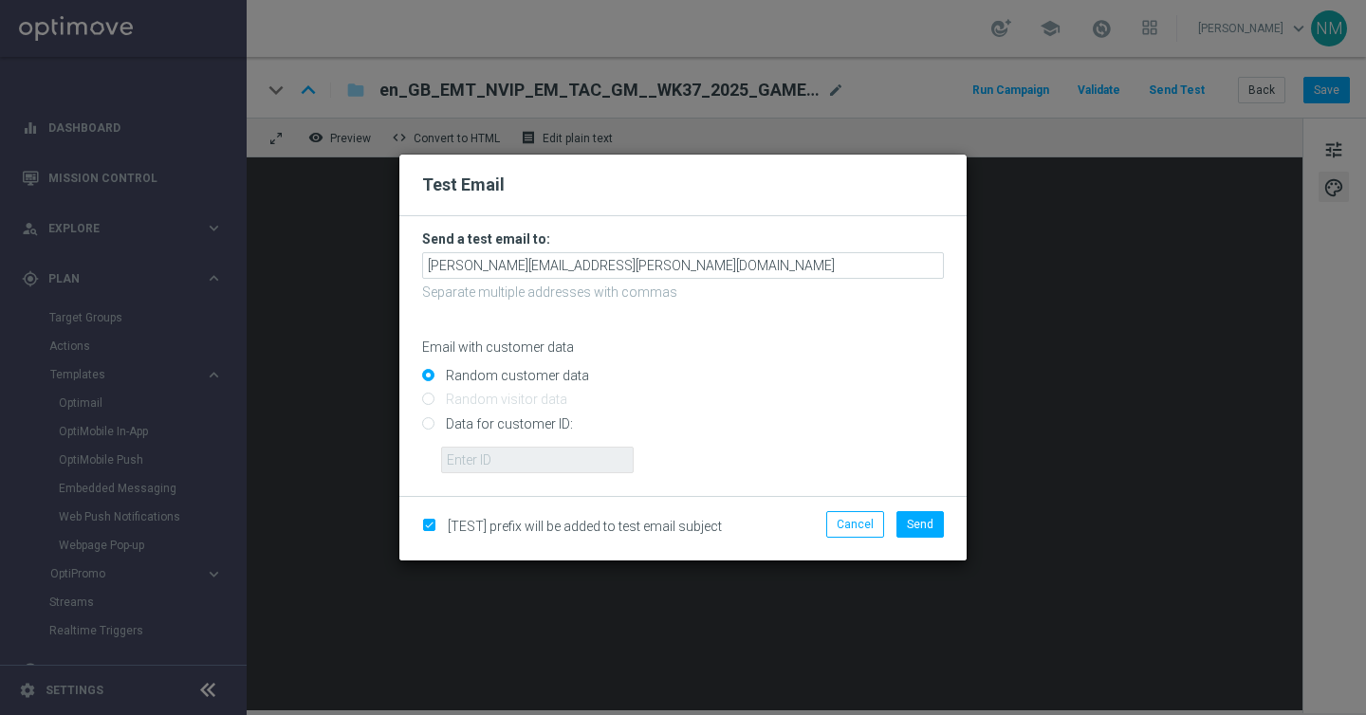
click at [516, 432] on input "Data for customer ID:" at bounding box center [683, 431] width 522 height 27
radio input "true"
click at [506, 458] on input "text" at bounding box center [537, 460] width 193 height 27
paste input "223901476"
type input "223901476"
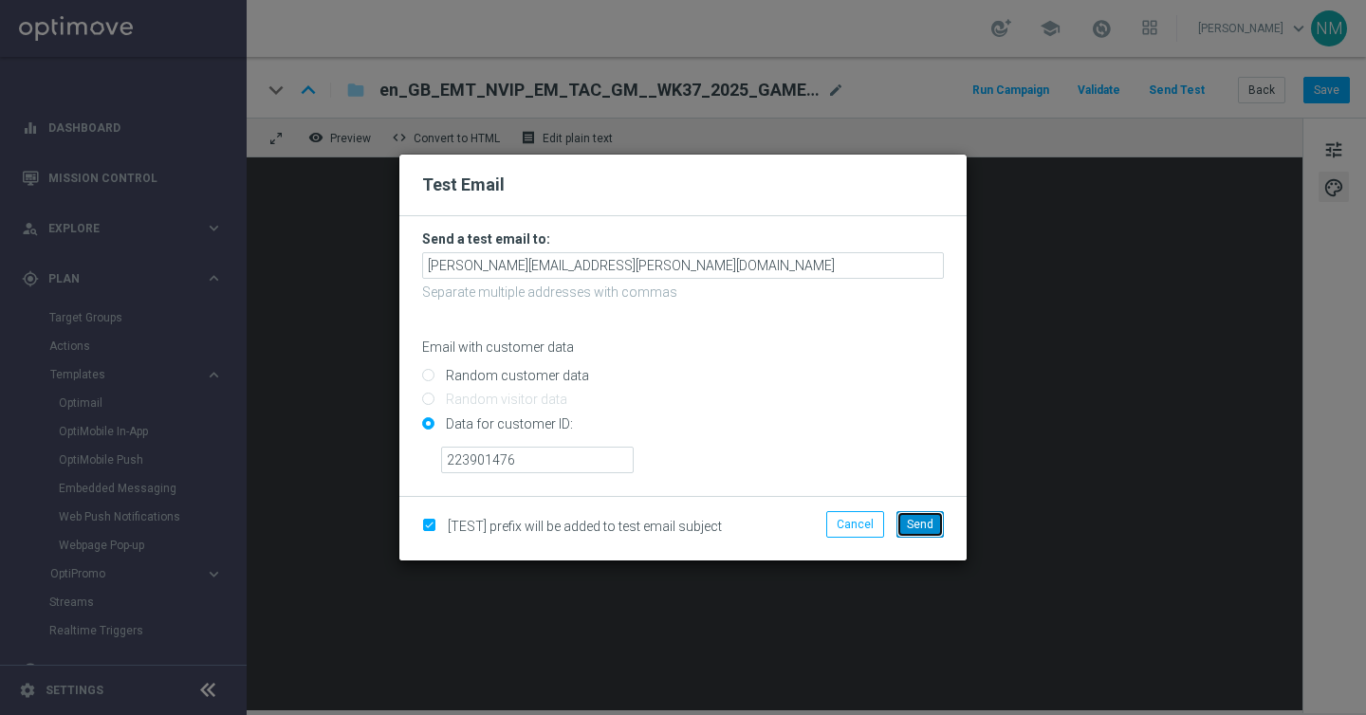
click at [925, 530] on span "Send" at bounding box center [920, 524] width 27 height 13
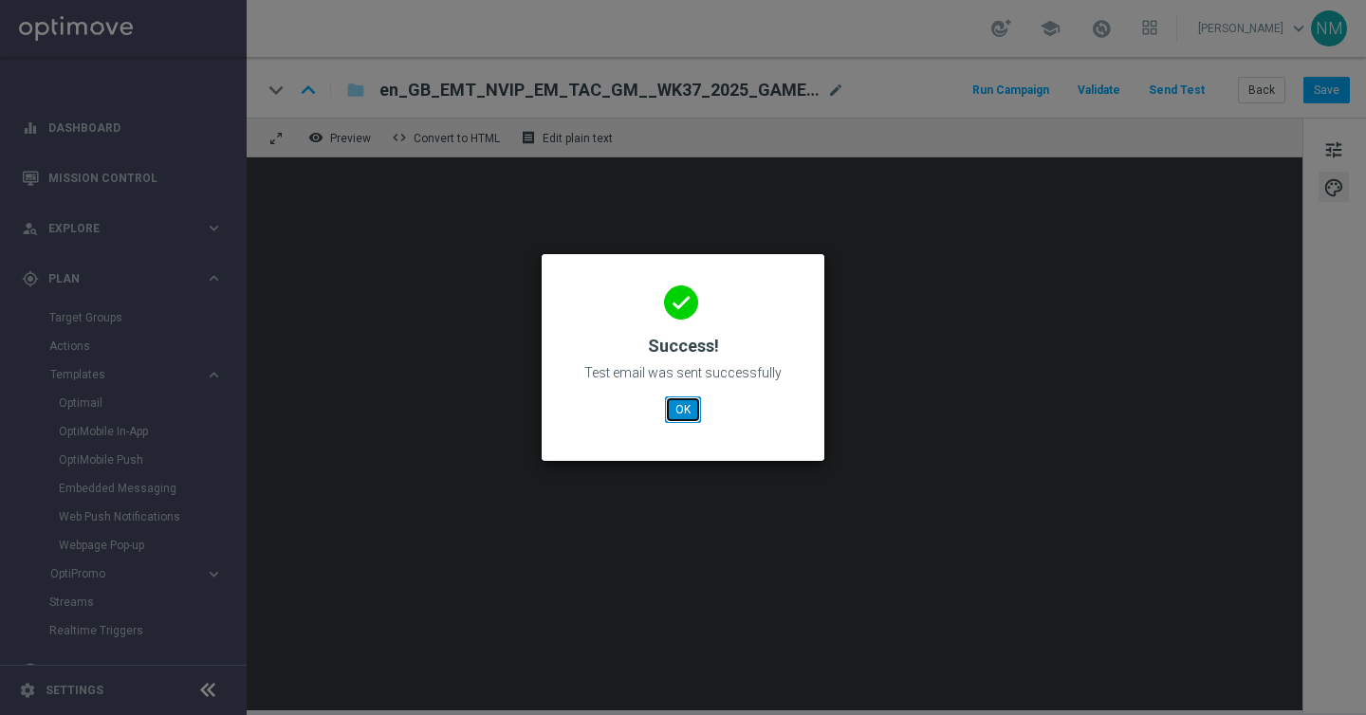
click at [677, 410] on button "OK" at bounding box center [683, 409] width 36 height 27
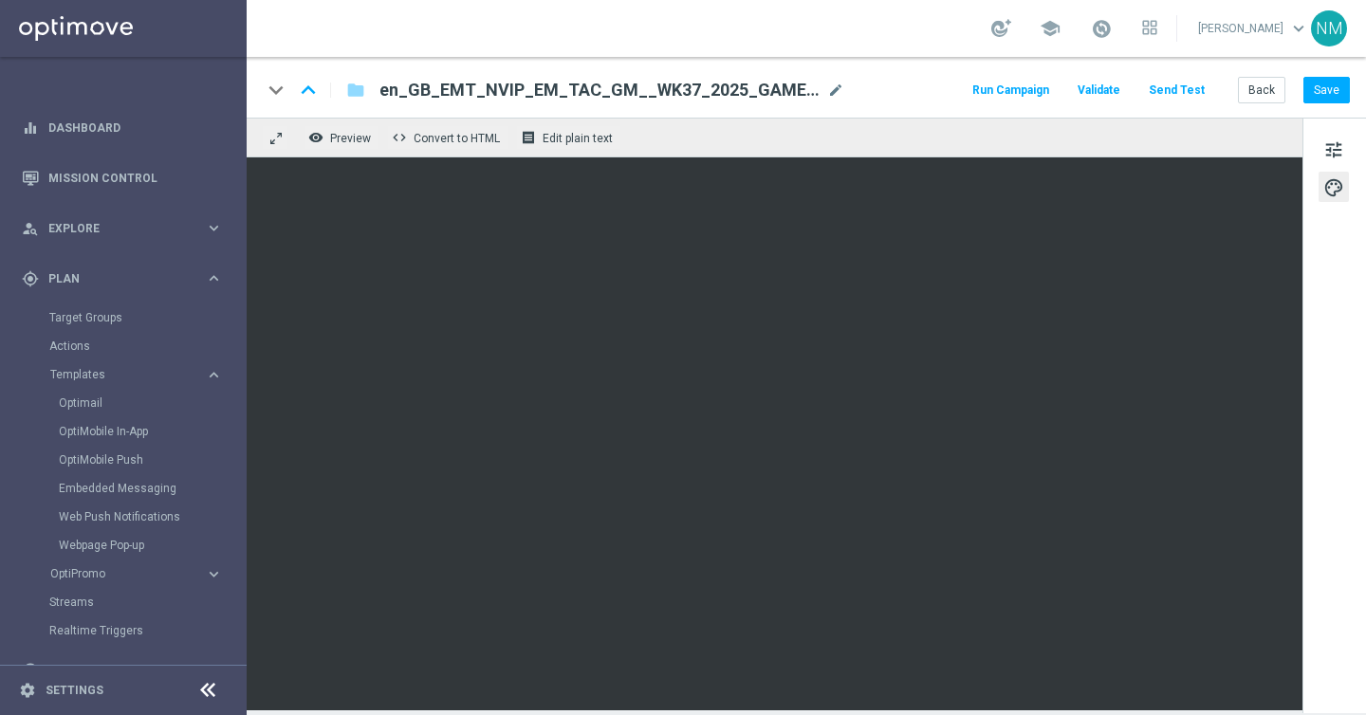
click at [1179, 91] on button "Send Test" at bounding box center [1177, 91] width 62 height 26
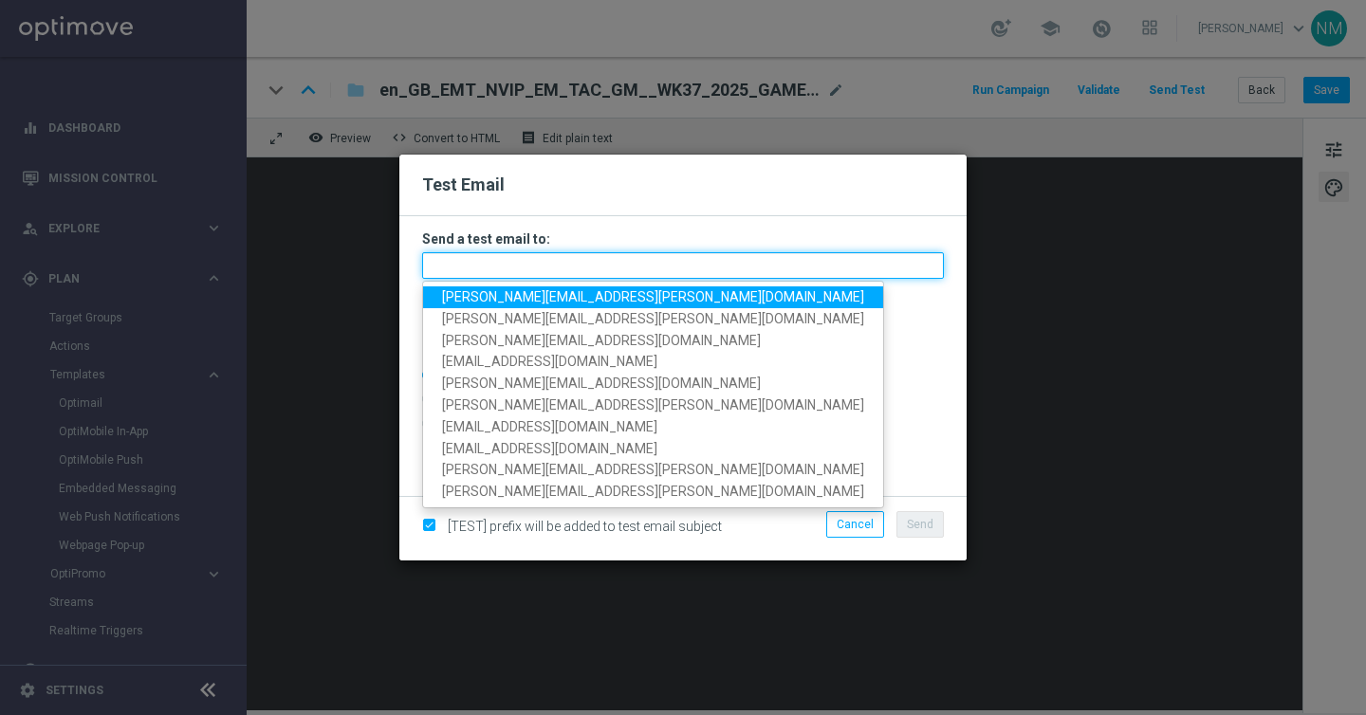
click at [519, 272] on input "text" at bounding box center [683, 265] width 522 height 27
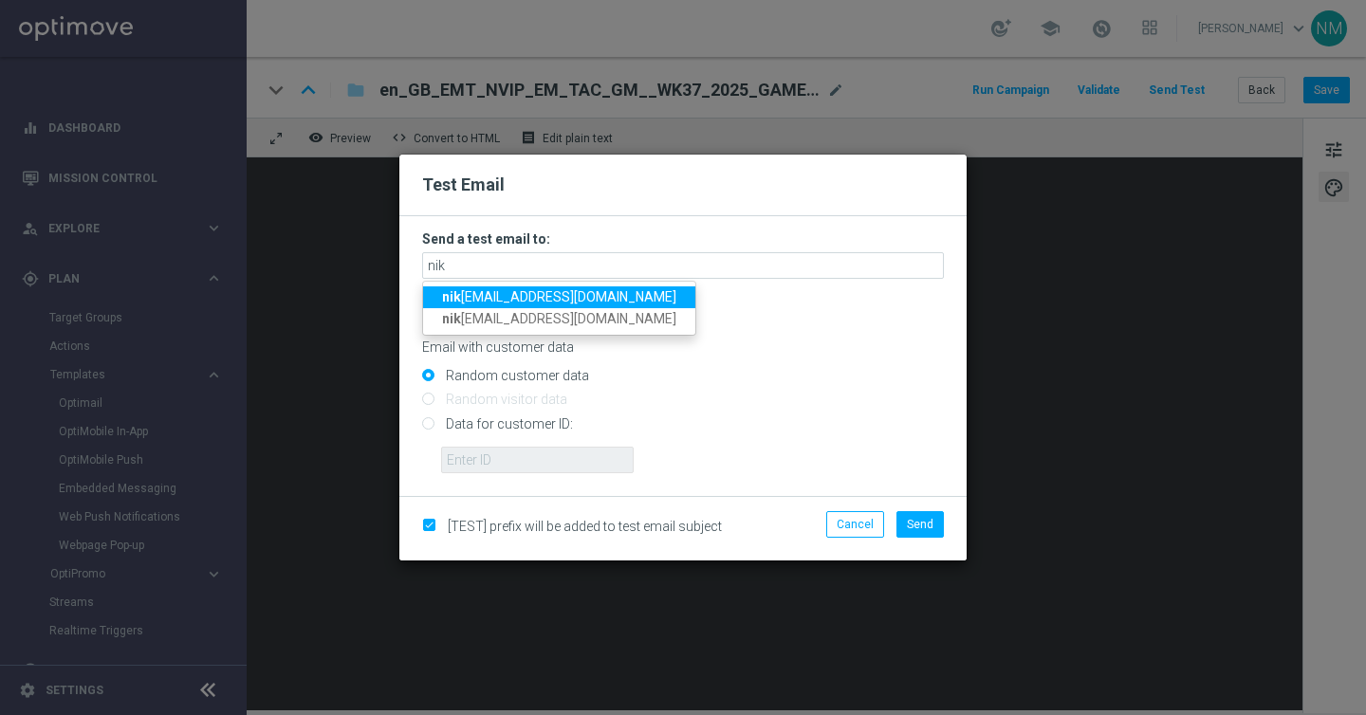
click at [464, 293] on span "[PERSON_NAME] [PERSON_NAME][EMAIL_ADDRESS][DOMAIN_NAME]" at bounding box center [559, 296] width 234 height 15
type input "[PERSON_NAME][EMAIL_ADDRESS][DOMAIN_NAME]"
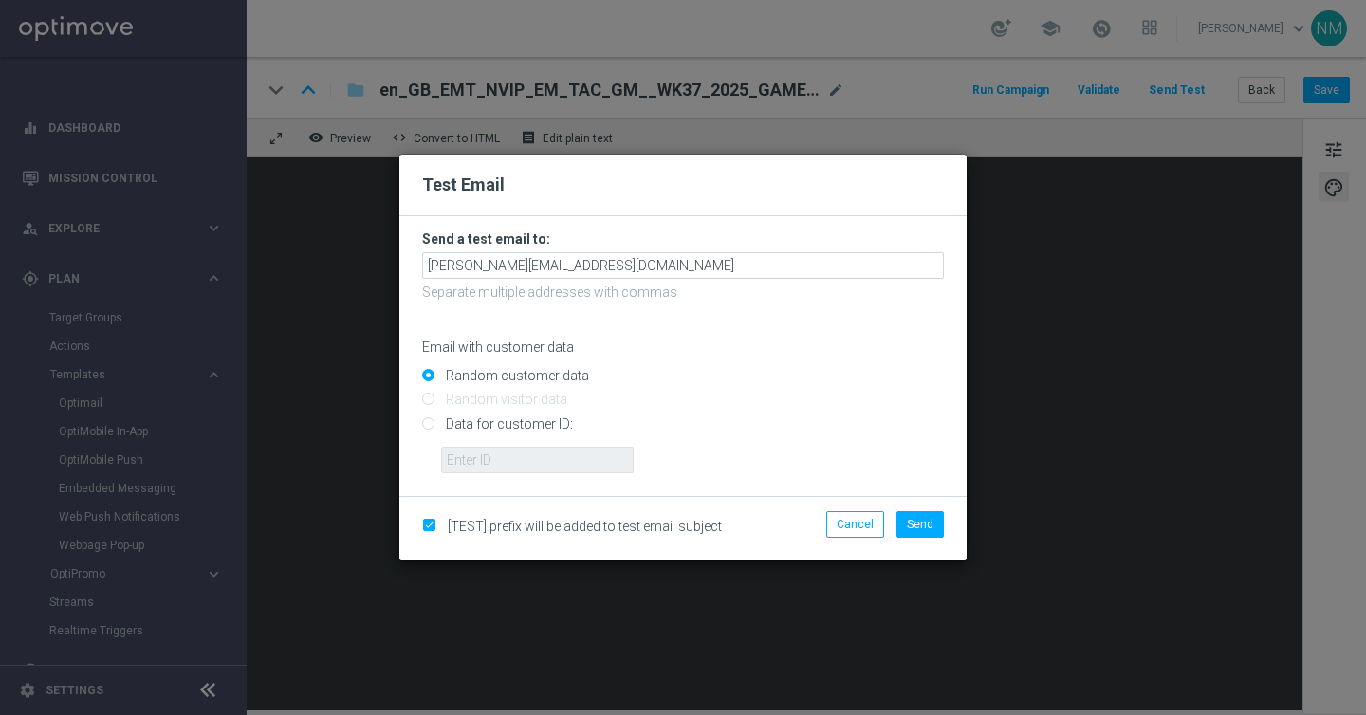
click at [460, 420] on input "Data for customer ID:" at bounding box center [683, 431] width 522 height 27
radio input "true"
click at [467, 456] on input "text" at bounding box center [537, 460] width 193 height 27
paste input "223901476"
type input "223901476"
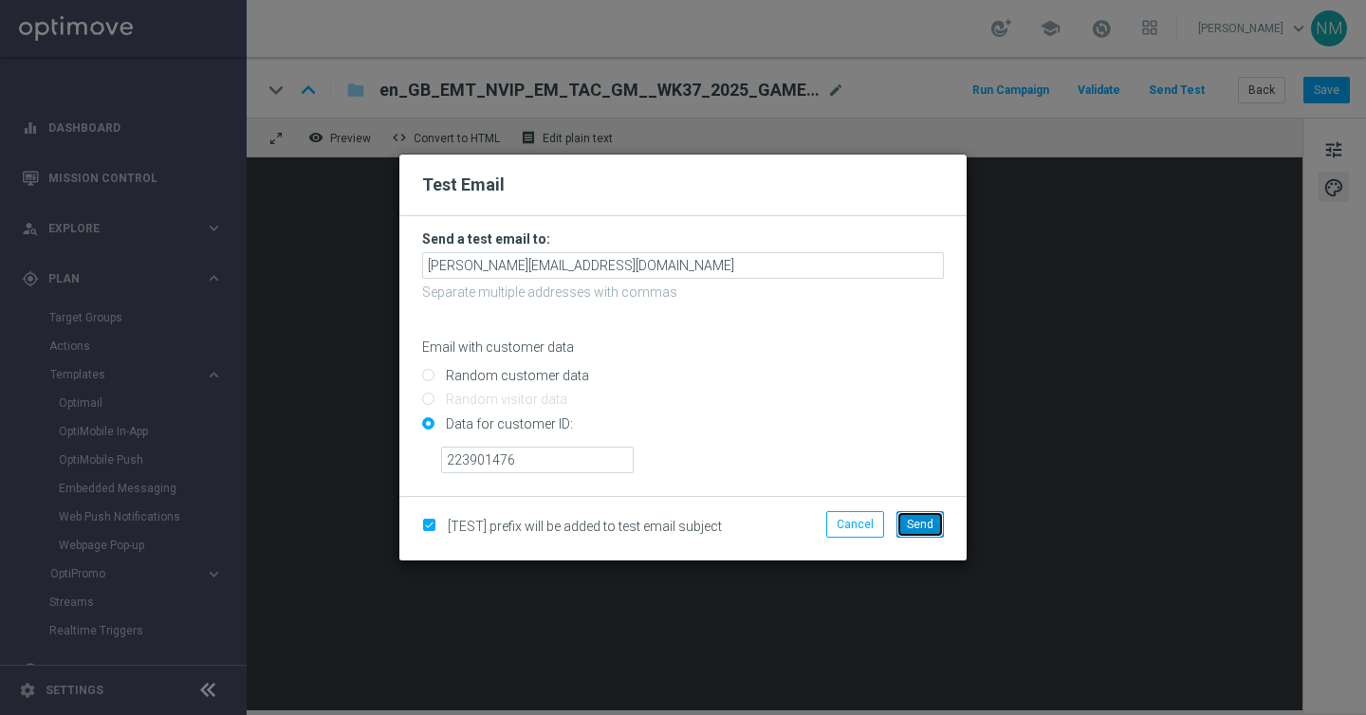
click at [915, 524] on span "Send" at bounding box center [920, 524] width 27 height 13
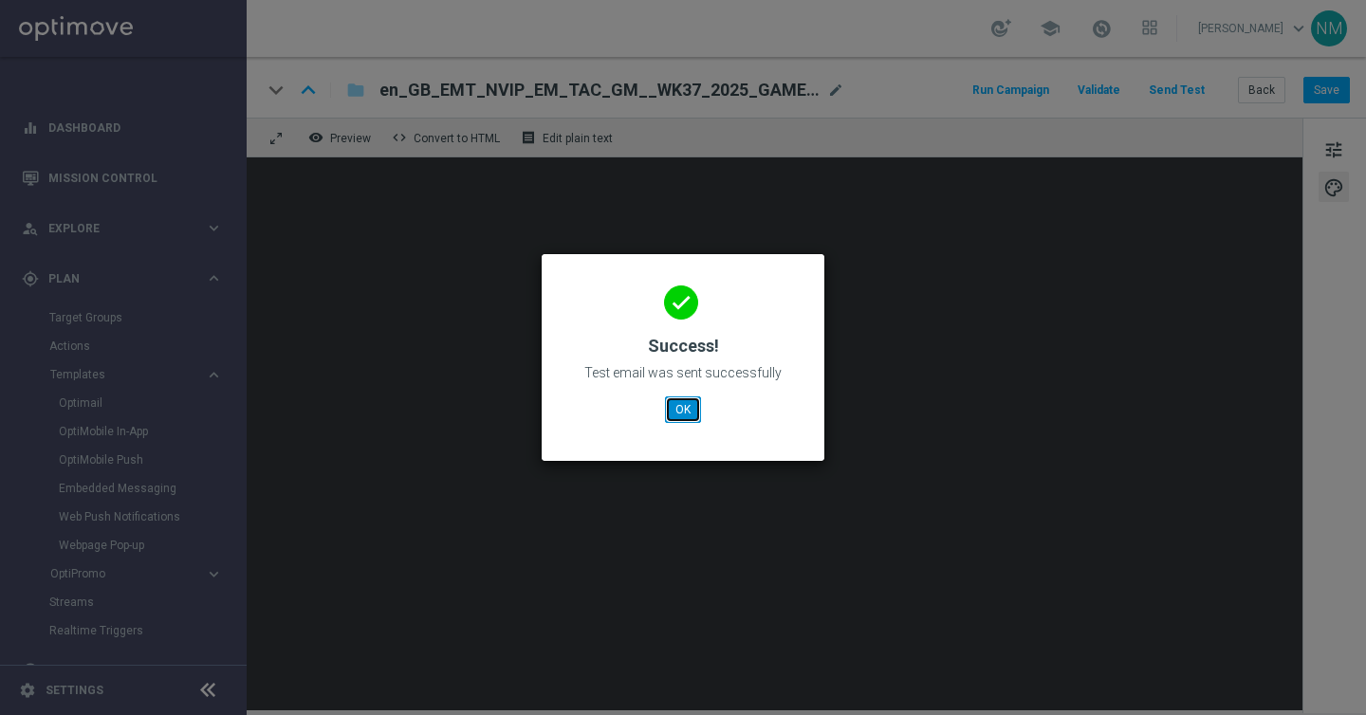
click at [675, 402] on button "OK" at bounding box center [683, 409] width 36 height 27
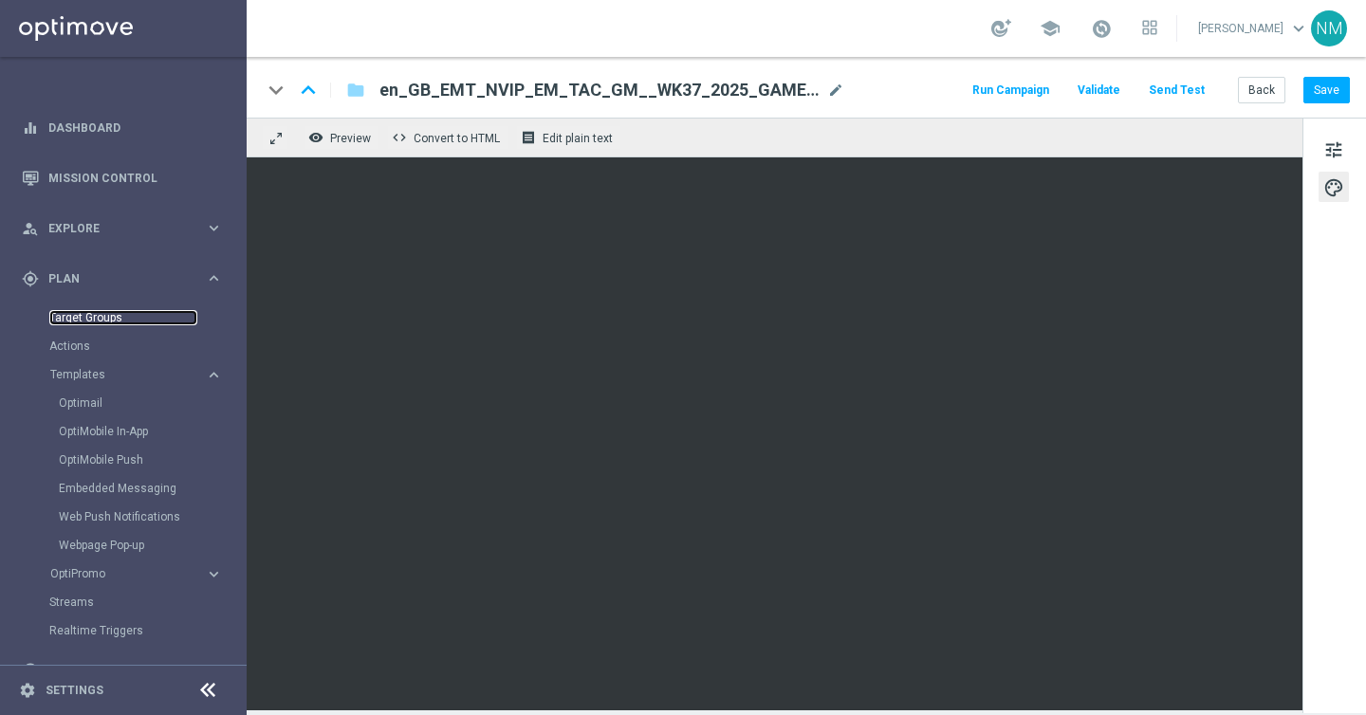
click at [88, 318] on link "Target Groups" at bounding box center [123, 317] width 148 height 15
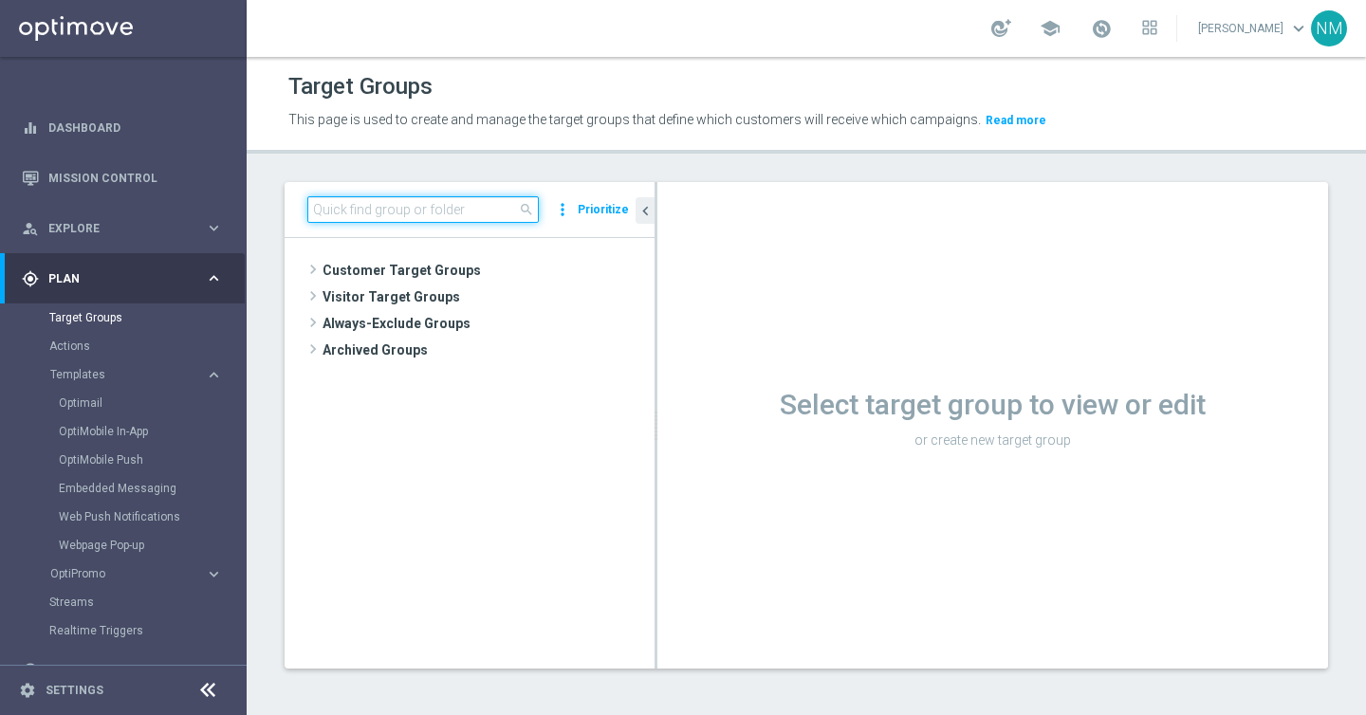
click at [402, 213] on input at bounding box center [422, 209] width 231 height 27
paste input ""UK_CASINO_EMAIL | Games React | 15 Free Spins | Excl. Sports, Live Casino ""
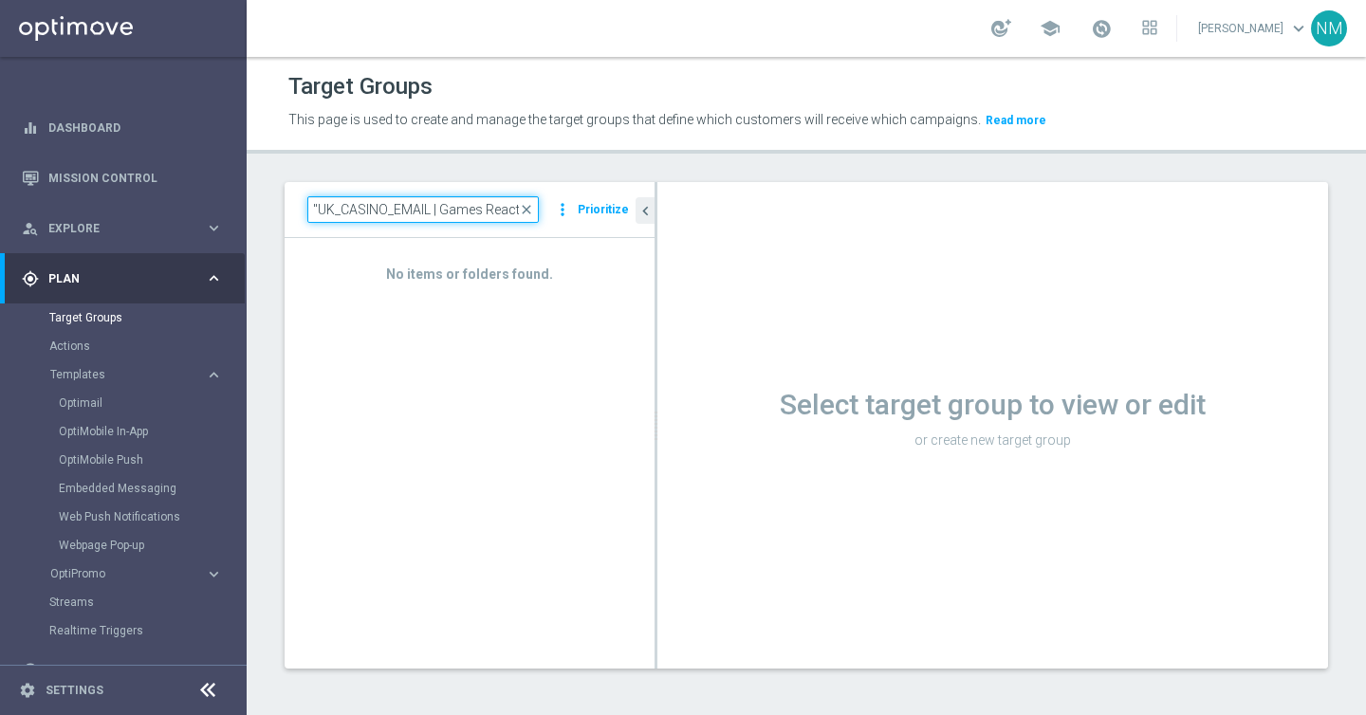
click at [317, 203] on input ""UK_CASINO_EMAIL | Games React | 15 Free Spins | Excl. Sports, Live Casino" at bounding box center [422, 209] width 231 height 27
type input "UK_CASINO_EMAIL | Games React | 15 Free Spins | Excl. Sports, Live Casino"
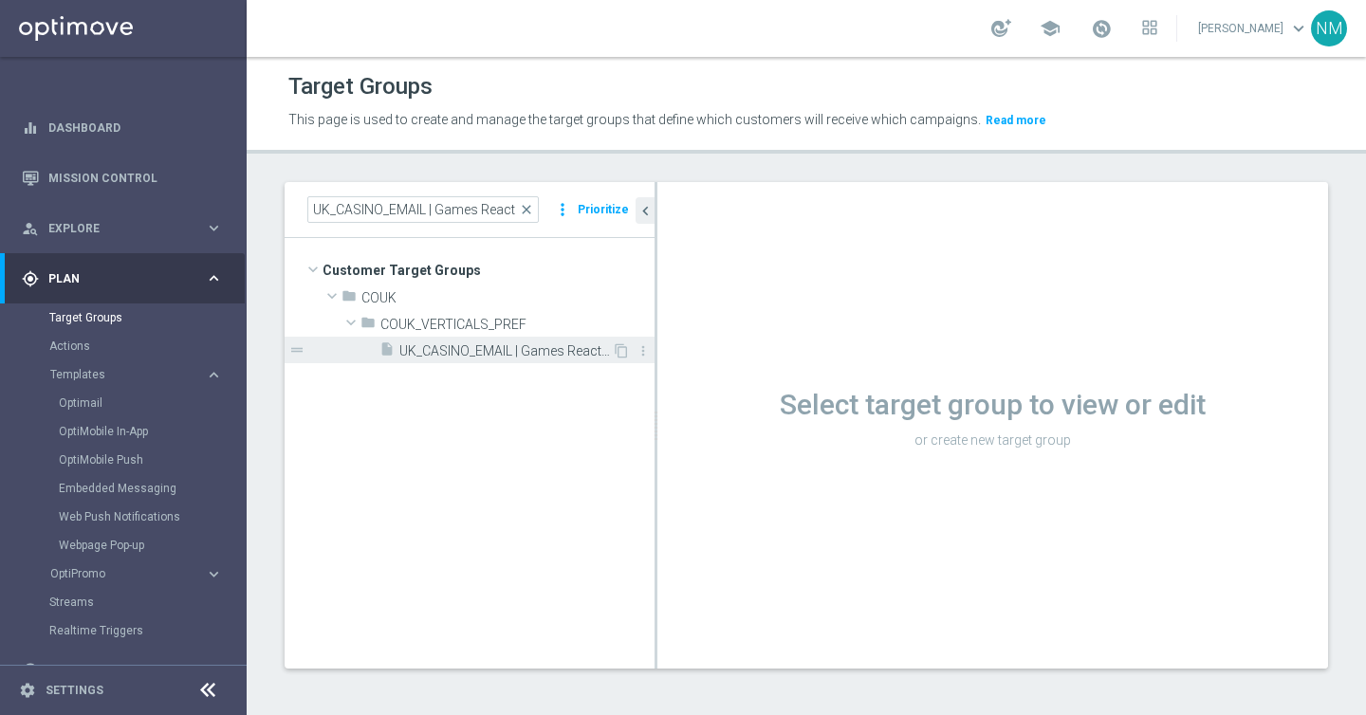
click at [533, 350] on span "UK_CASINO_EMAIL | Games React | 15 Free Spins | Excl. Sports, Live Casino" at bounding box center [505, 351] width 212 height 16
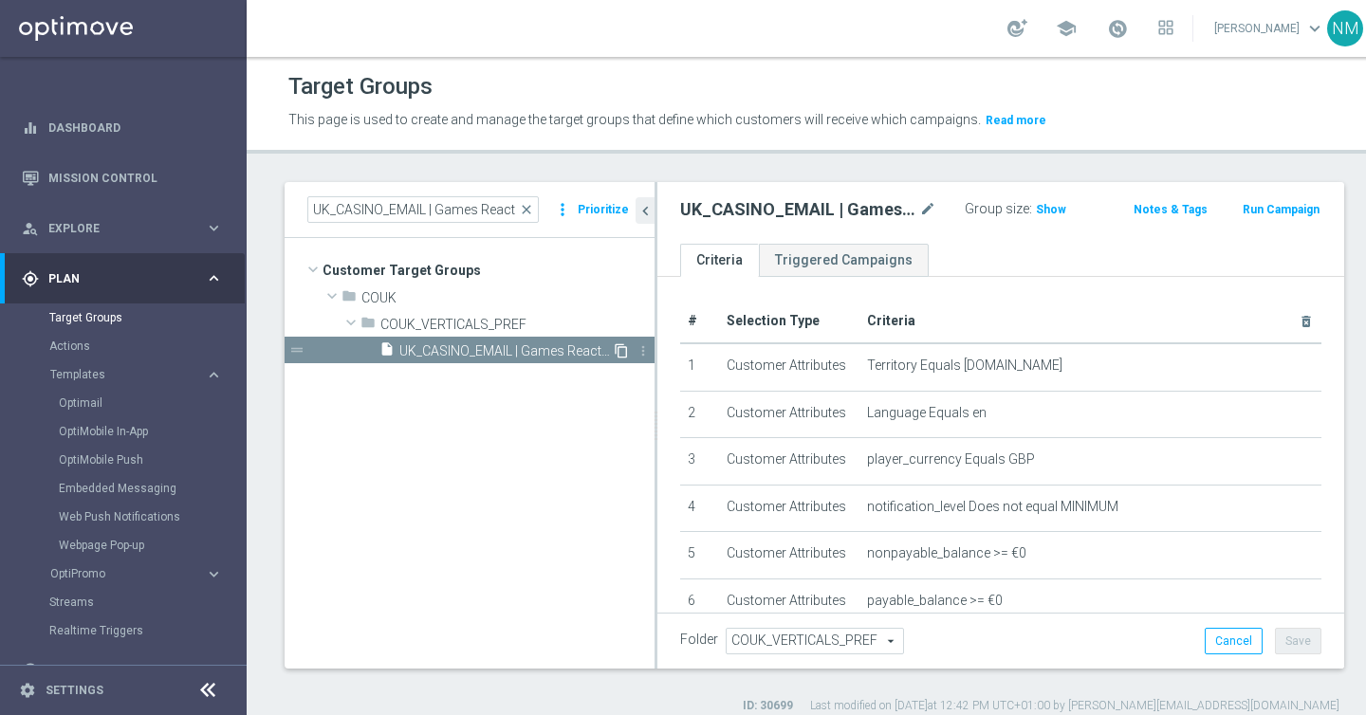
click at [618, 354] on icon "content_copy" at bounding box center [621, 350] width 15 height 15
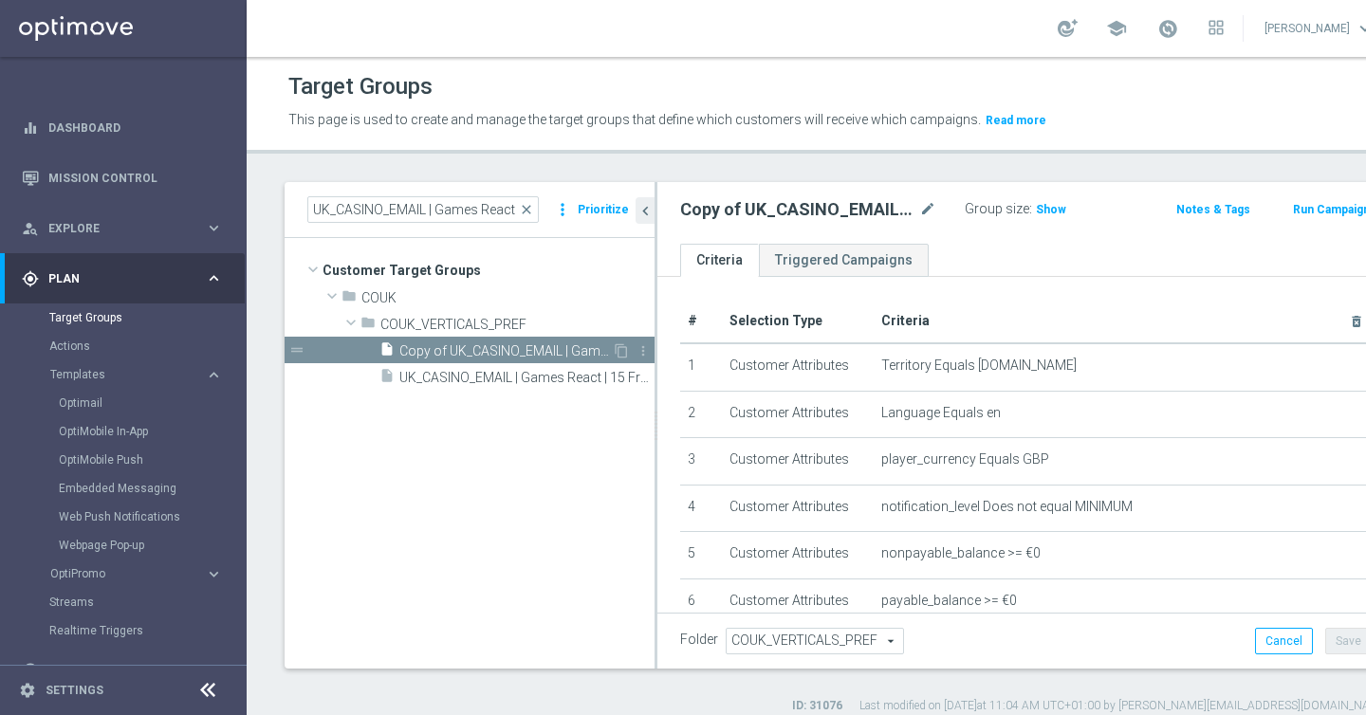
click at [513, 352] on span "Copy of UK_CASINO_EMAIL | Games React | 15 Free Spins | Excl. Sports, Live Casi…" at bounding box center [505, 351] width 212 height 16
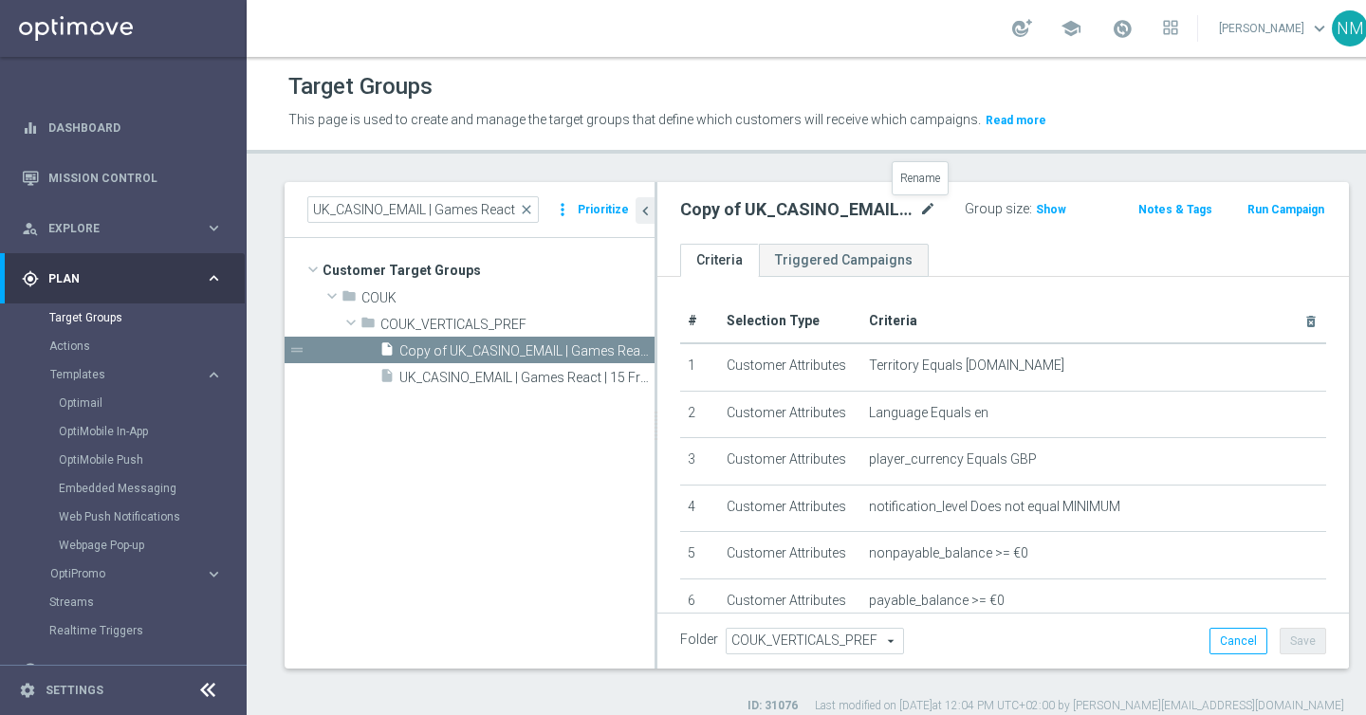
click at [922, 207] on icon "mode_edit" at bounding box center [927, 209] width 17 height 23
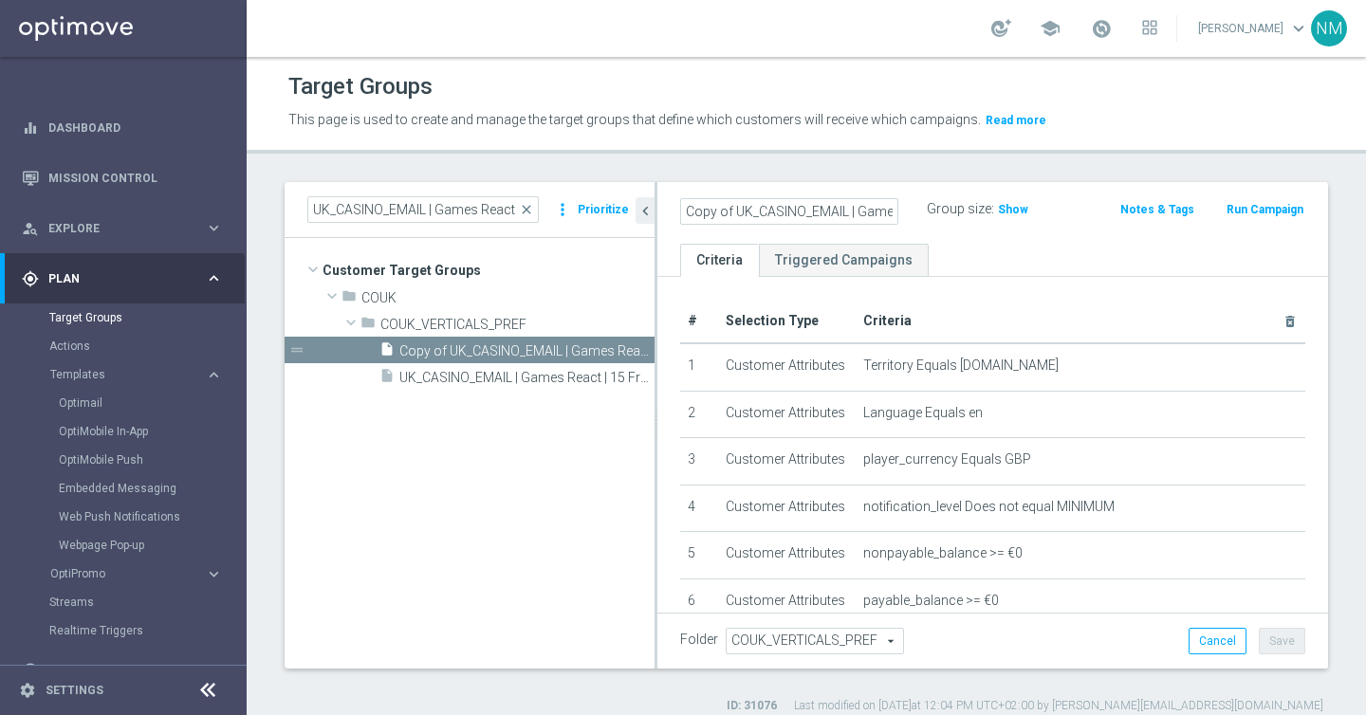
click at [721, 217] on input "Copy of UK_CASINO_EMAIL | Games React | 15 Free Spins | Excl. Sports, Live Casi…" at bounding box center [789, 211] width 218 height 27
drag, startPoint x: 735, startPoint y: 216, endPoint x: 630, endPoint y: 216, distance: 105.3
click at [630, 216] on as-split "UK_CASINO_EMAIL | Games React | 15 Free Spins | Excl. Sports, Live Casino close…" at bounding box center [806, 425] width 1043 height 487
drag, startPoint x: 799, startPoint y: 206, endPoint x: 763, endPoint y: 206, distance: 36.0
click at [763, 206] on input "UK_CASINO_EMAIL | Games React | 15 Free Spins | Excl. Sports, Live Casino" at bounding box center [789, 211] width 218 height 27
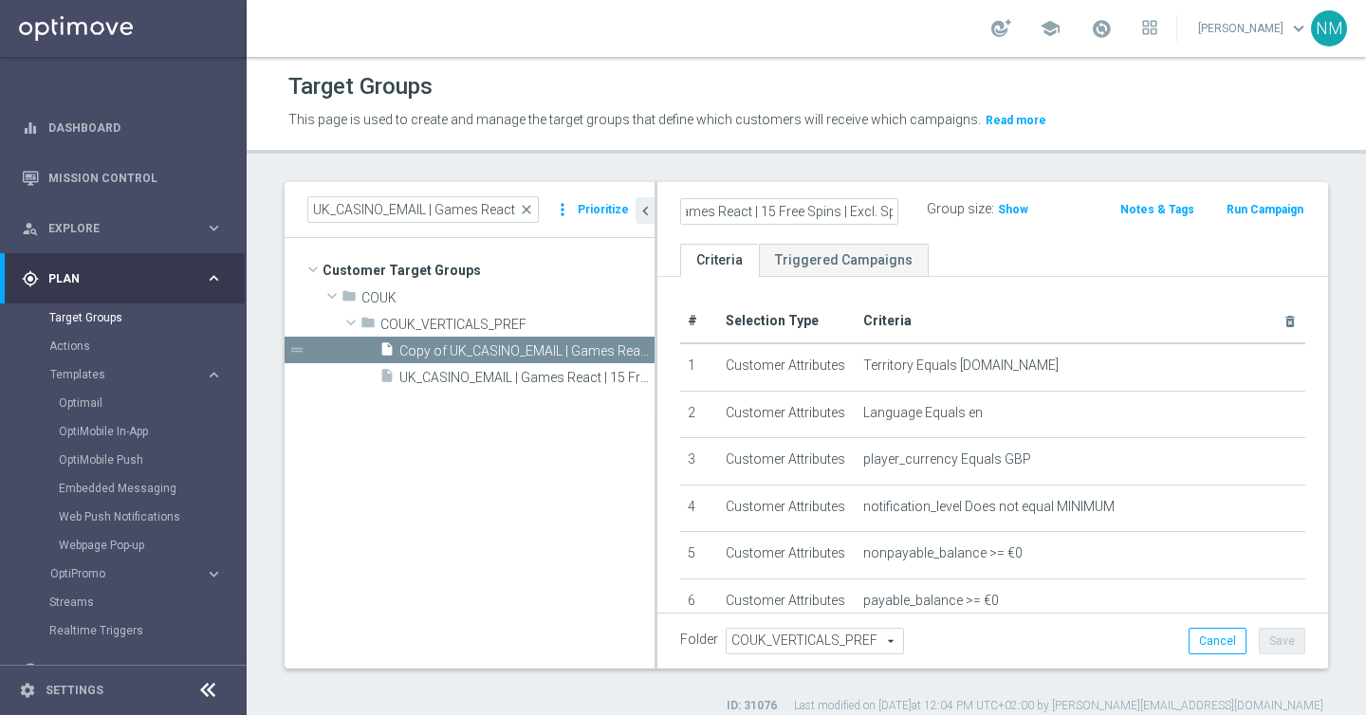
scroll to position [0, 219]
type input "UK_CASINO_APP | Games React | 15 Free Spins | Excl. Sports, Live Casino"
click at [1044, 237] on div "UK_CASINO_APP | Games React | 15 Free Spins | Excl. Sports, Live Casino Group s…" at bounding box center [992, 213] width 671 height 62
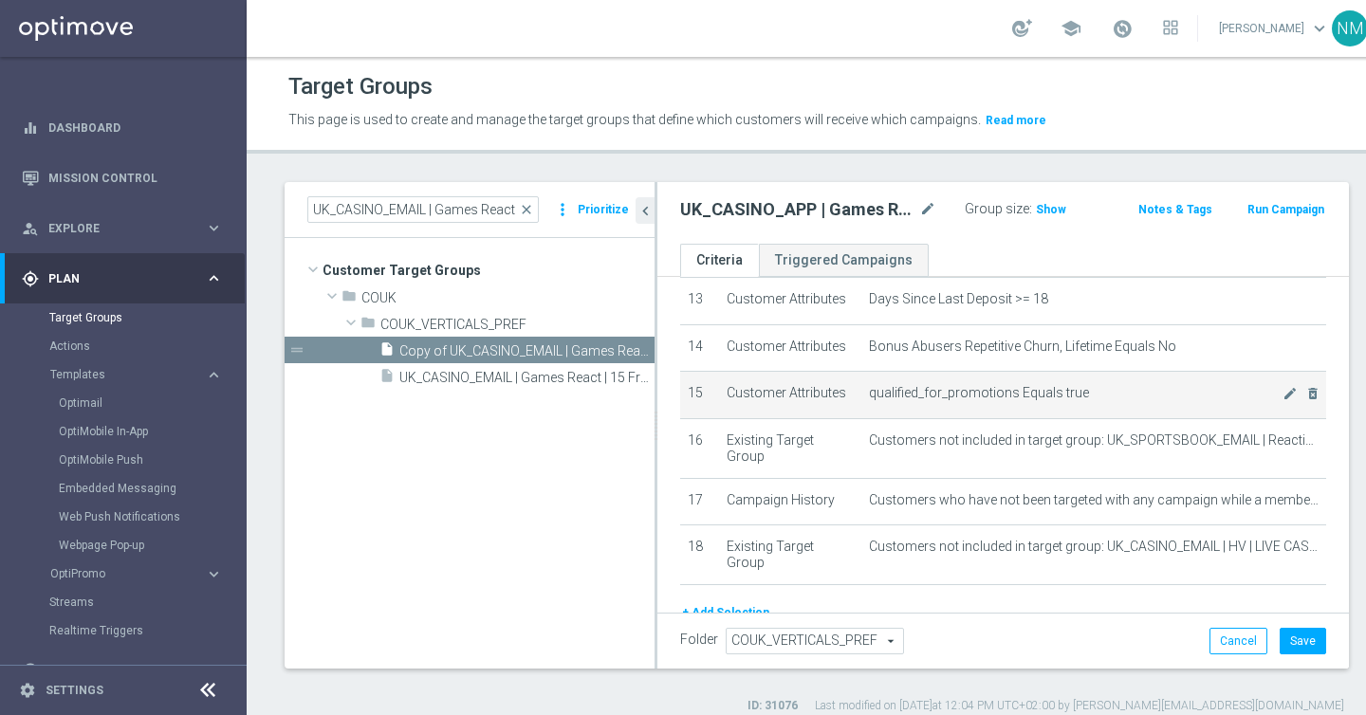
scroll to position [620, 0]
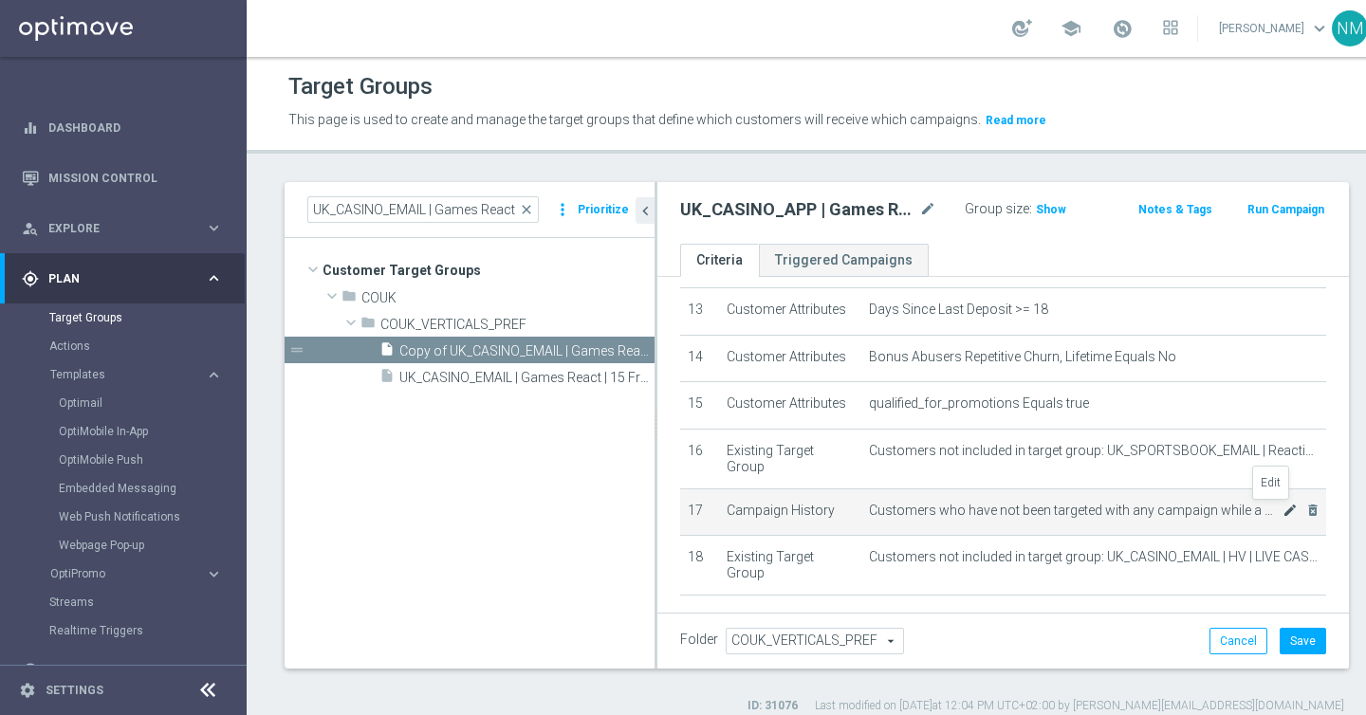
click at [1282, 506] on icon "mode_edit" at bounding box center [1289, 510] width 15 height 15
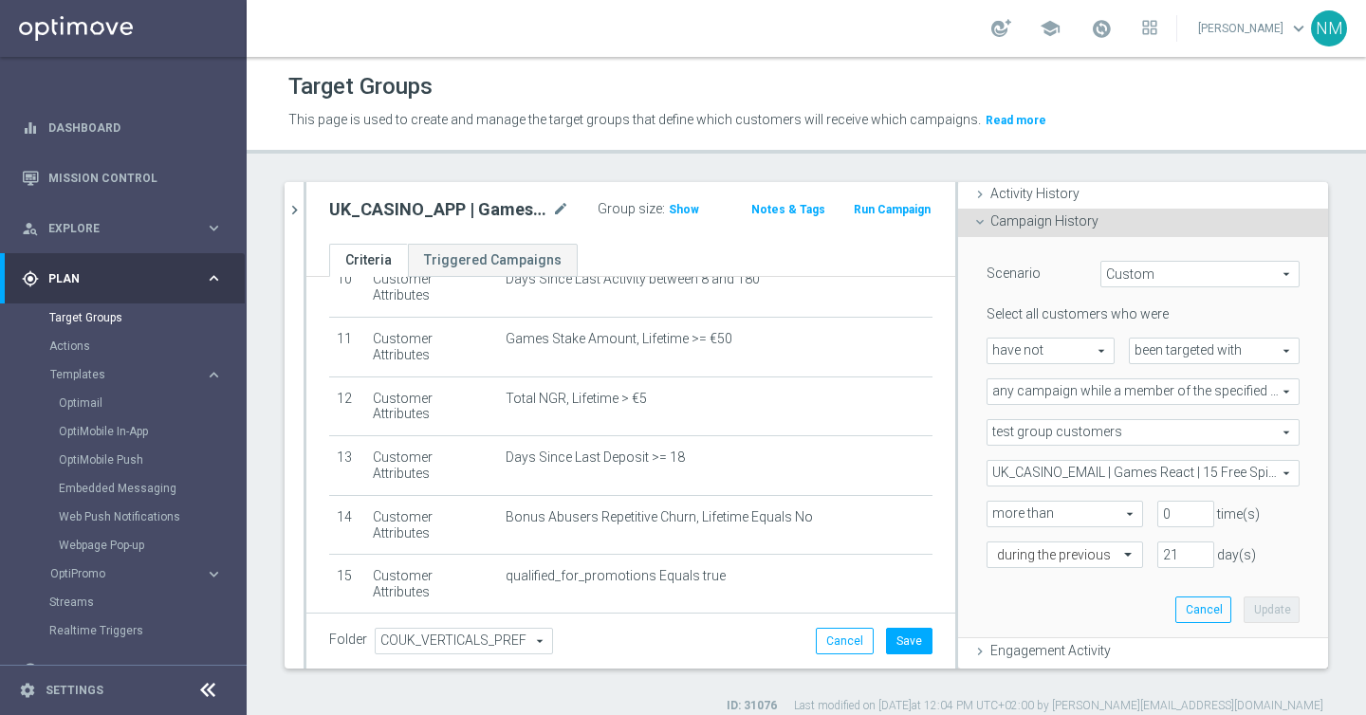
scroll to position [133, 0]
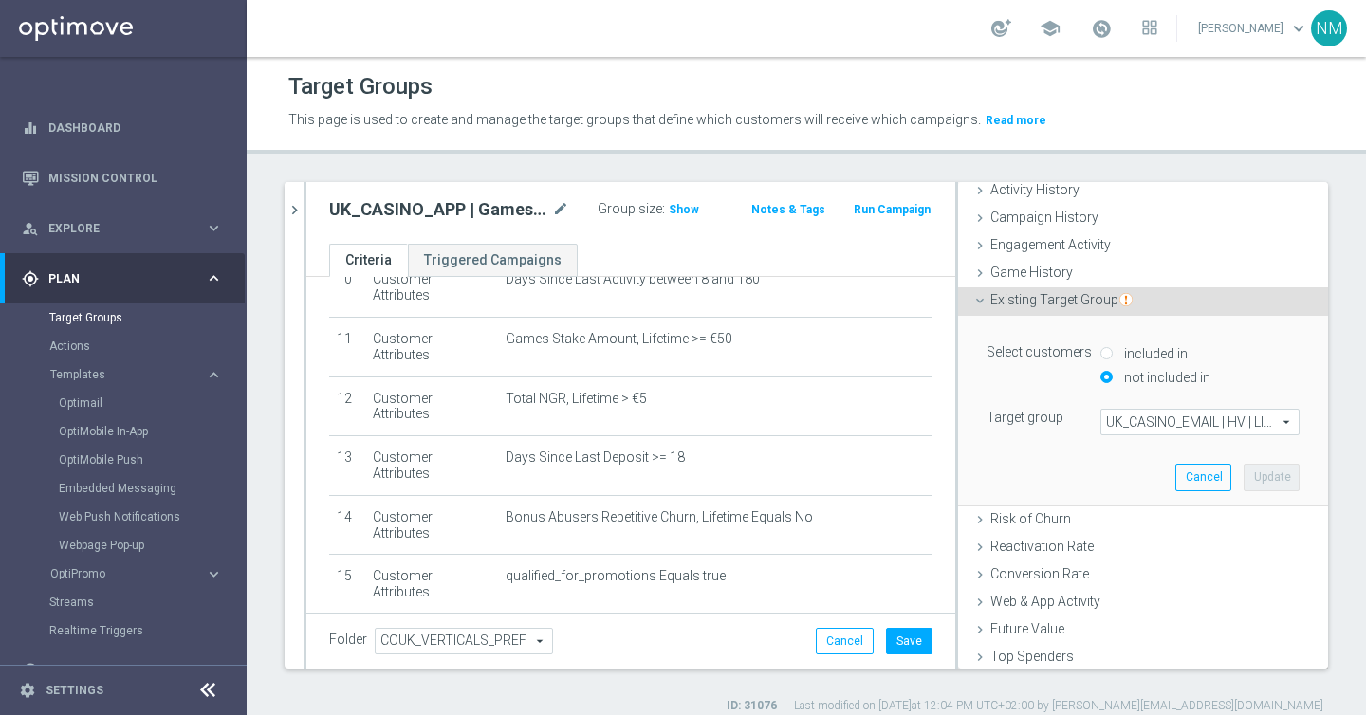
click at [798, 688] on span "Customers who have not been targeted with any campaign while a member of target…" at bounding box center [699, 696] width 386 height 16
click at [895, 688] on icon "mode_edit" at bounding box center [899, 695] width 15 height 15
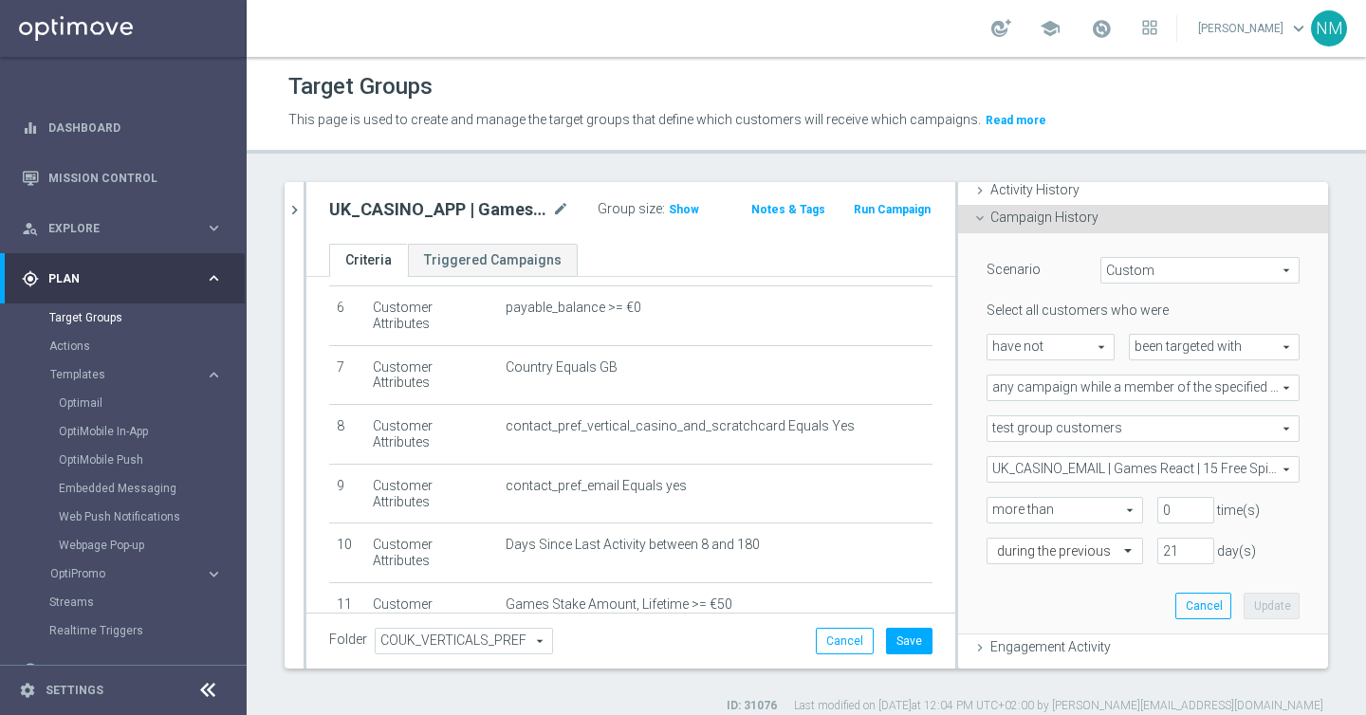
scroll to position [341, 0]
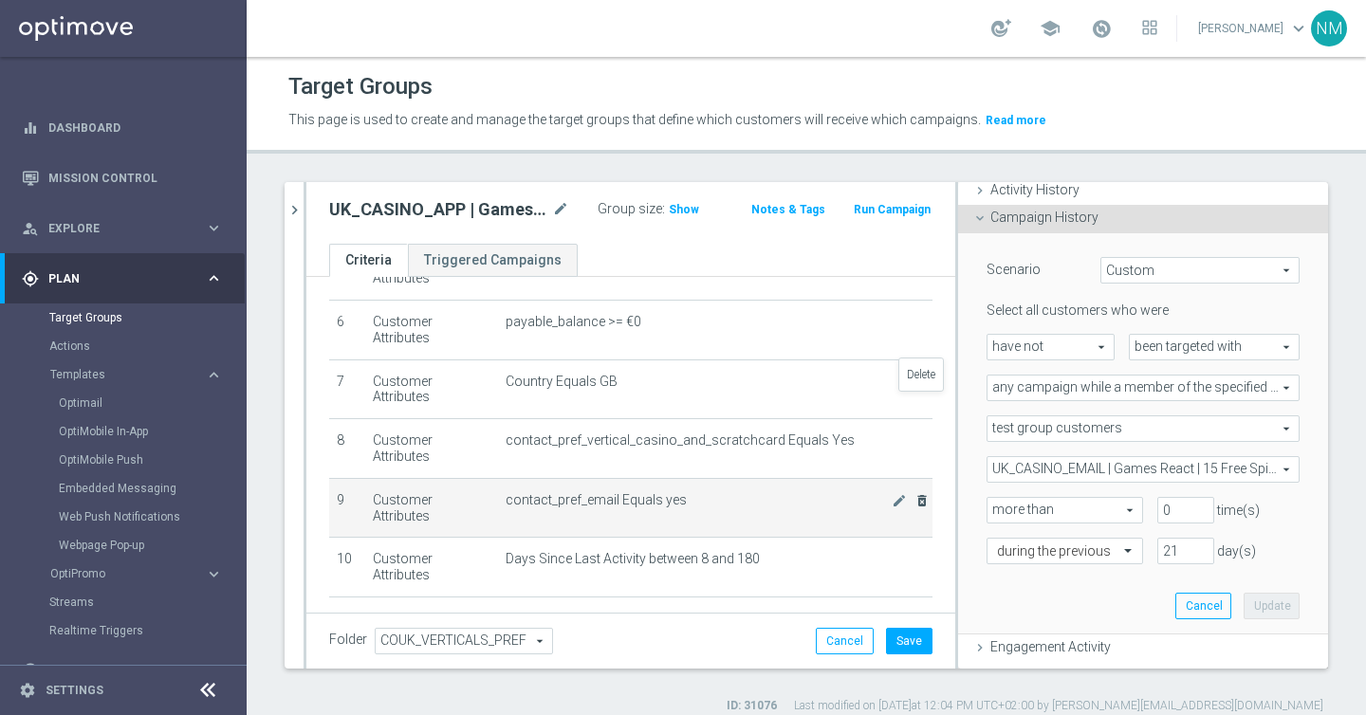
click at [922, 493] on icon "delete_forever" at bounding box center [921, 500] width 15 height 15
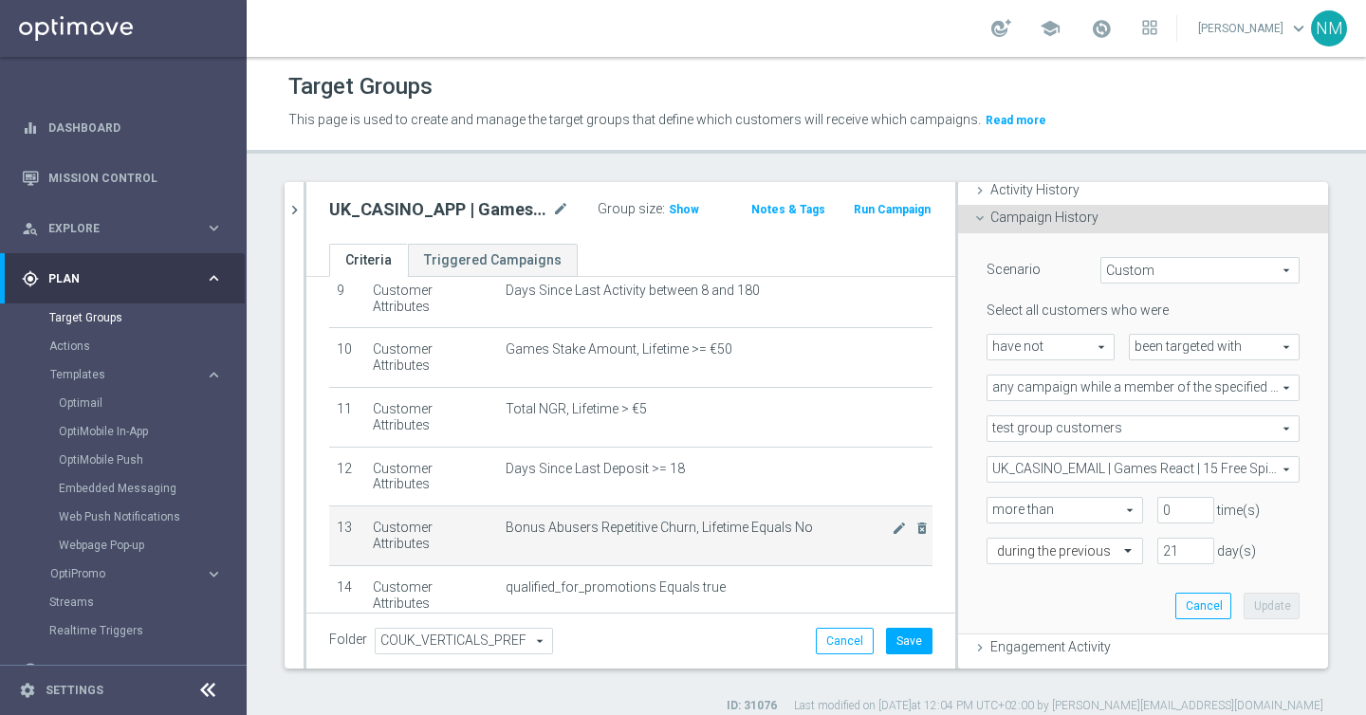
scroll to position [642, 0]
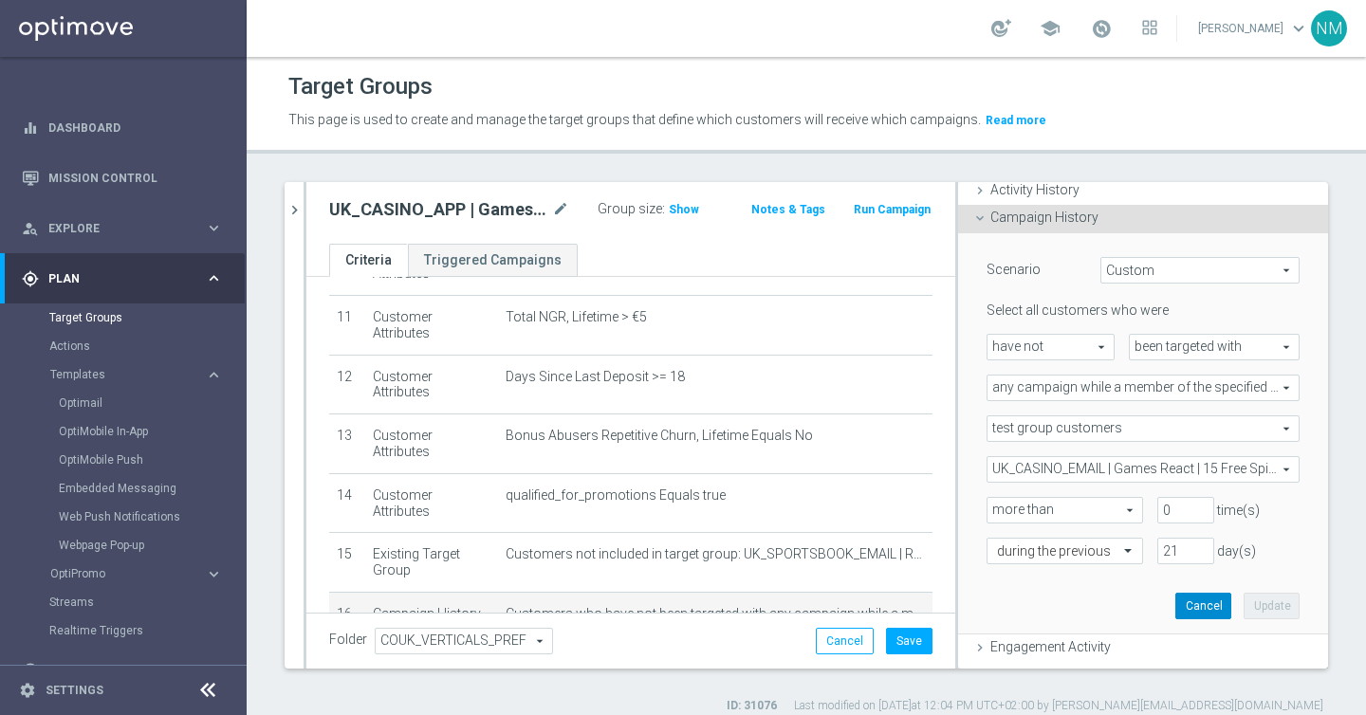
click at [1219, 603] on button "Cancel" at bounding box center [1203, 606] width 56 height 27
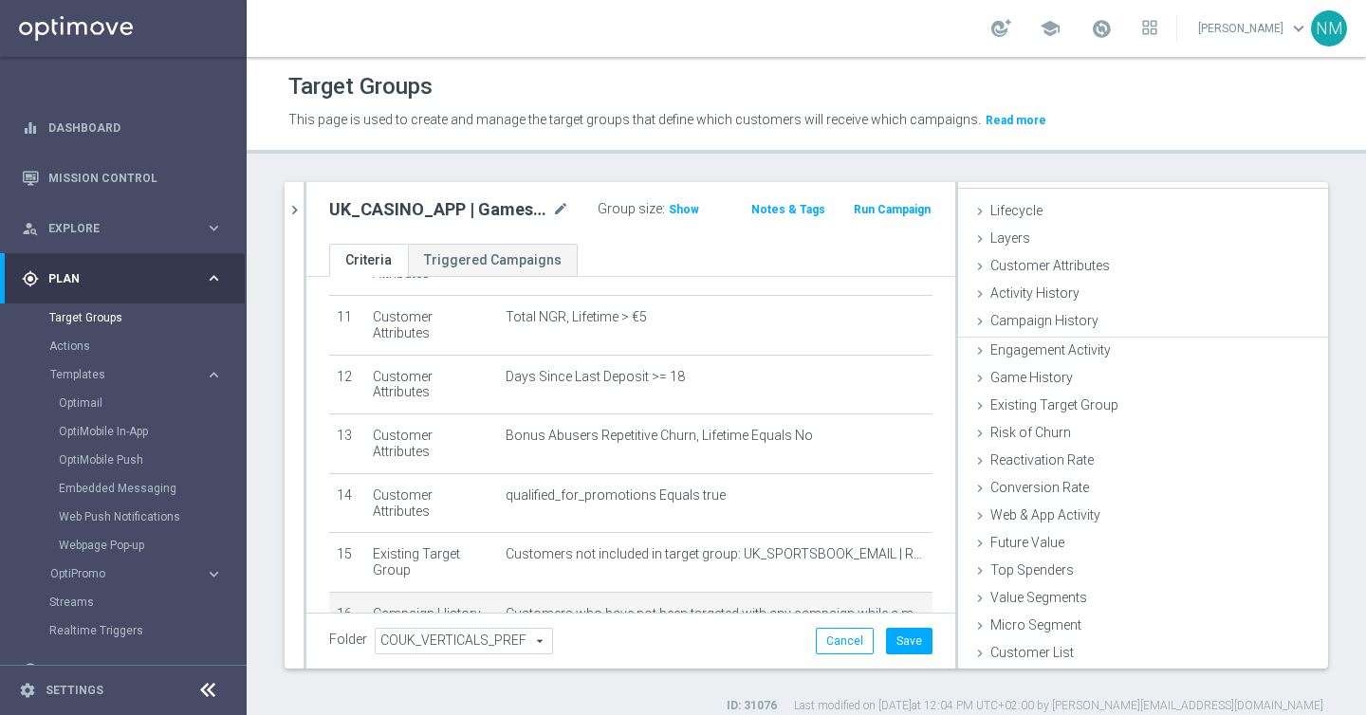
scroll to position [28, 0]
click at [1071, 268] on span "Customer Attributes" at bounding box center [1050, 267] width 120 height 15
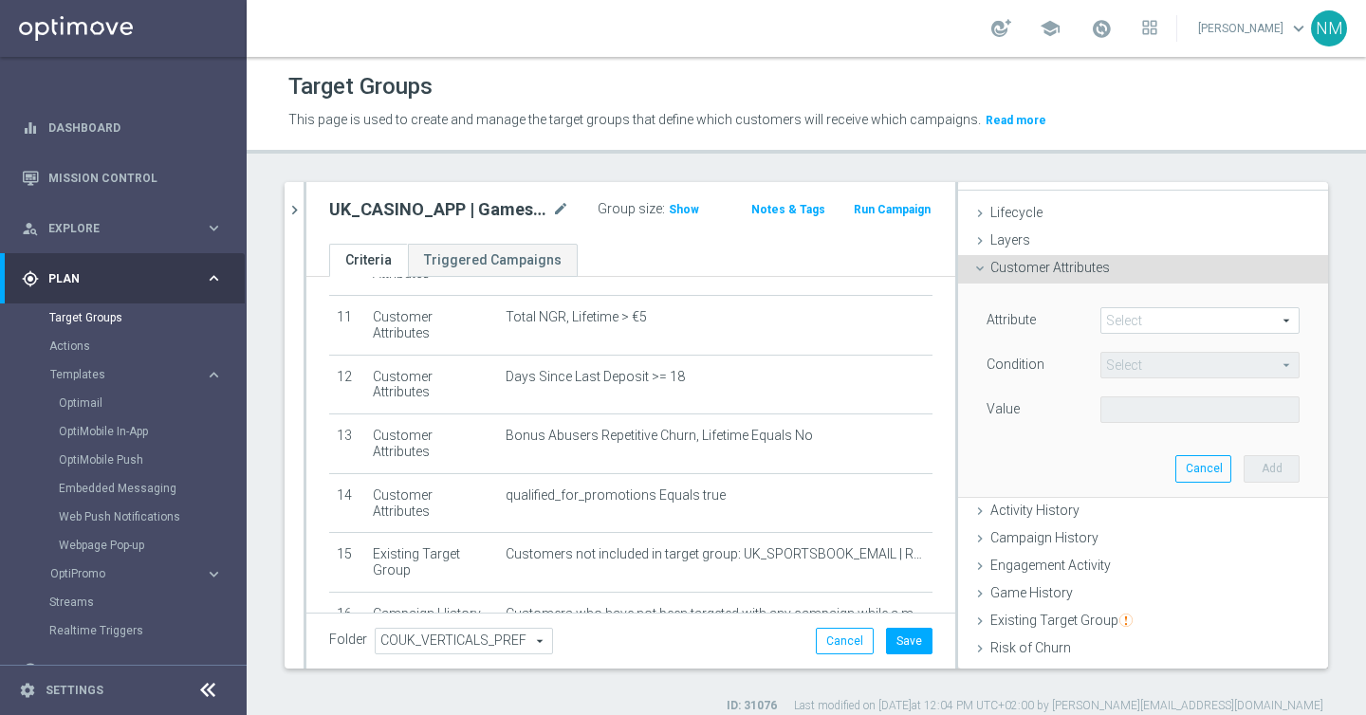
click at [1119, 316] on span at bounding box center [1199, 320] width 197 height 25
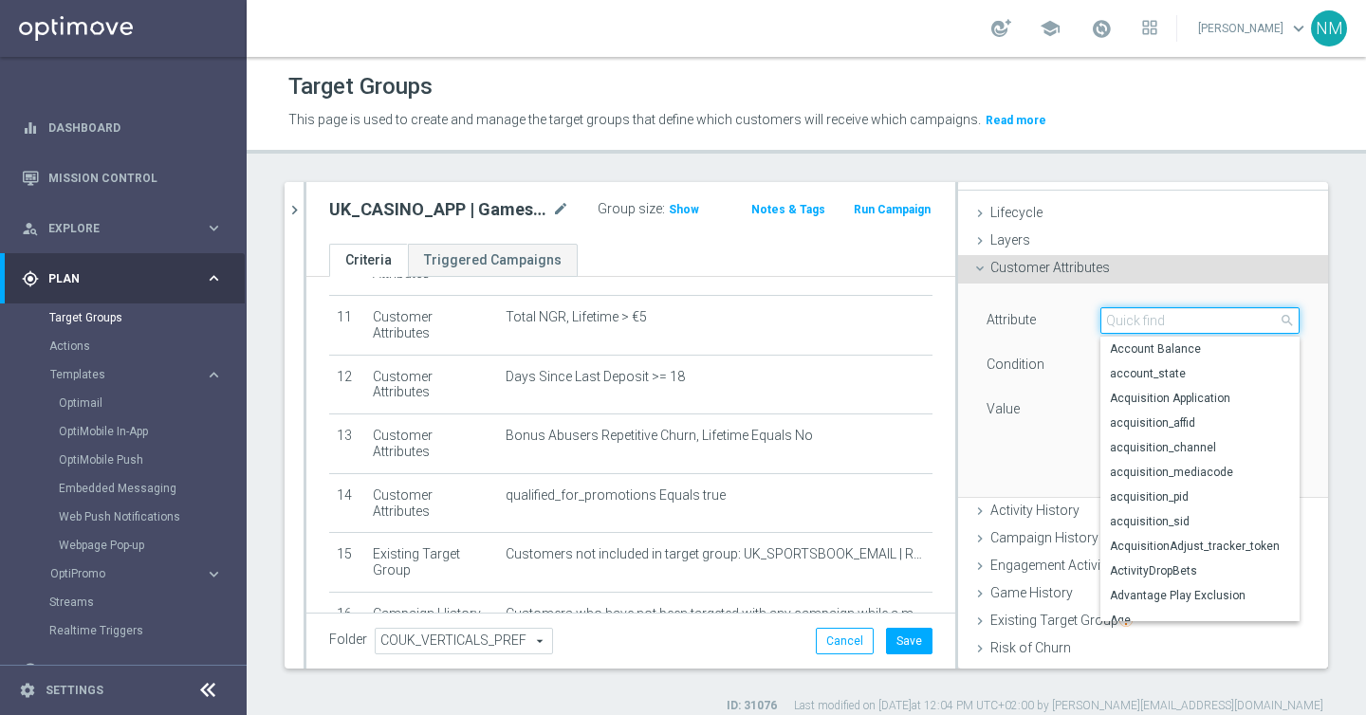
click at [1119, 317] on input "search" at bounding box center [1199, 320] width 199 height 27
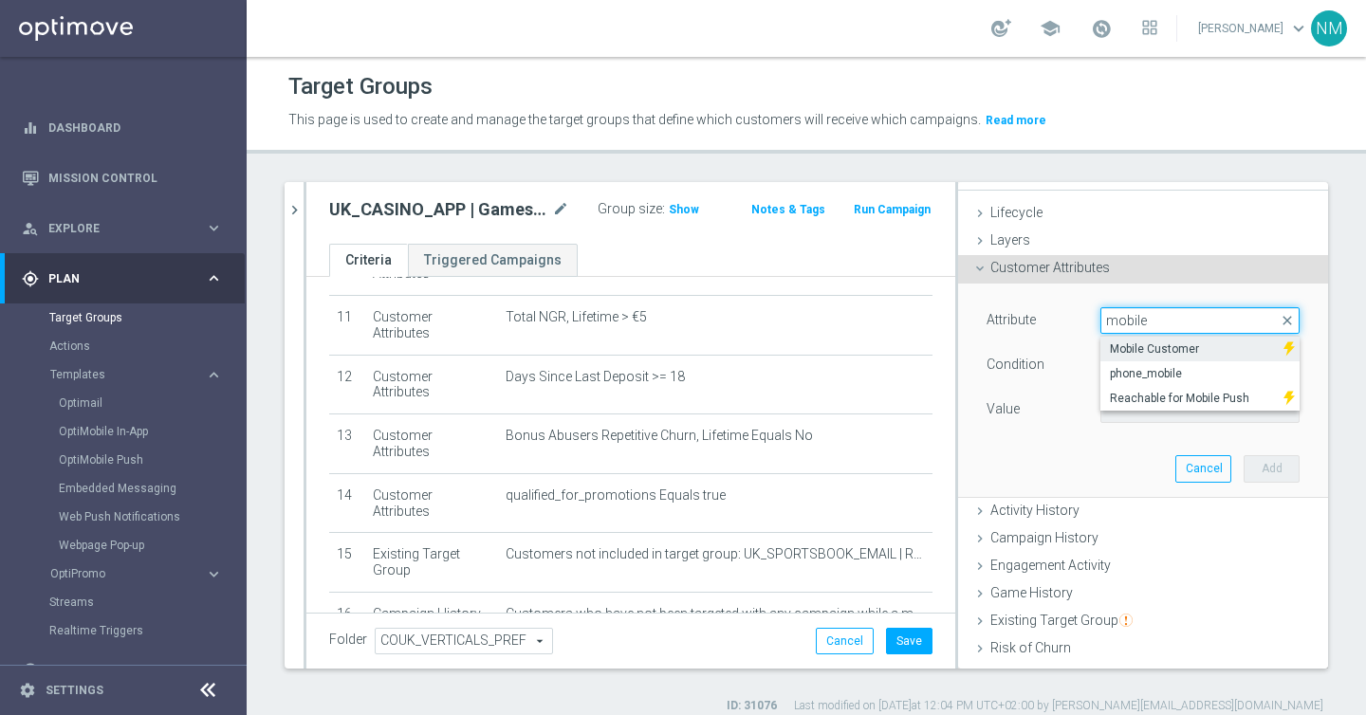
type input "mobile"
click at [1138, 355] on span "Mobile Customer" at bounding box center [1192, 348] width 164 height 15
type input "Mobile Customer"
type input "Equals"
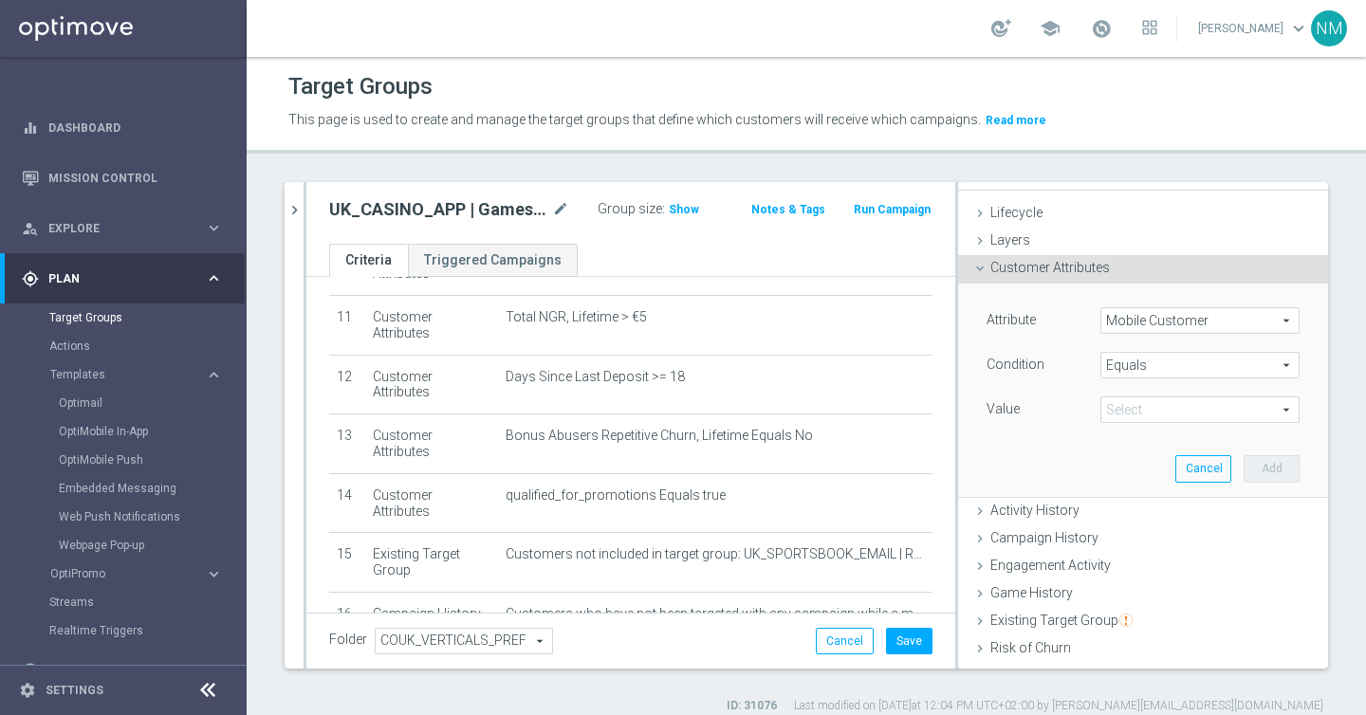
click at [1177, 415] on span at bounding box center [1199, 409] width 197 height 25
click at [1156, 442] on span "false" at bounding box center [1200, 438] width 180 height 15
click at [1158, 408] on span "false" at bounding box center [1199, 409] width 197 height 25
click at [1150, 458] on span "true" at bounding box center [1200, 462] width 180 height 15
type input "true"
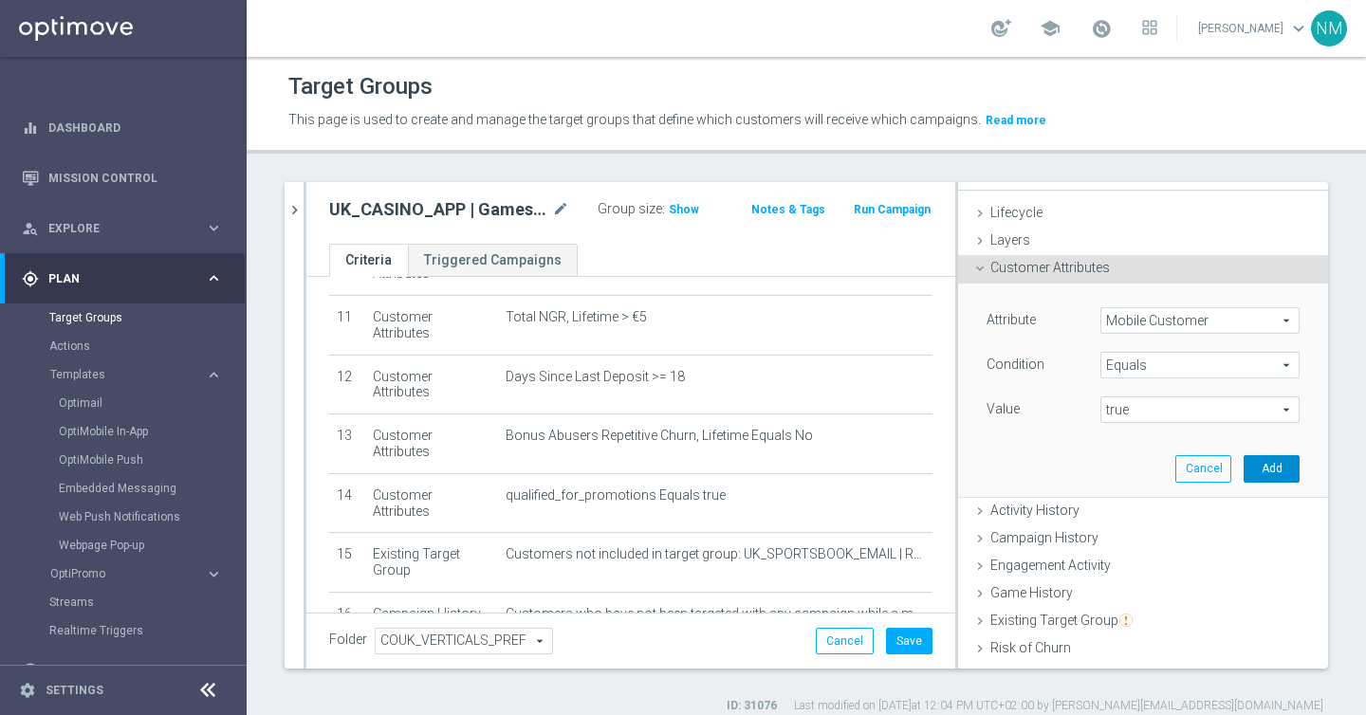
click at [1253, 470] on button "Add" at bounding box center [1272, 468] width 56 height 27
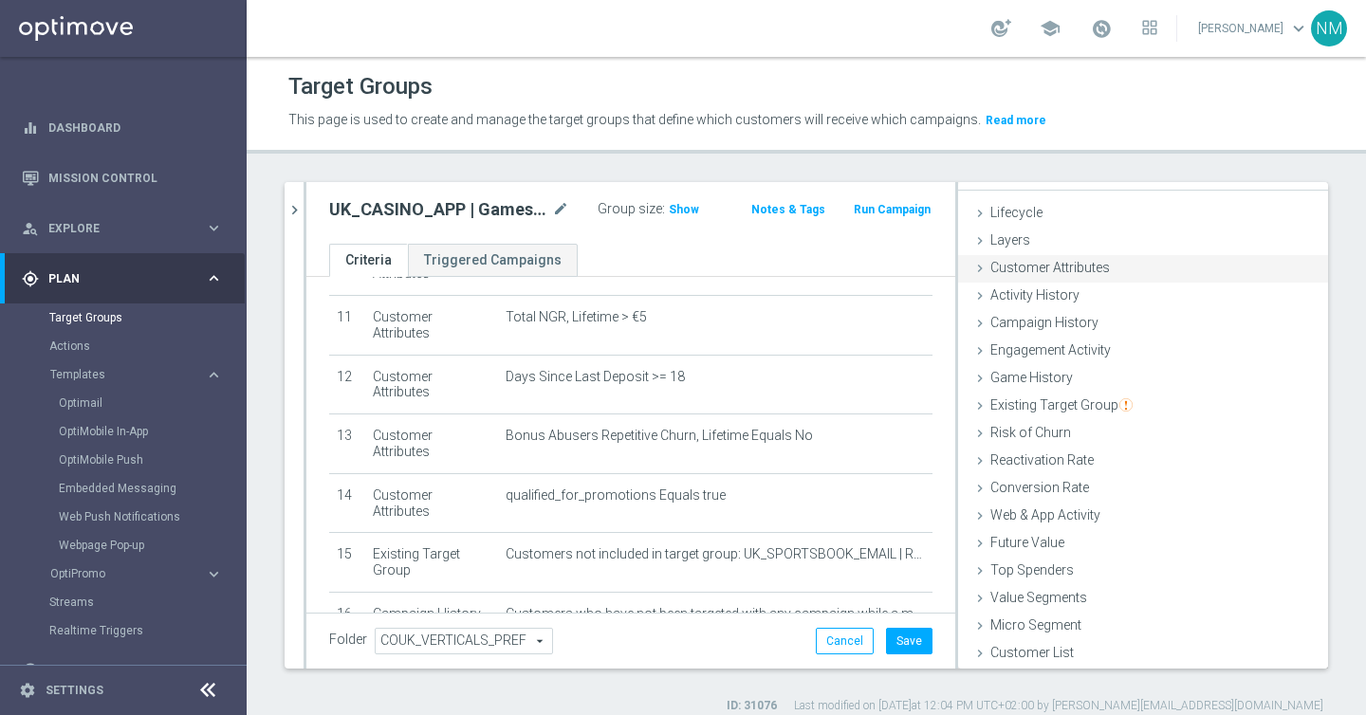
click at [1109, 267] on div "Customer Attributes done selection saved" at bounding box center [1143, 269] width 370 height 28
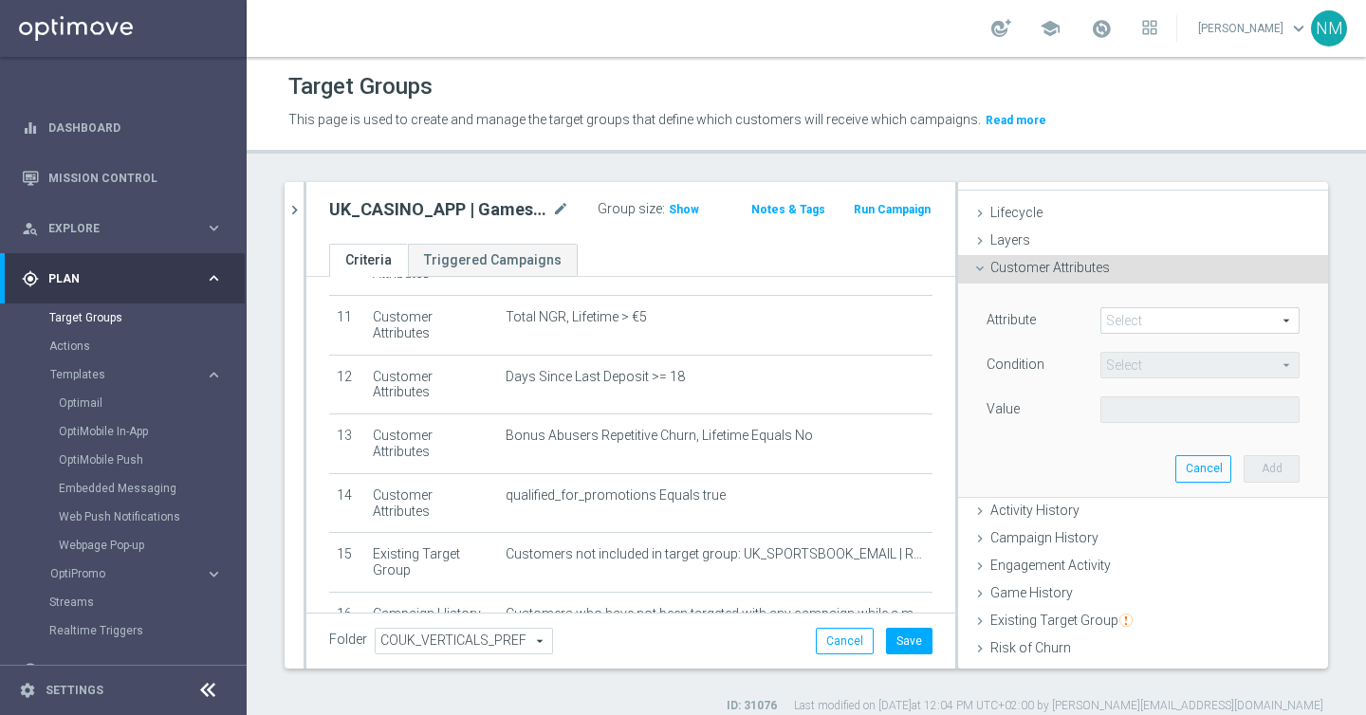
click at [1135, 335] on div "Attribute Select arrow_drop_down search" at bounding box center [1142, 322] width 341 height 30
click at [1135, 322] on span at bounding box center [1199, 320] width 197 height 25
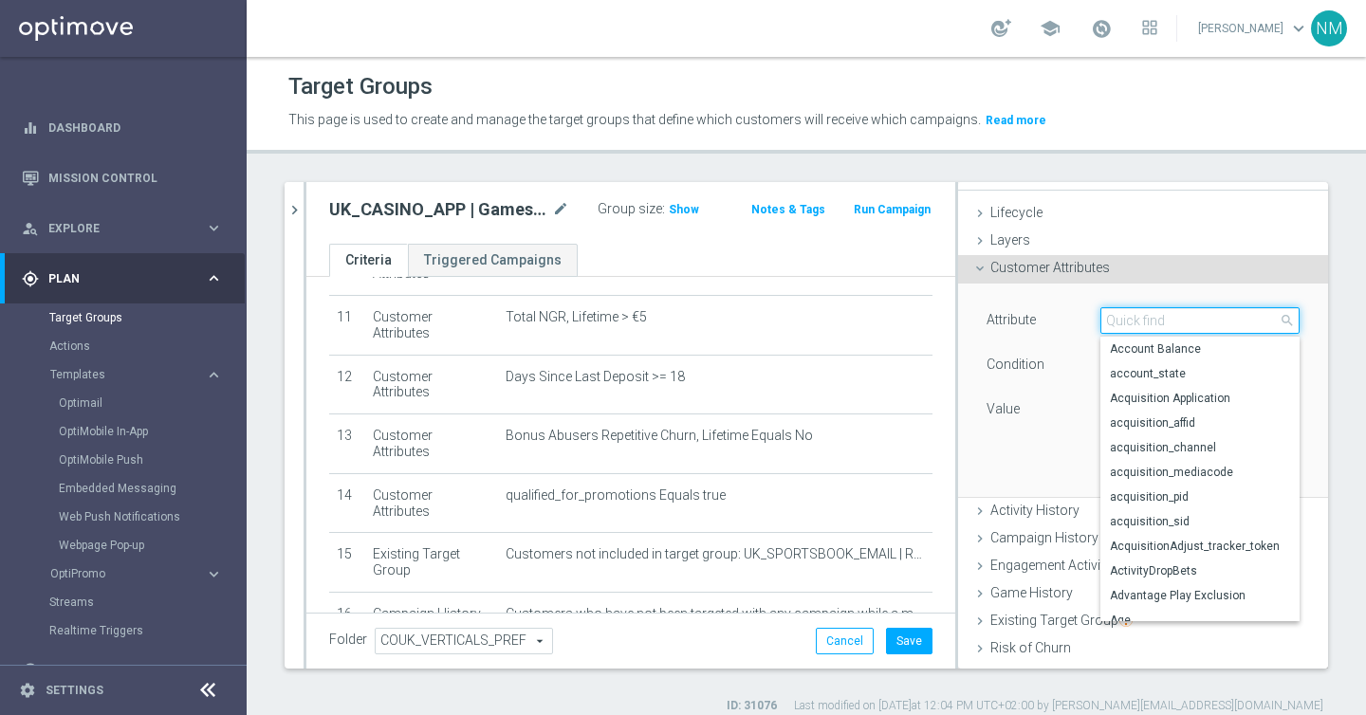
click at [1135, 321] on input "search" at bounding box center [1199, 320] width 199 height 27
type input "mobile"
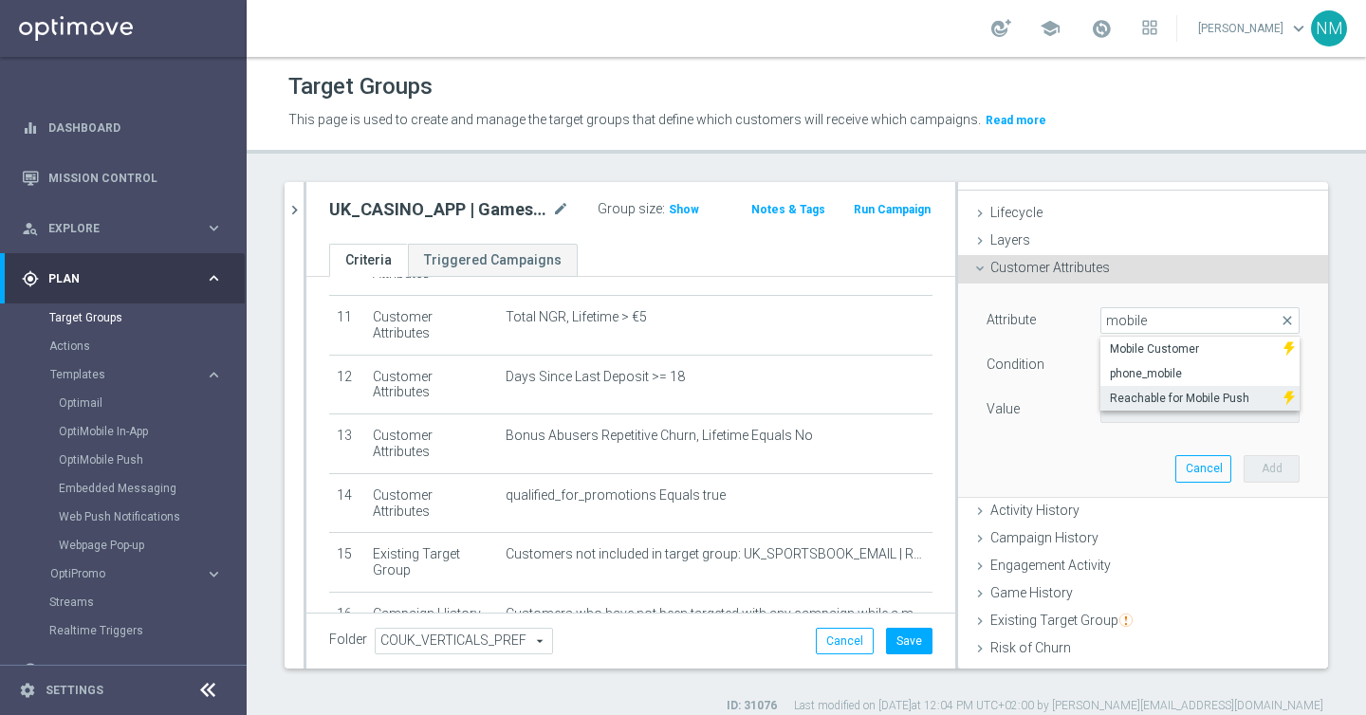
click at [1154, 398] on span "Reachable for Mobile Push" at bounding box center [1192, 398] width 164 height 15
type input "Reachable for Mobile Push"
type input "Equals"
click at [1195, 413] on span at bounding box center [1199, 409] width 197 height 25
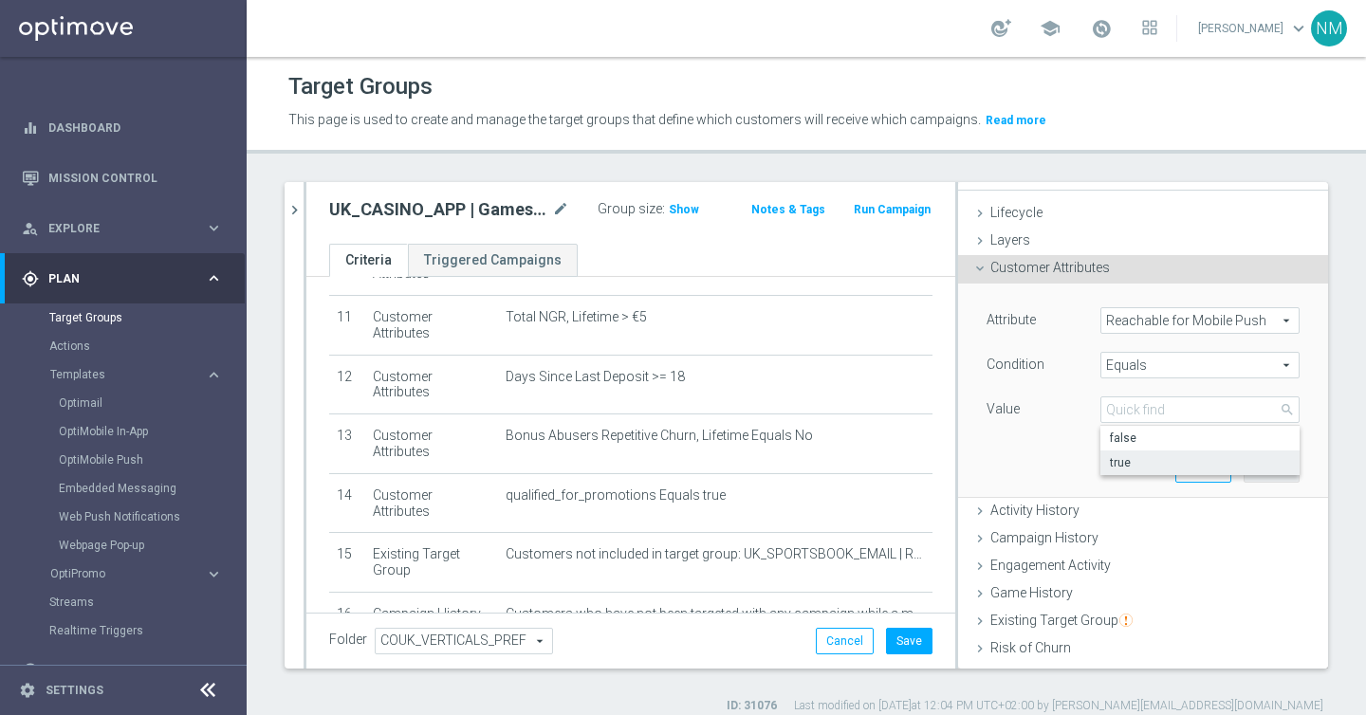
click at [1150, 458] on span "true" at bounding box center [1200, 462] width 180 height 15
type input "true"
click at [1257, 470] on button "Add" at bounding box center [1272, 468] width 56 height 27
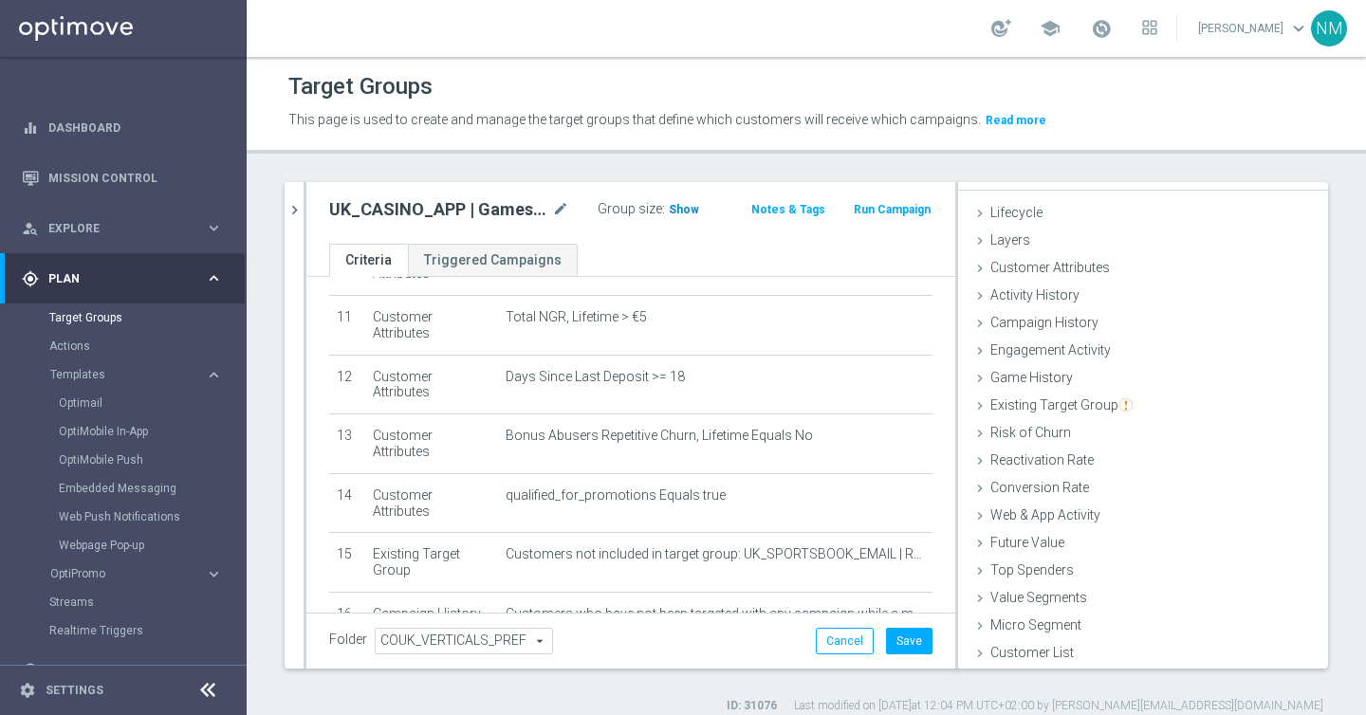
click at [675, 206] on span "Show" at bounding box center [684, 209] width 30 height 13
click at [914, 639] on button "Save" at bounding box center [909, 641] width 46 height 27
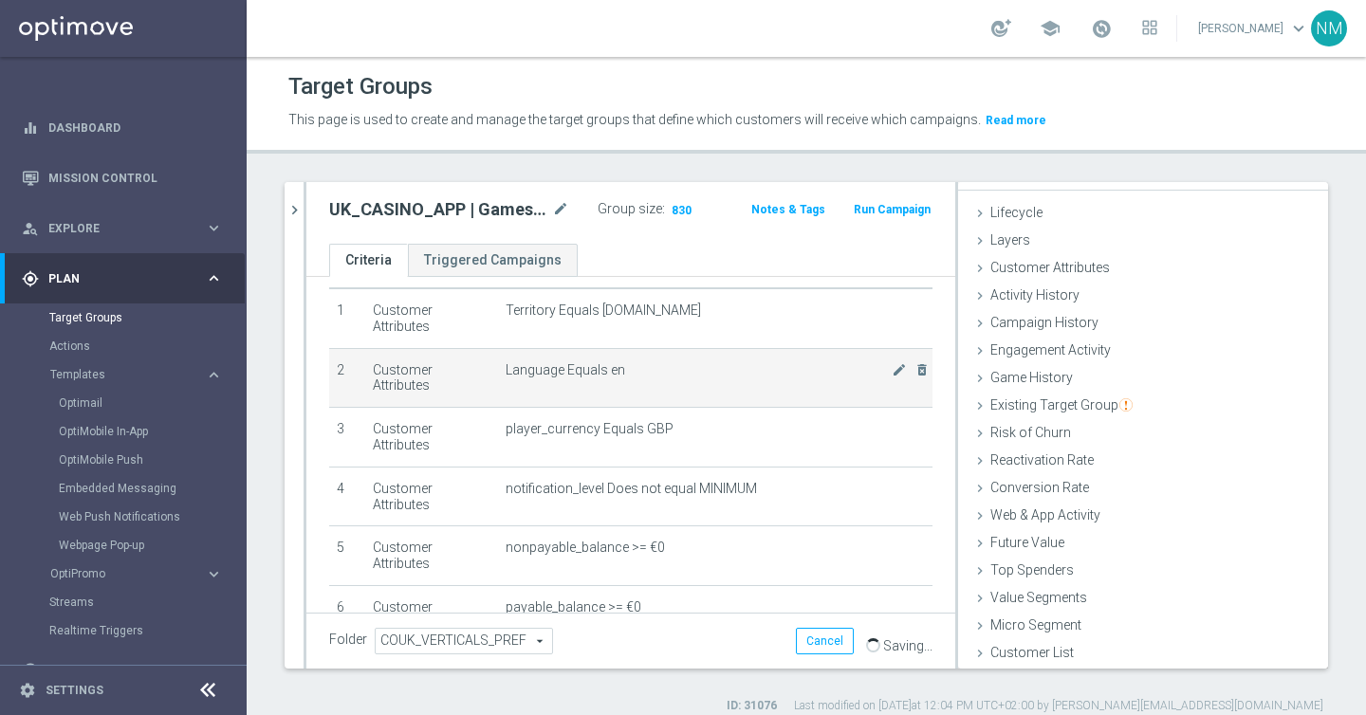
scroll to position [736, 0]
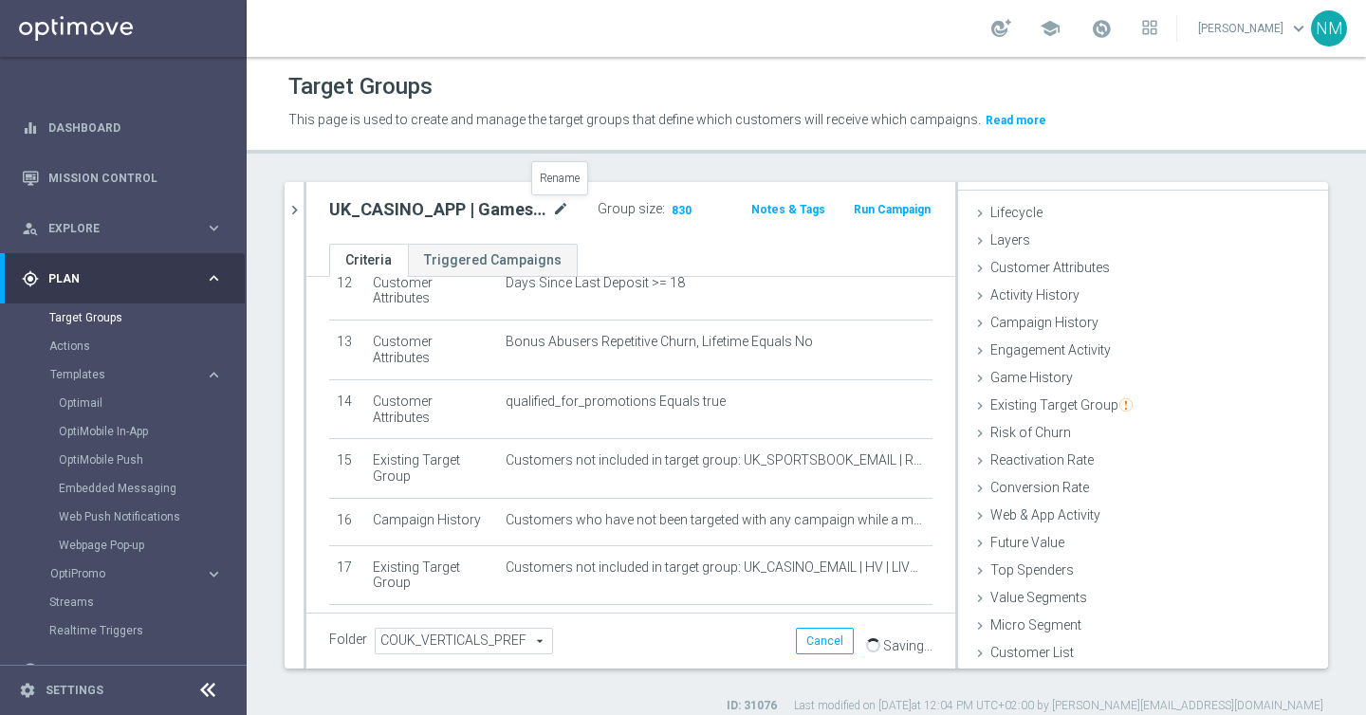
click at [560, 209] on icon "mode_edit" at bounding box center [560, 209] width 17 height 23
click at [488, 208] on input "UK_CASINO_APP | Games React | 15 Free Spins | Excl. Sports, Live Casino" at bounding box center [431, 211] width 204 height 27
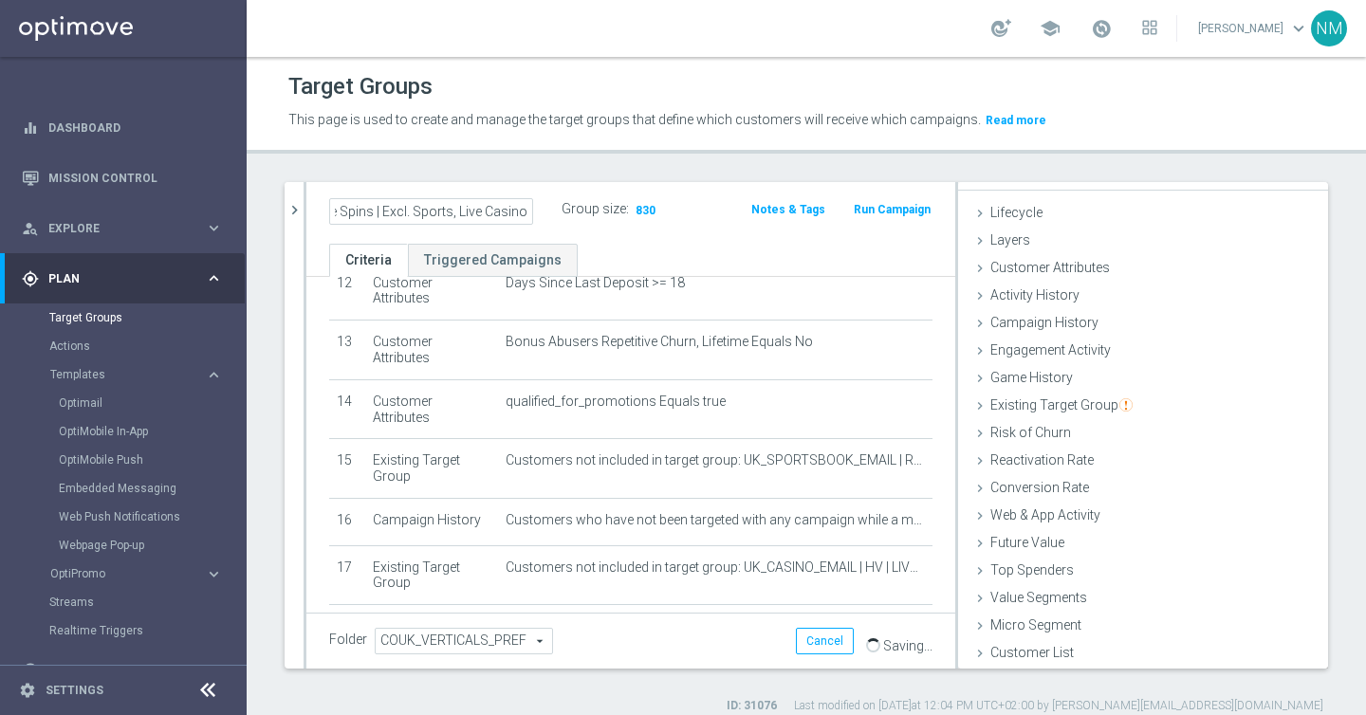
type input "UK_CASINO_APP | Games React | 15 Free Spins | Excl. Sports, Live Casino"
click at [689, 540] on div "# Selection Type Criteria delete_forever 1 Customer Attributes Territory Equals…" at bounding box center [631, 152] width 632 height 1177
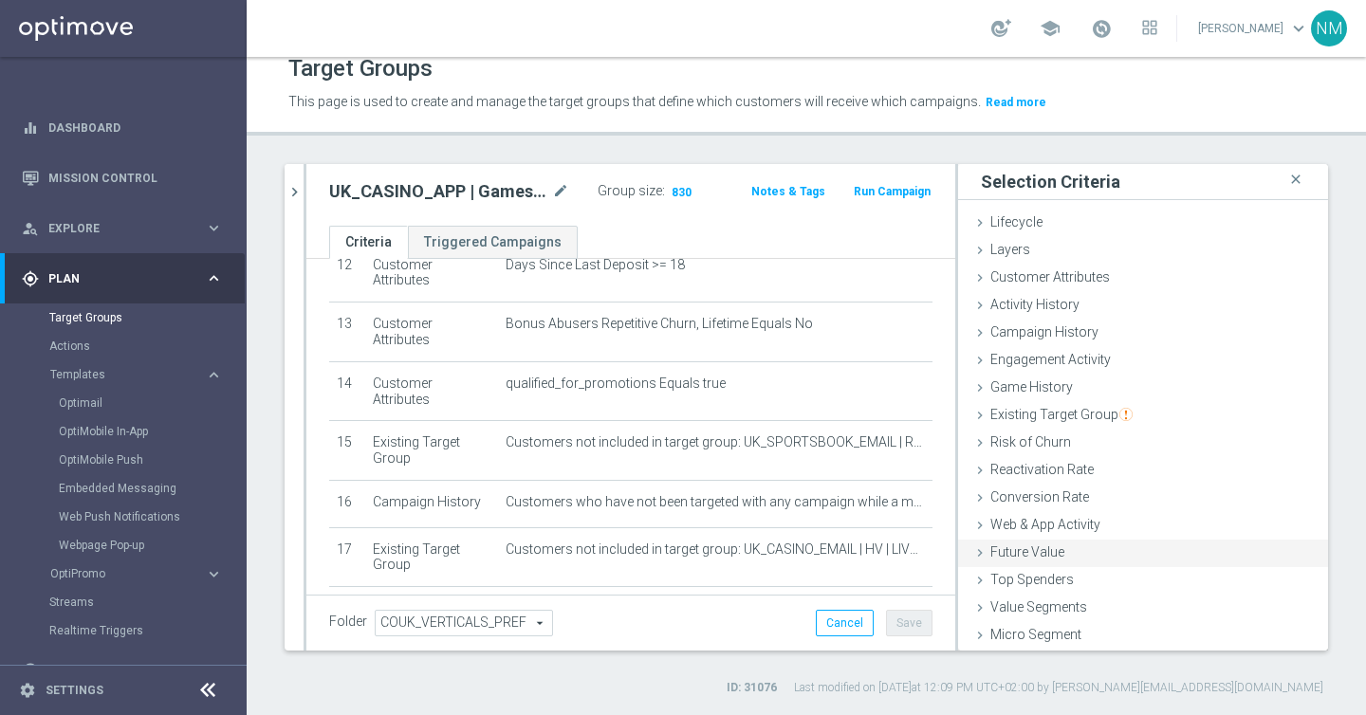
scroll to position [28, 0]
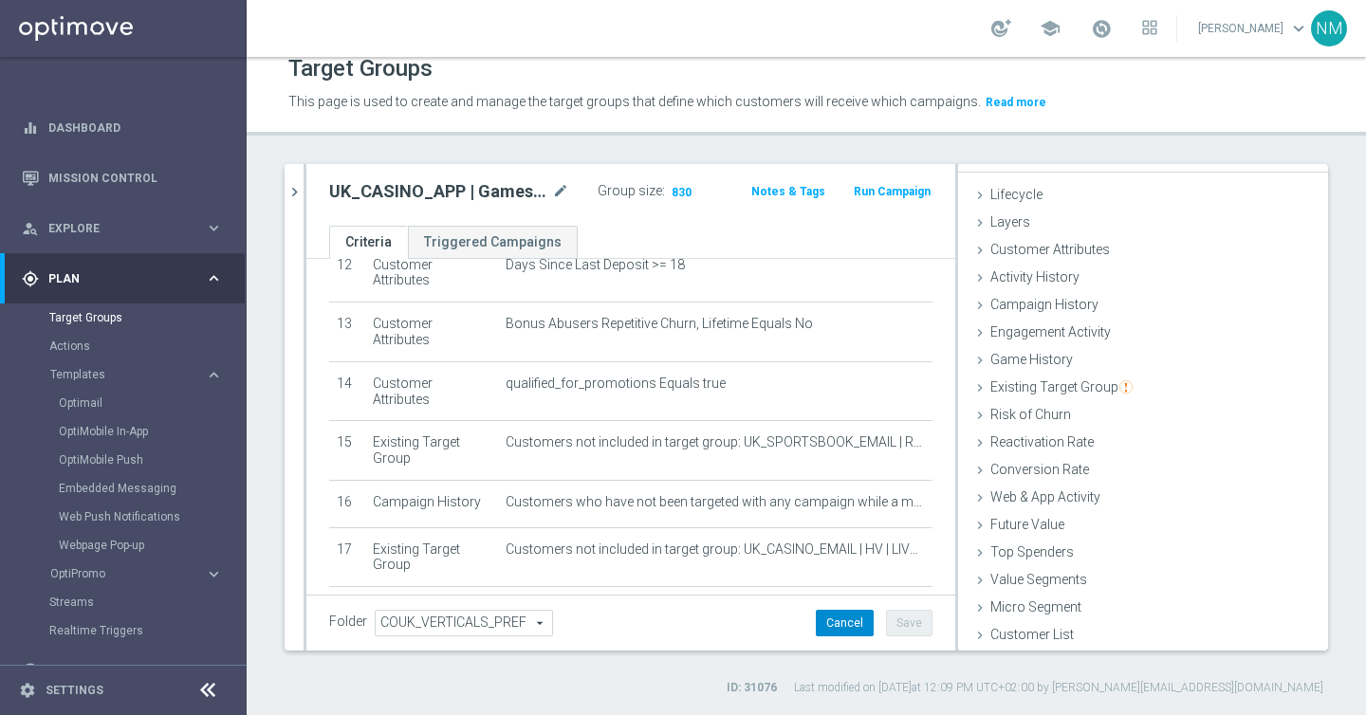
click at [839, 621] on button "Cancel" at bounding box center [845, 623] width 58 height 27
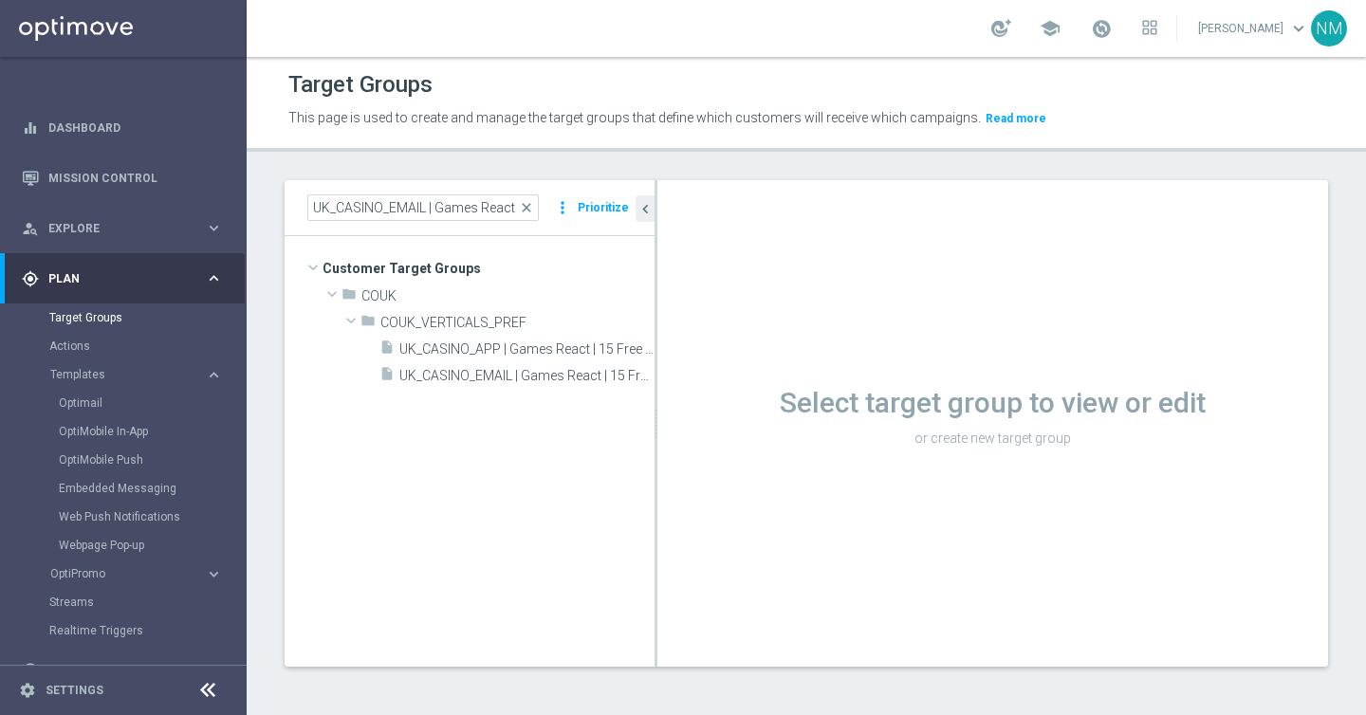
scroll to position [2, 0]
click at [470, 343] on span "UK_CASINO_APP | Games React | 15 Free Spins | Excl. Sports, Live Casino" at bounding box center [505, 349] width 212 height 16
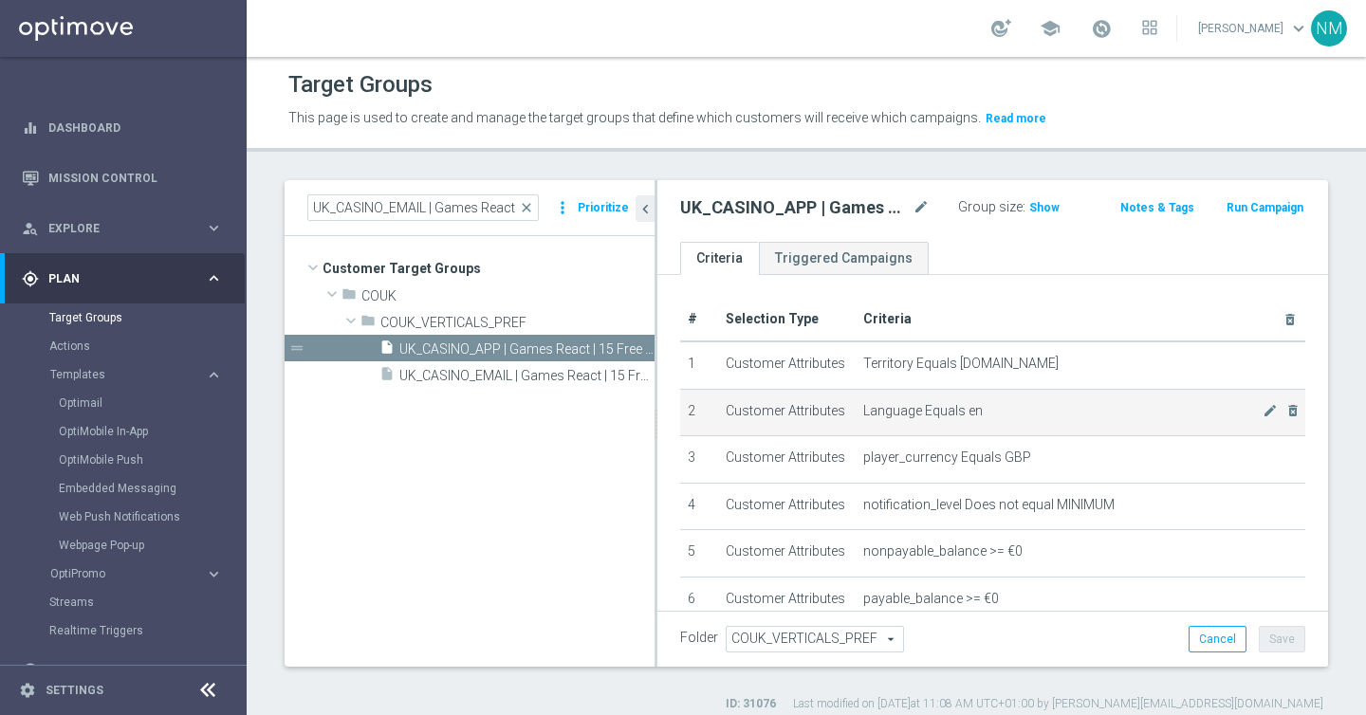
scroll to position [756, 0]
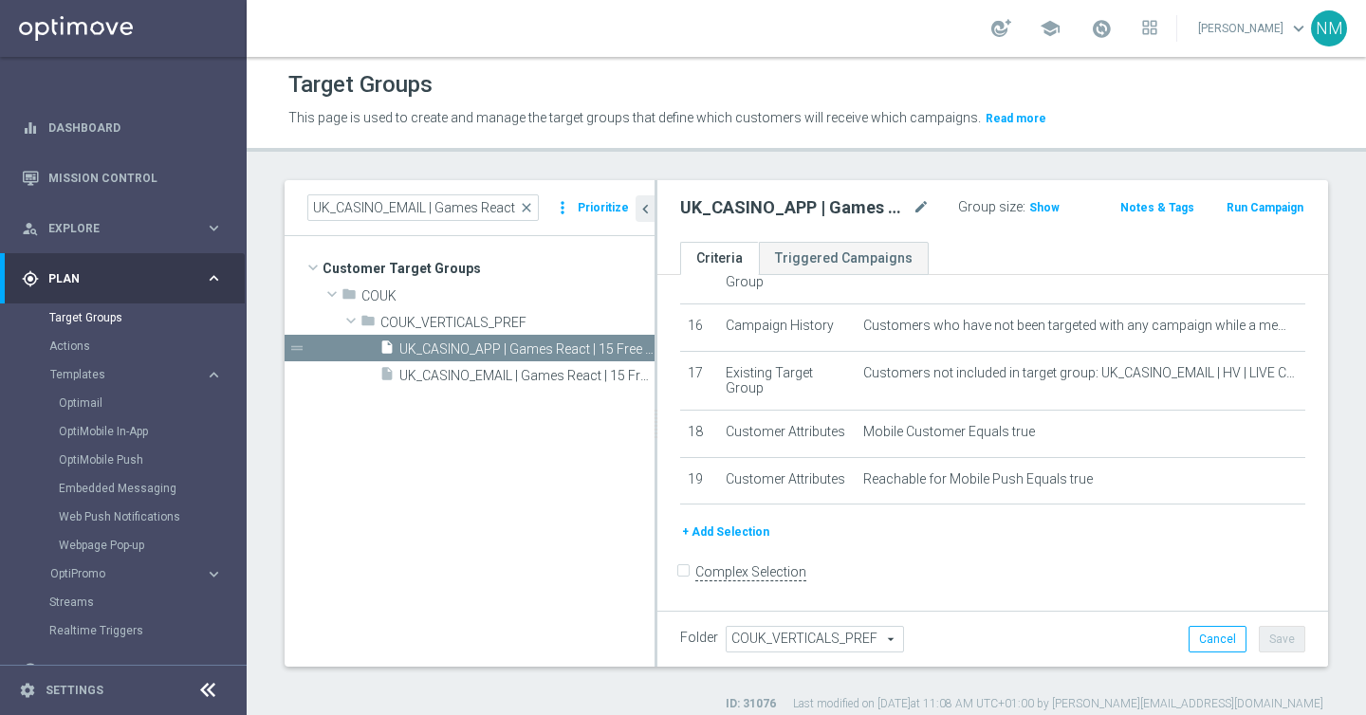
click at [747, 527] on button "+ Add Selection" at bounding box center [725, 532] width 91 height 21
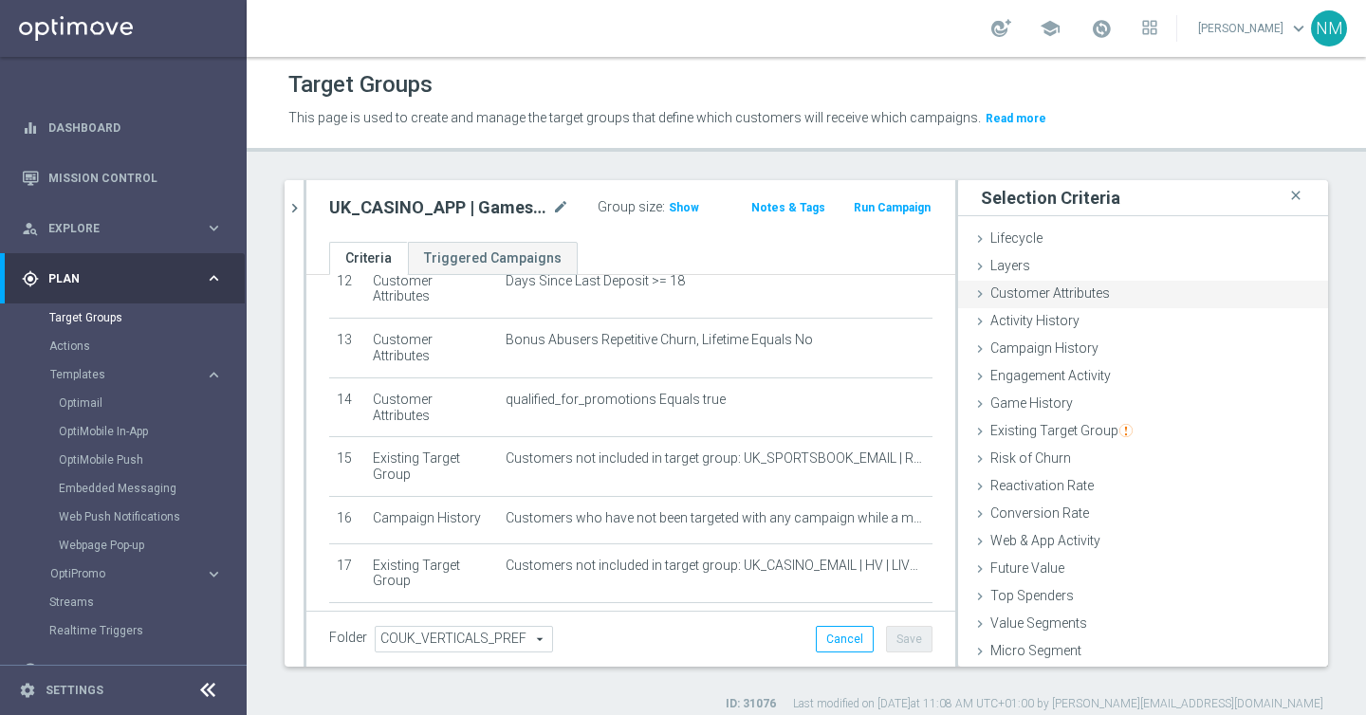
click at [1100, 286] on span "Customer Attributes" at bounding box center [1050, 293] width 120 height 15
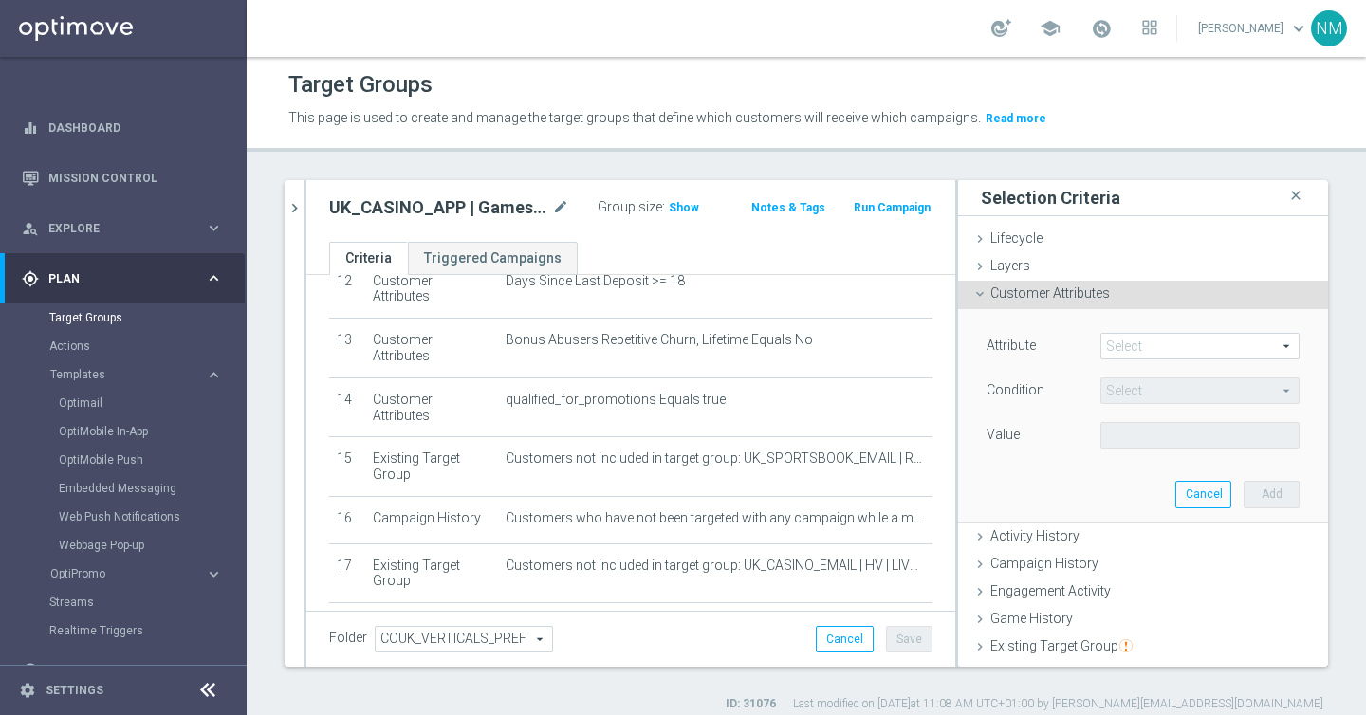
click at [1129, 343] on span at bounding box center [1199, 346] width 197 height 25
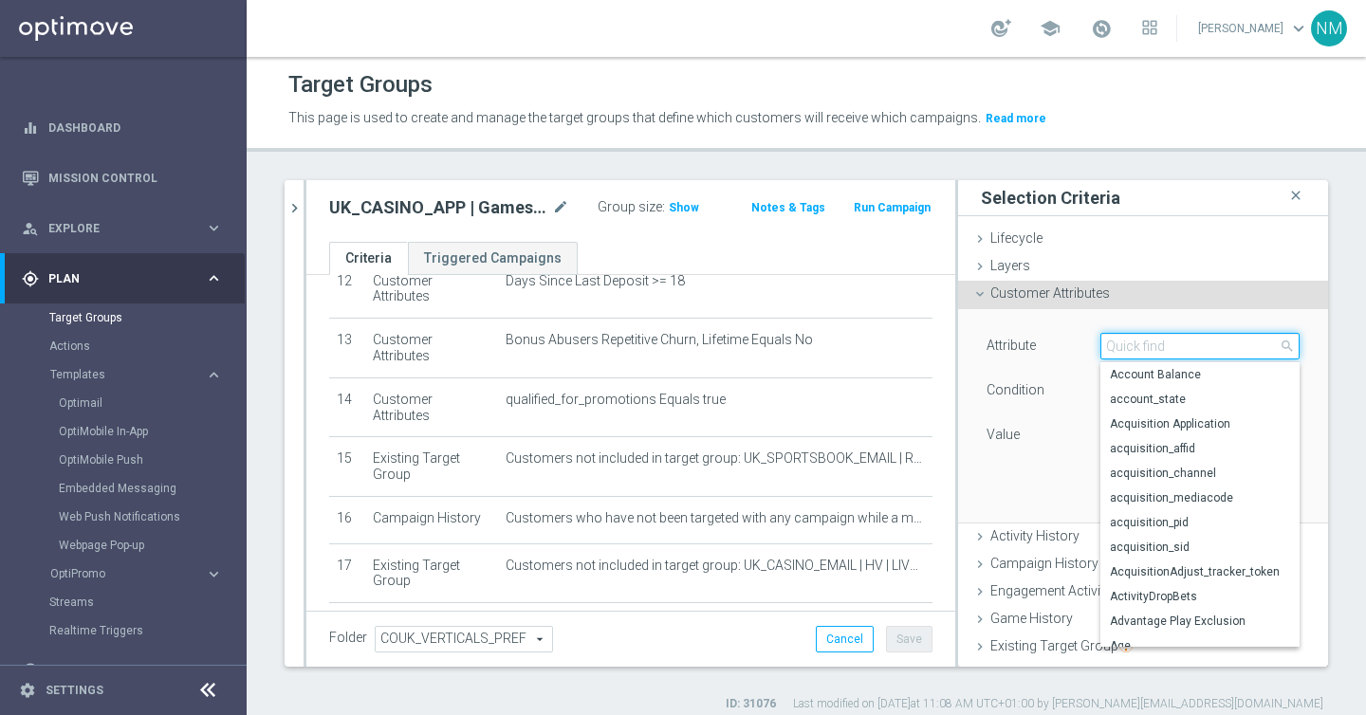
click at [1126, 347] on input "search" at bounding box center [1199, 346] width 199 height 27
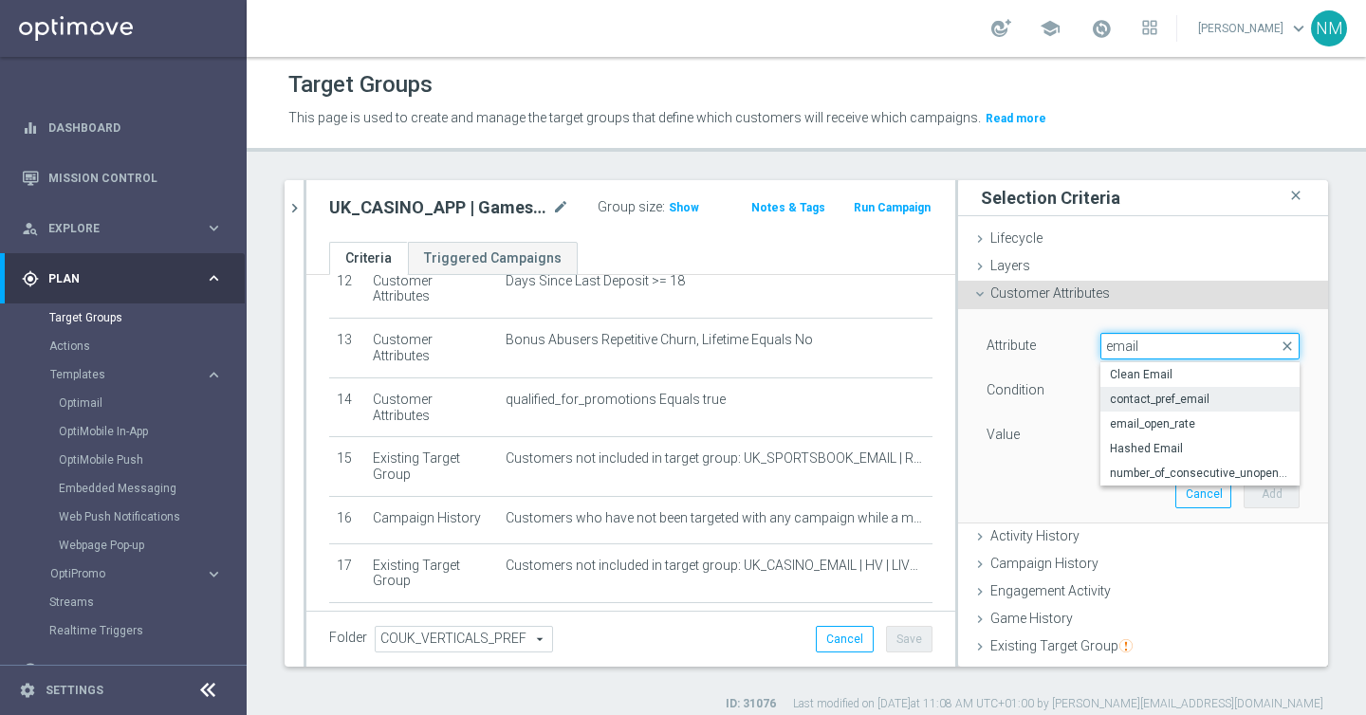
type input "email"
click at [1186, 389] on label "contact_pref_email" at bounding box center [1199, 399] width 199 height 25
type input "contact_pref_email"
type input "Equals"
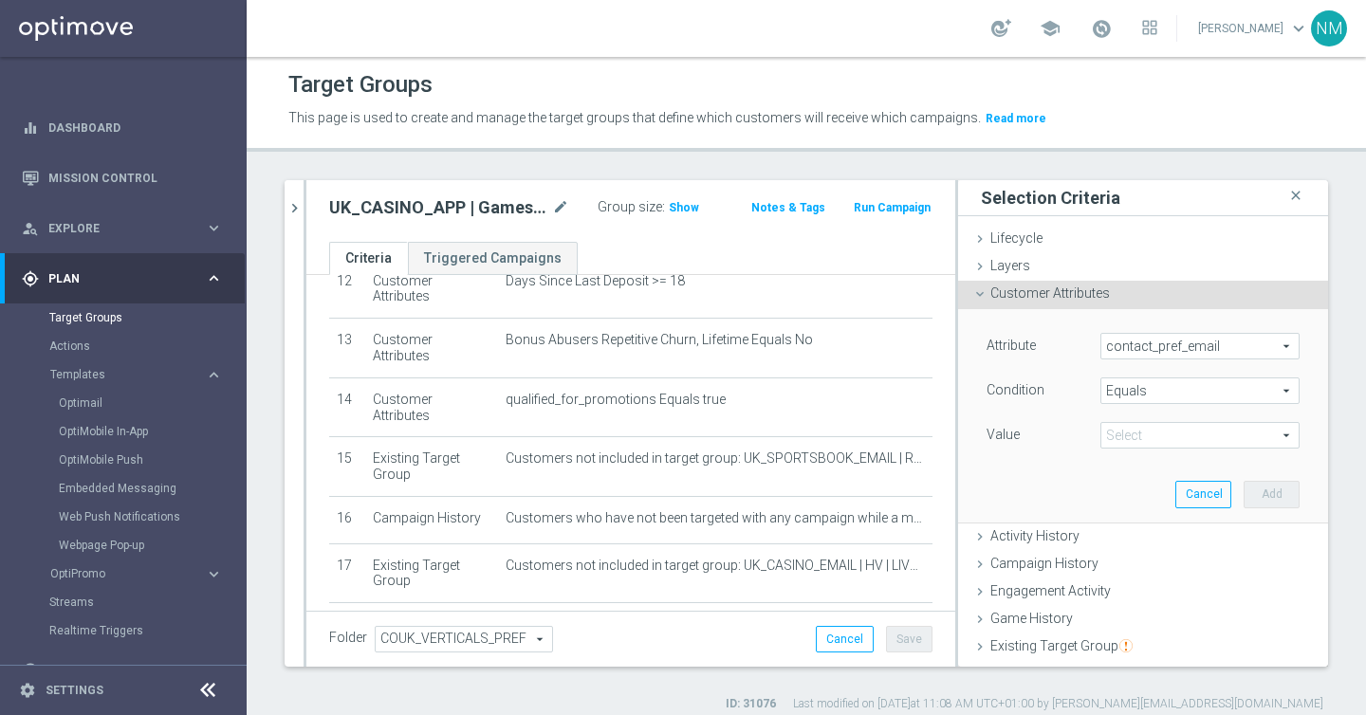
click at [1165, 432] on span at bounding box center [1199, 435] width 197 height 25
click at [1141, 488] on span "yes" at bounding box center [1200, 488] width 180 height 15
click at [1141, 488] on div "Attribute contact_pref_email contact_pref_email arrow_drop_down search Conditio…" at bounding box center [1142, 415] width 341 height 212
click at [1148, 428] on span "yes" at bounding box center [1199, 435] width 197 height 25
click at [1140, 471] on span "no" at bounding box center [1200, 463] width 180 height 15
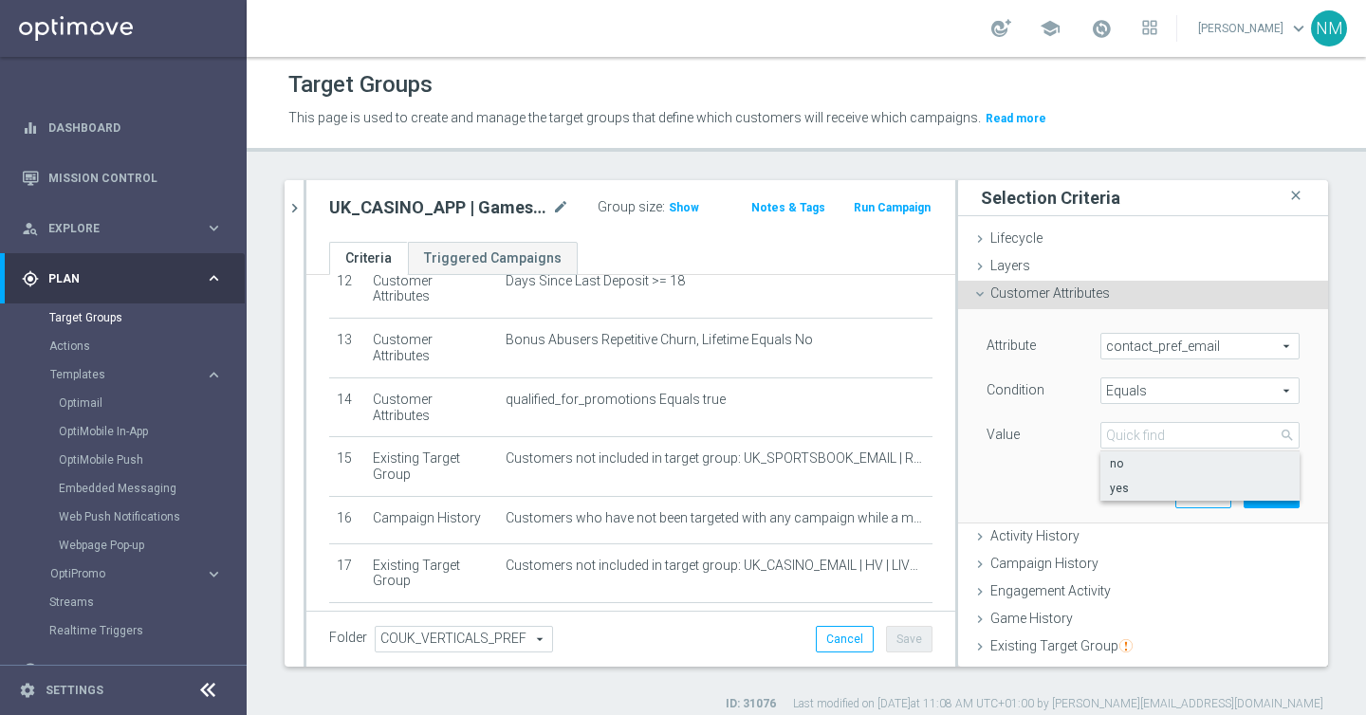
type input "no"
click at [1252, 495] on button "Add" at bounding box center [1272, 494] width 56 height 27
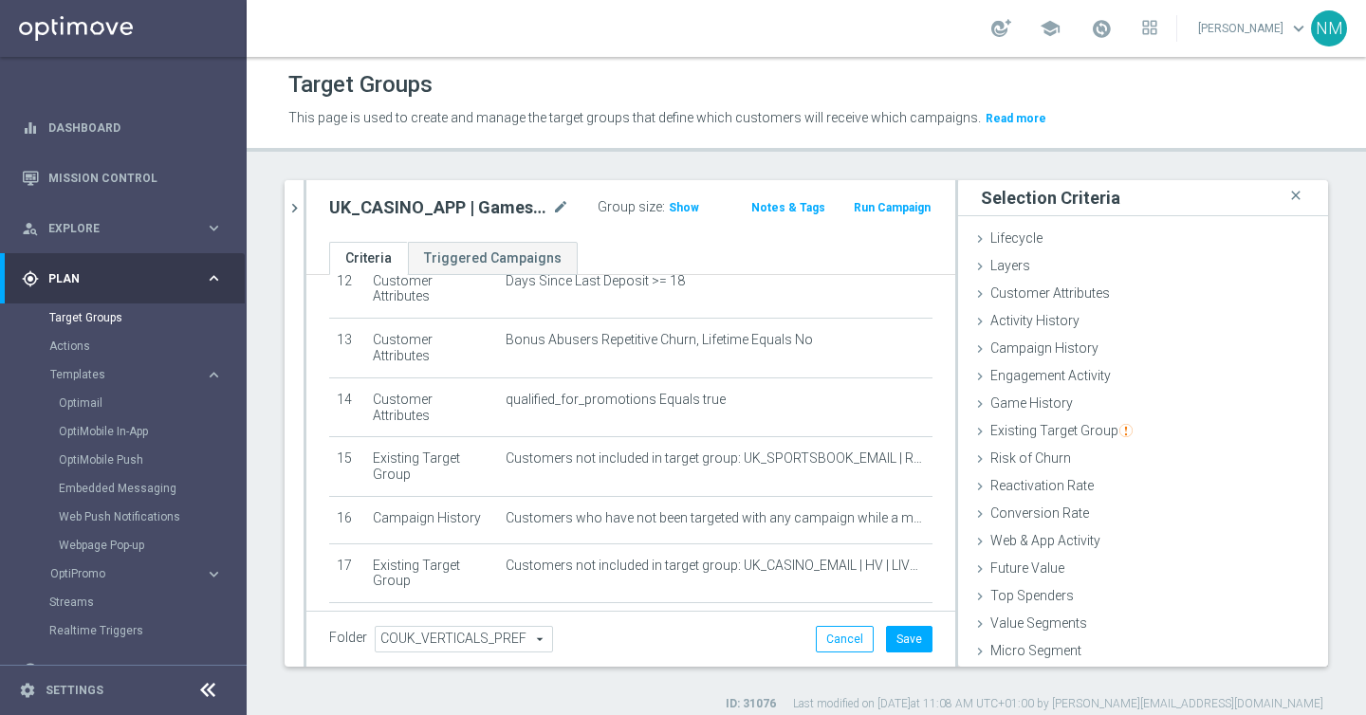
scroll to position [783, 0]
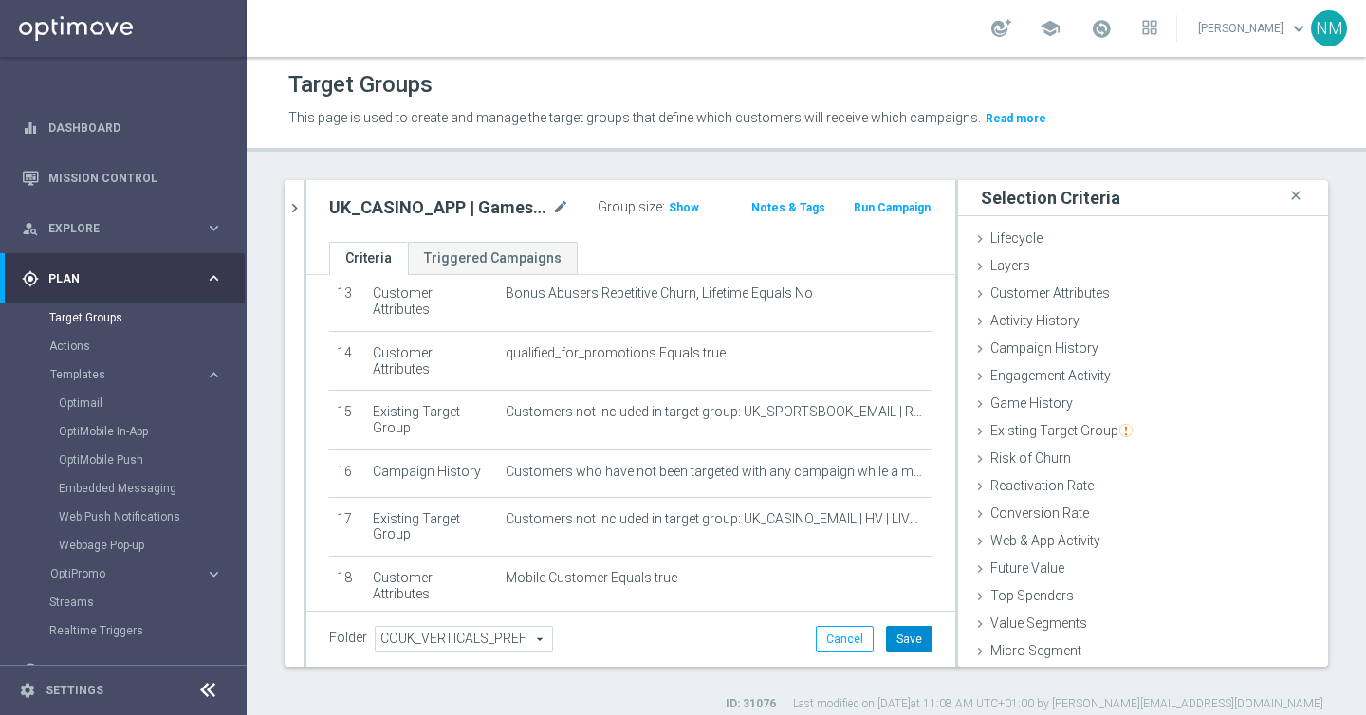
click at [930, 639] on button "Save" at bounding box center [909, 639] width 46 height 27
click at [673, 201] on span "Show" at bounding box center [684, 207] width 30 height 13
